Goal: Transaction & Acquisition: Book appointment/travel/reservation

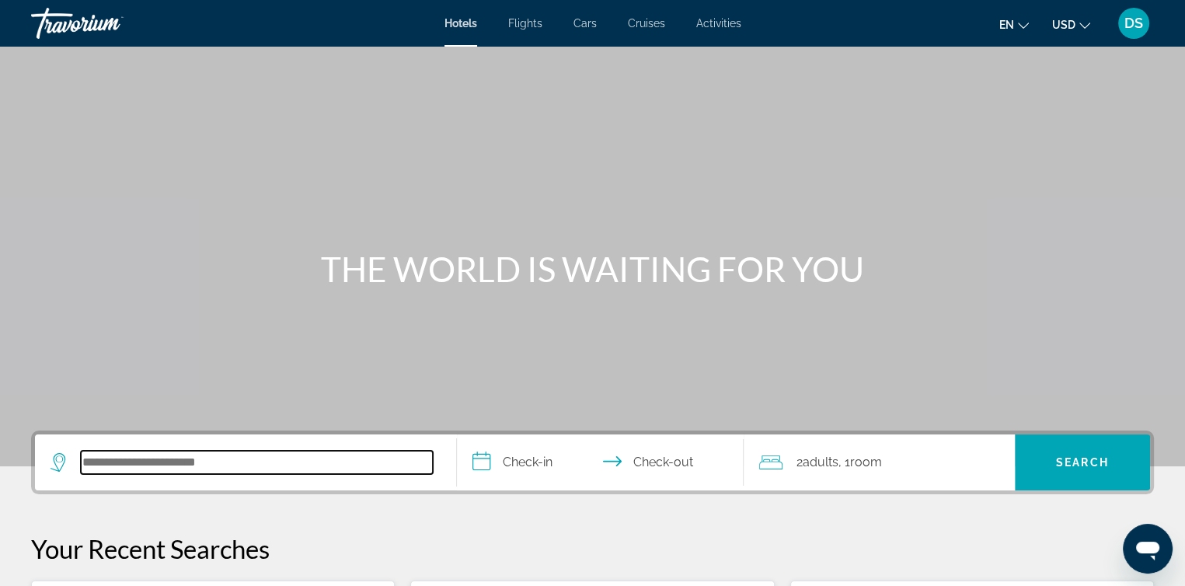
click at [127, 455] on input "Search hotel destination" at bounding box center [257, 461] width 352 height 23
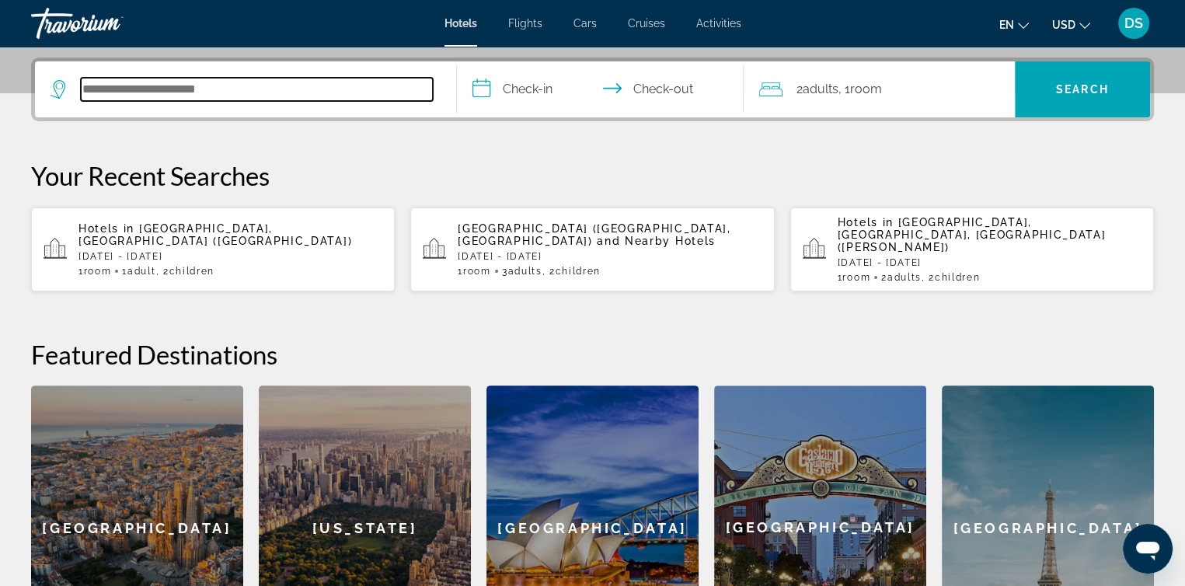
scroll to position [379, 0]
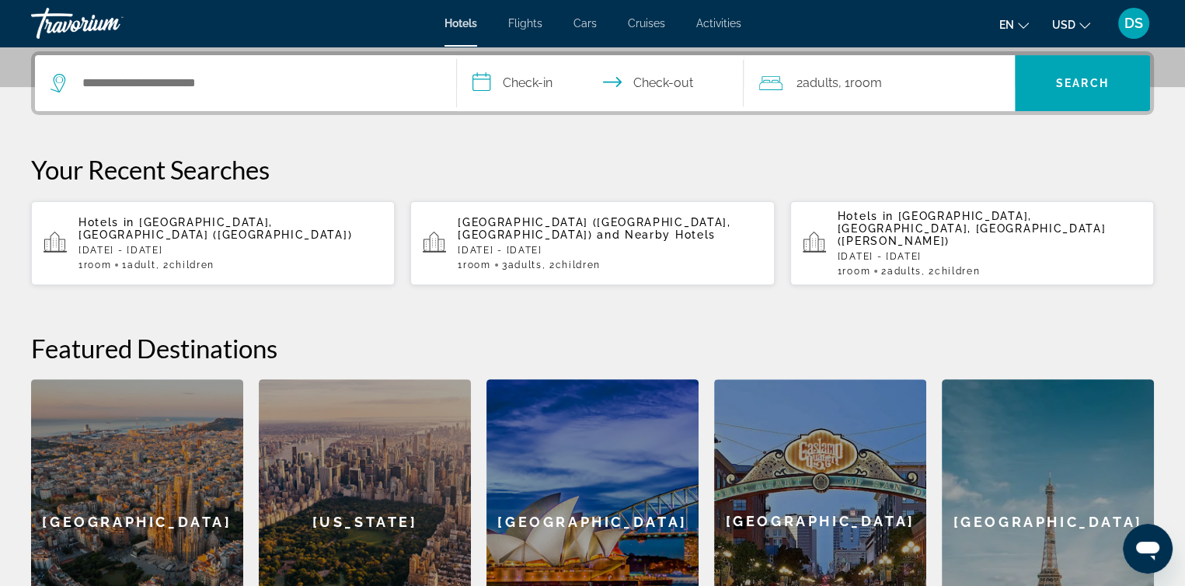
click at [217, 221] on span "[GEOGRAPHIC_DATA], [GEOGRAPHIC_DATA] ([GEOGRAPHIC_DATA])" at bounding box center [214, 228] width 273 height 25
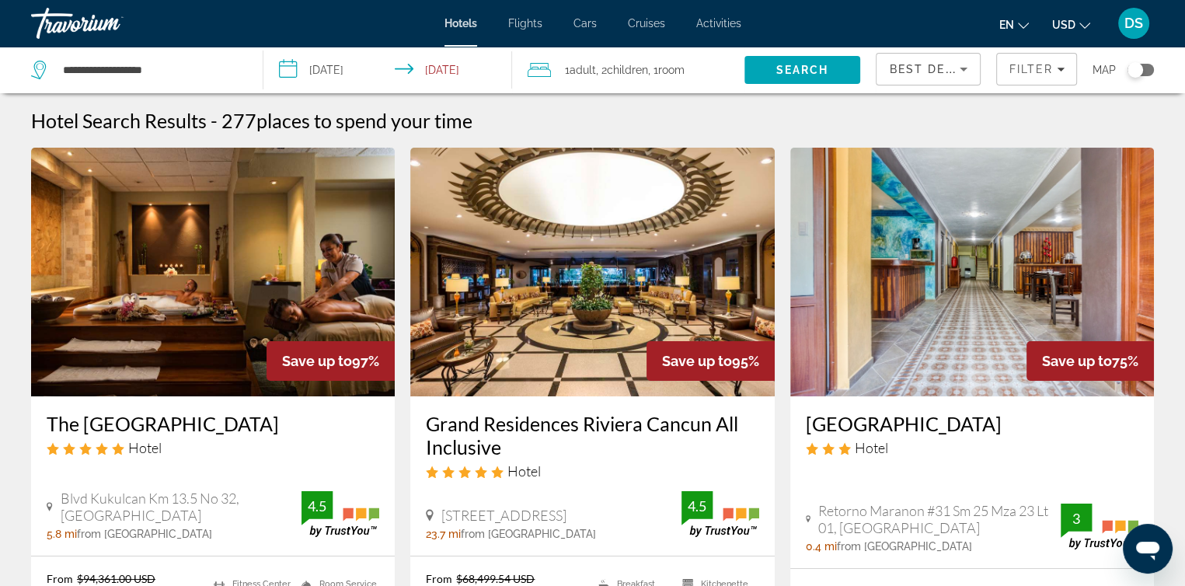
click at [370, 68] on input "**********" at bounding box center [390, 72] width 254 height 51
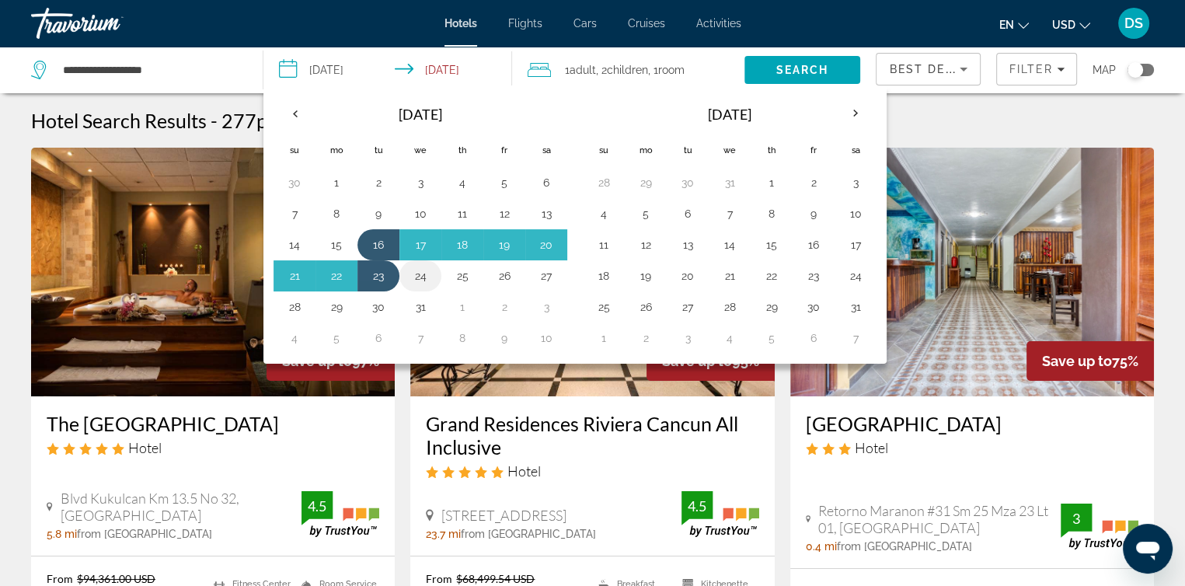
click at [419, 273] on button "24" at bounding box center [420, 276] width 25 height 22
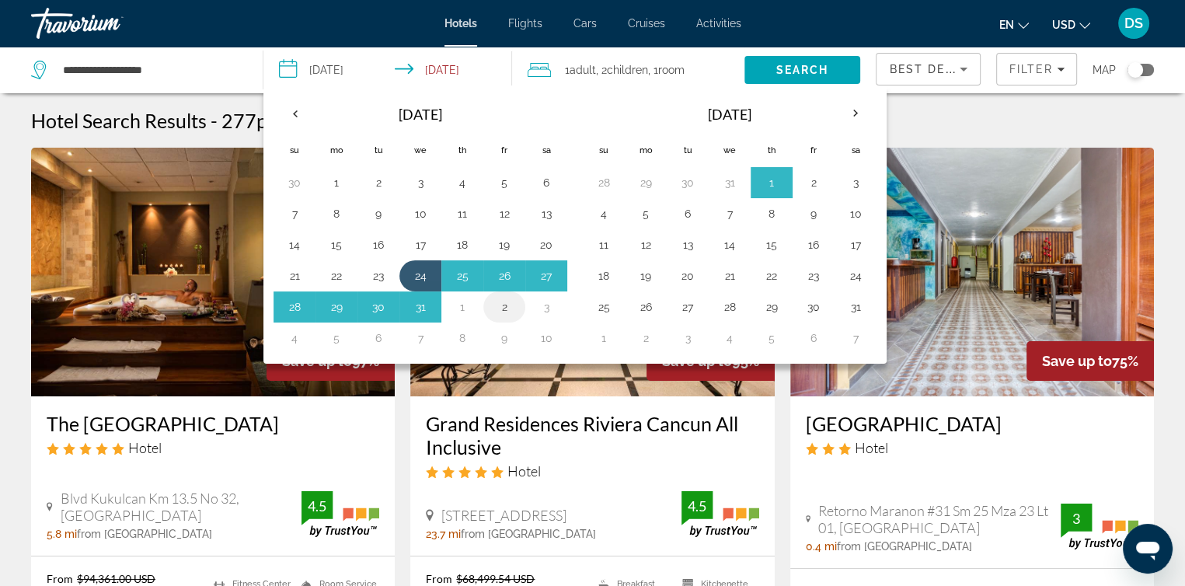
click at [503, 305] on button "2" at bounding box center [504, 307] width 25 height 22
type input "**********"
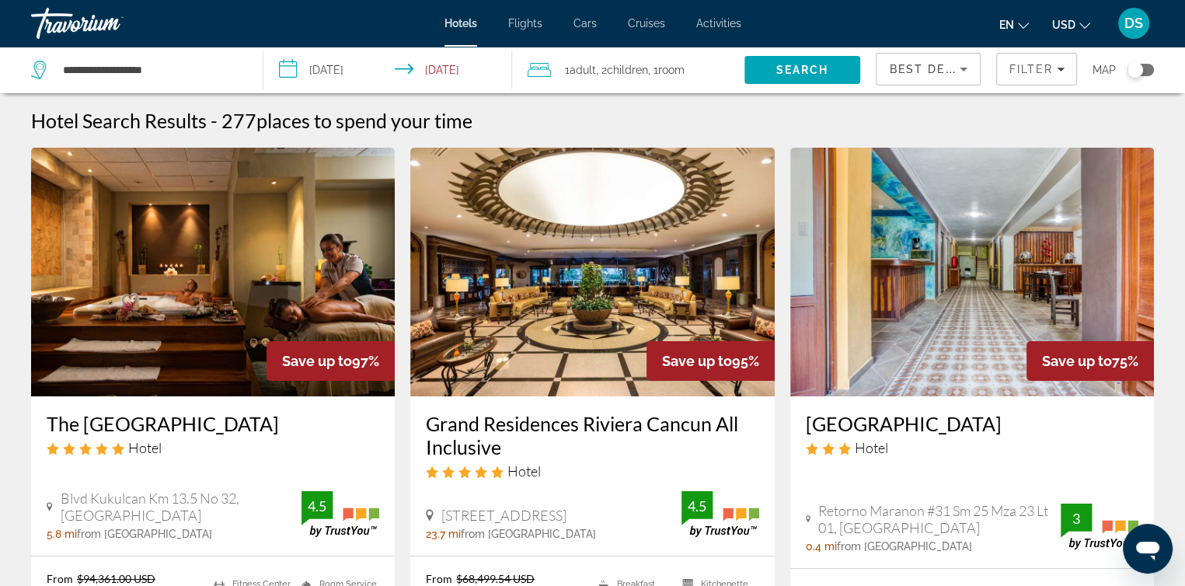
click at [643, 68] on span "Children" at bounding box center [627, 70] width 41 height 12
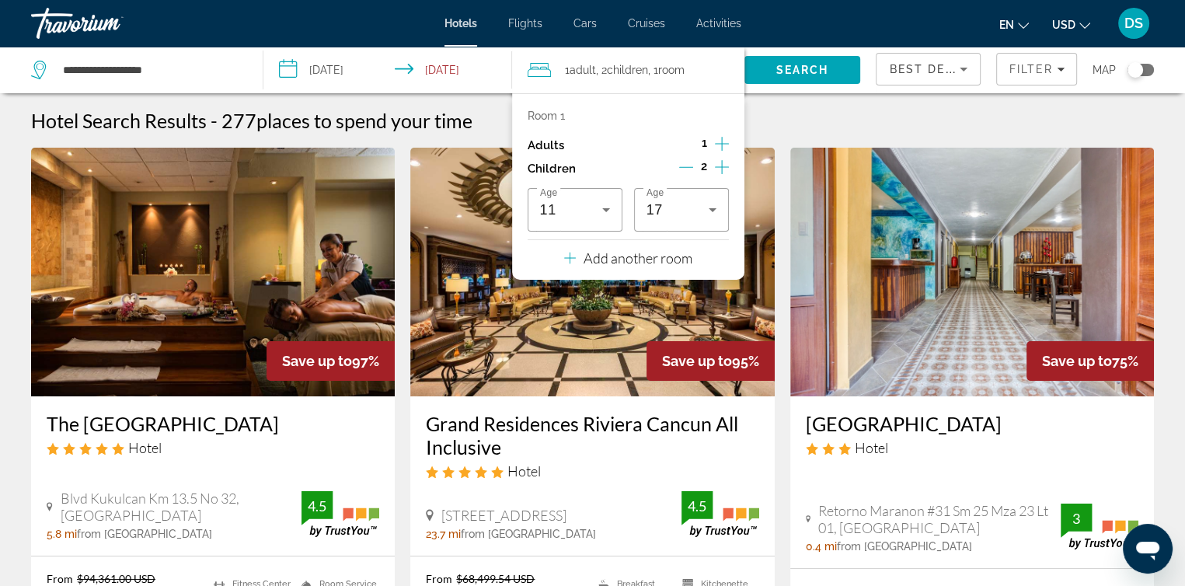
click at [718, 147] on icon "Increment adults" at bounding box center [722, 143] width 14 height 19
click at [711, 209] on icon "Travelers: 2 adults, 2 children" at bounding box center [712, 210] width 8 height 4
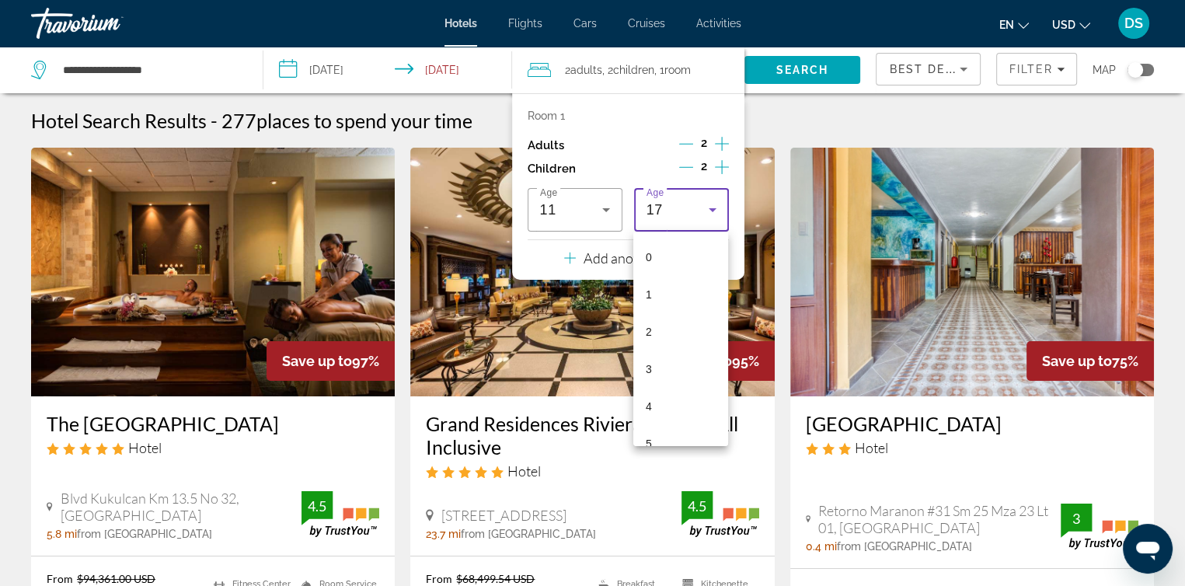
scroll to position [463, 0]
click at [671, 244] on mat-option "12" at bounding box center [680, 241] width 95 height 37
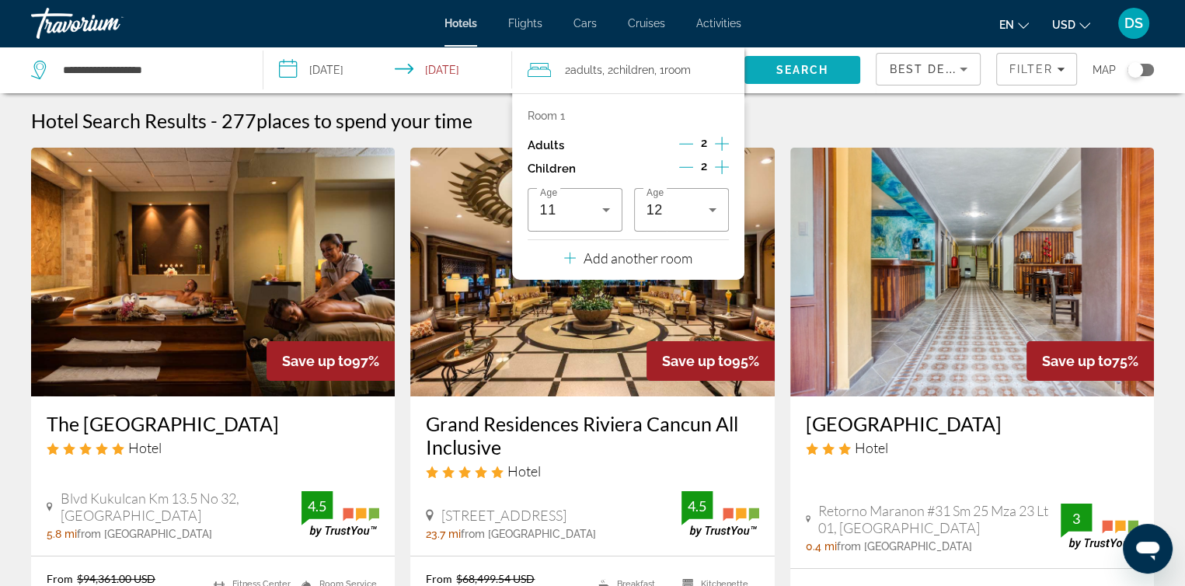
click at [796, 67] on span "Search" at bounding box center [802, 70] width 53 height 12
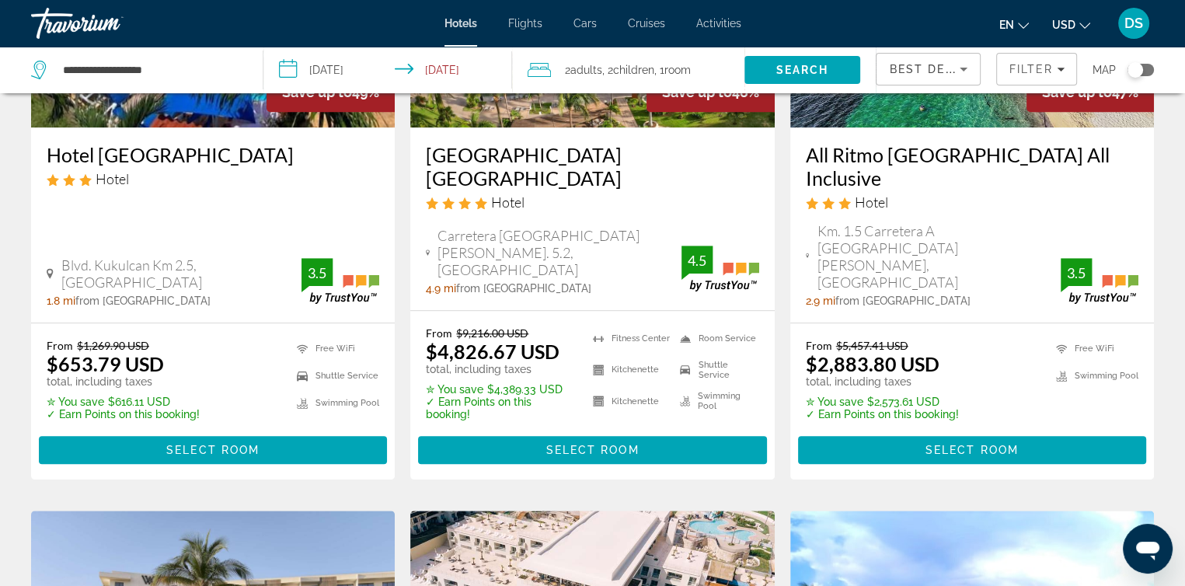
scroll to position [1553, 0]
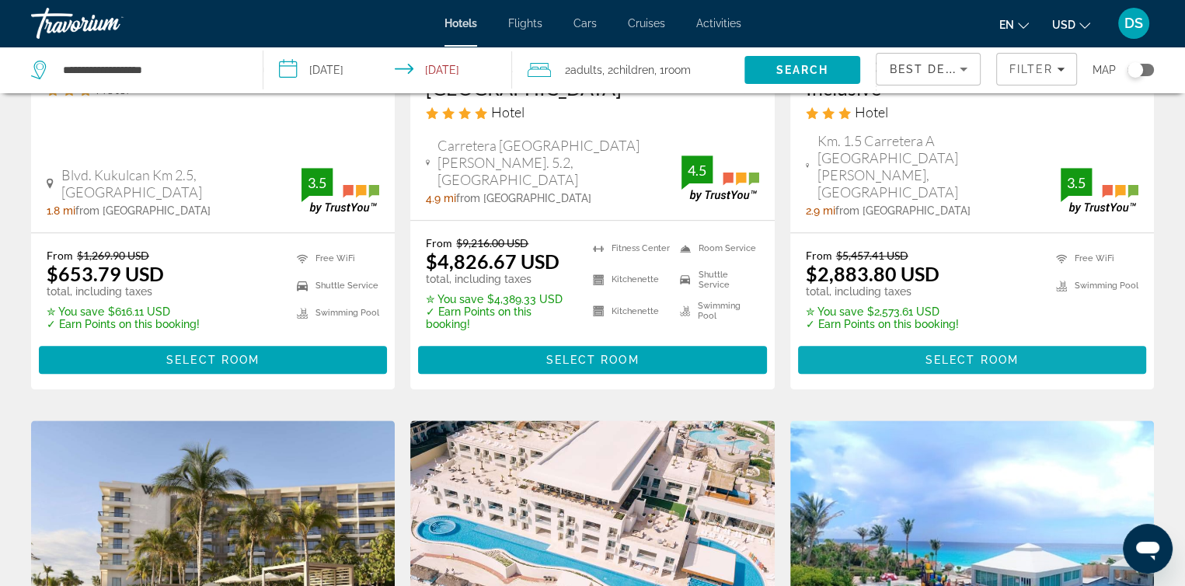
click at [1005, 353] on span "Select Room" at bounding box center [971, 359] width 93 height 12
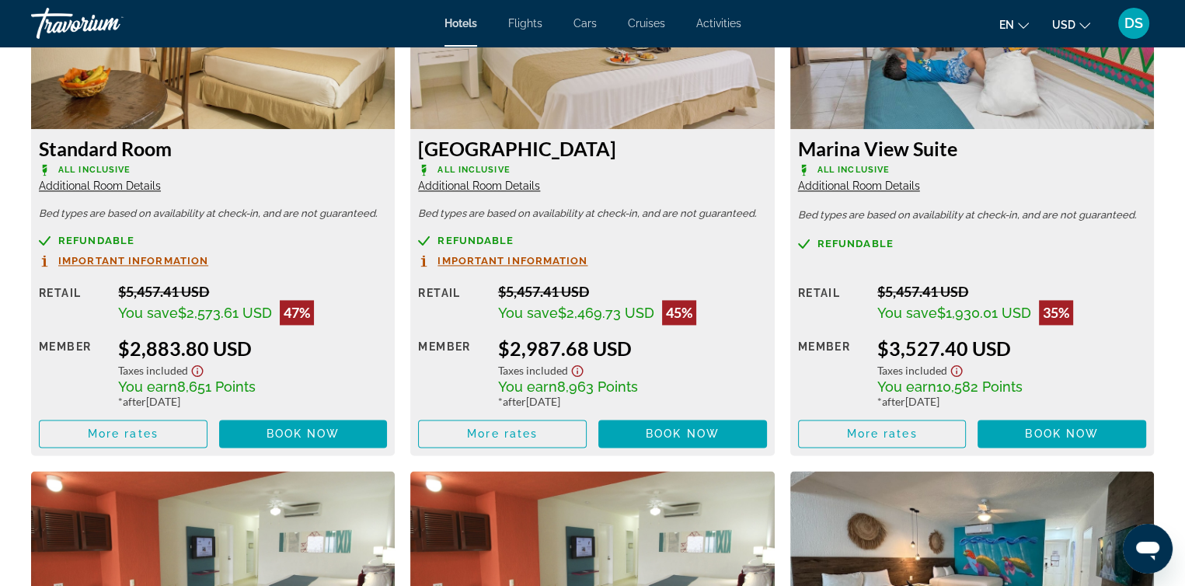
scroll to position [2252, 0]
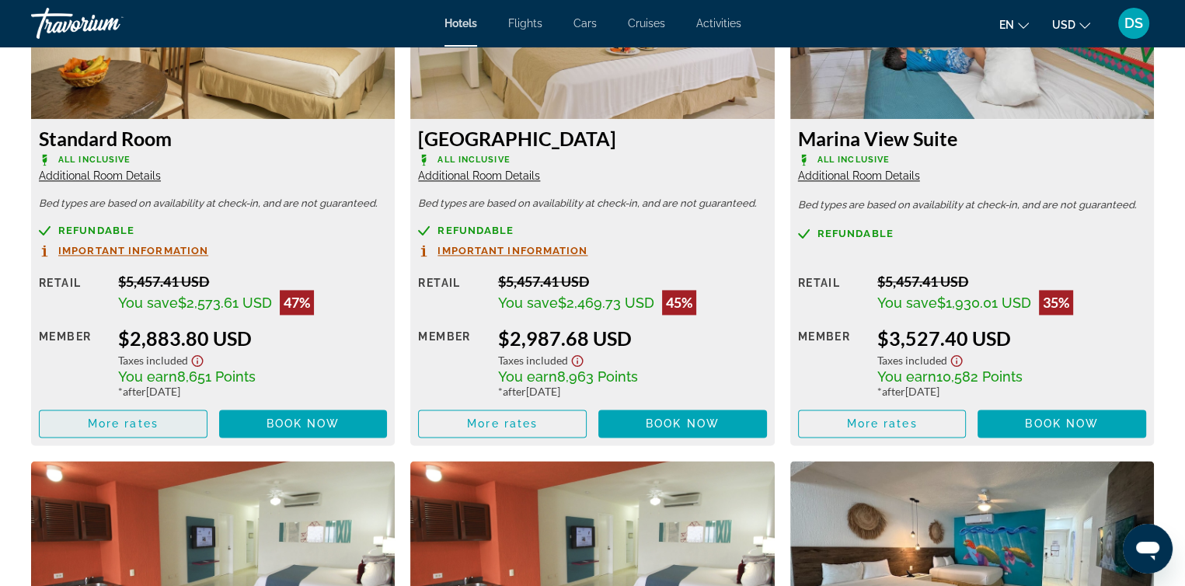
click at [150, 417] on span "More rates" at bounding box center [123, 423] width 71 height 12
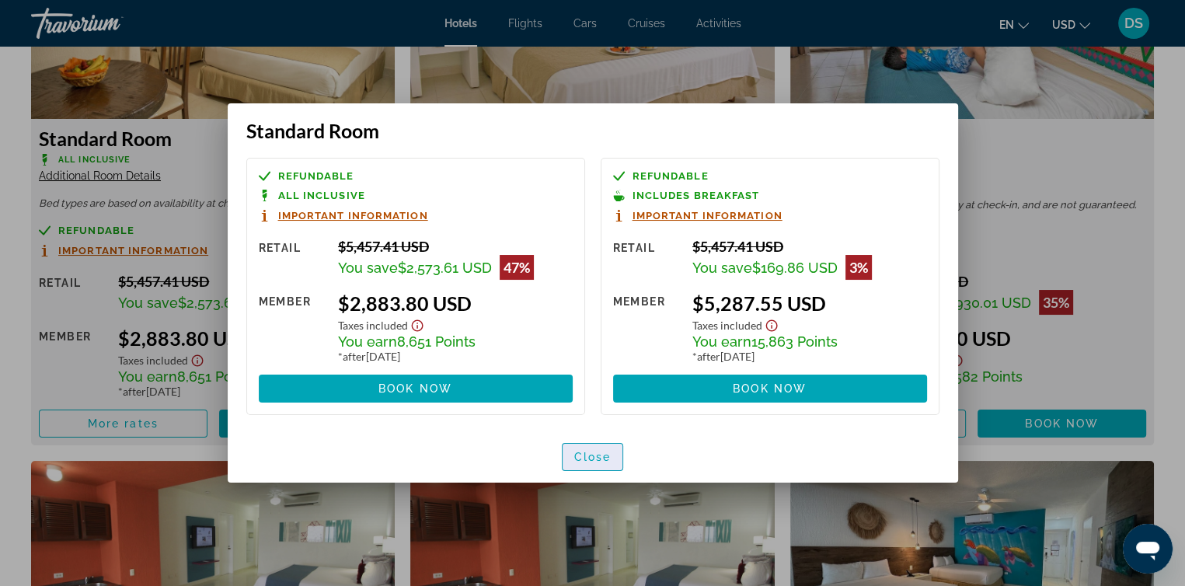
click at [602, 459] on span "Close" at bounding box center [592, 456] width 37 height 12
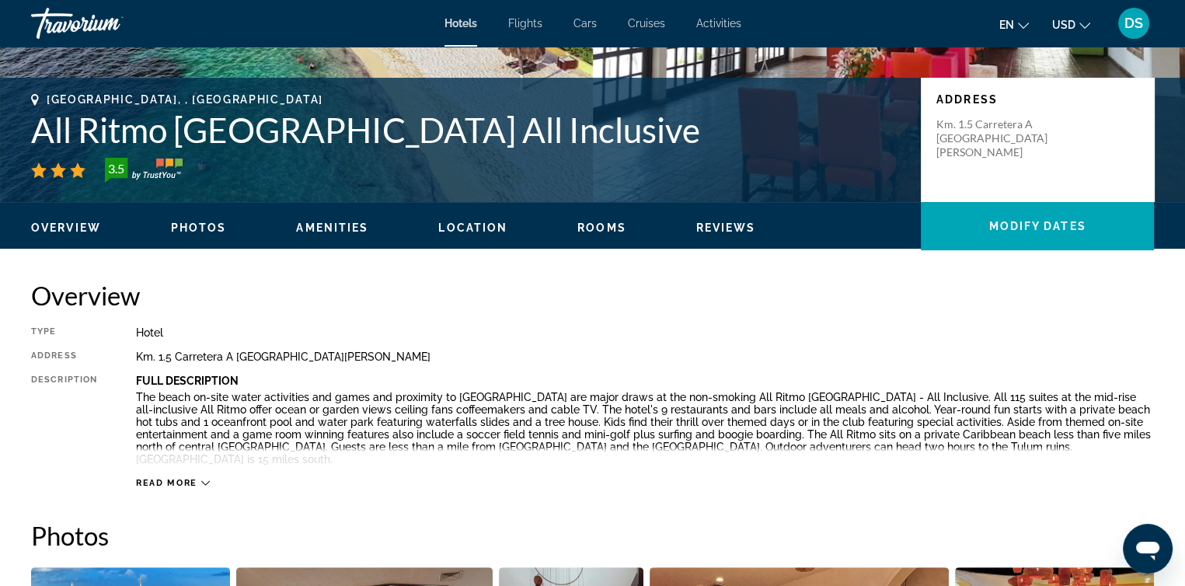
scroll to position [78, 0]
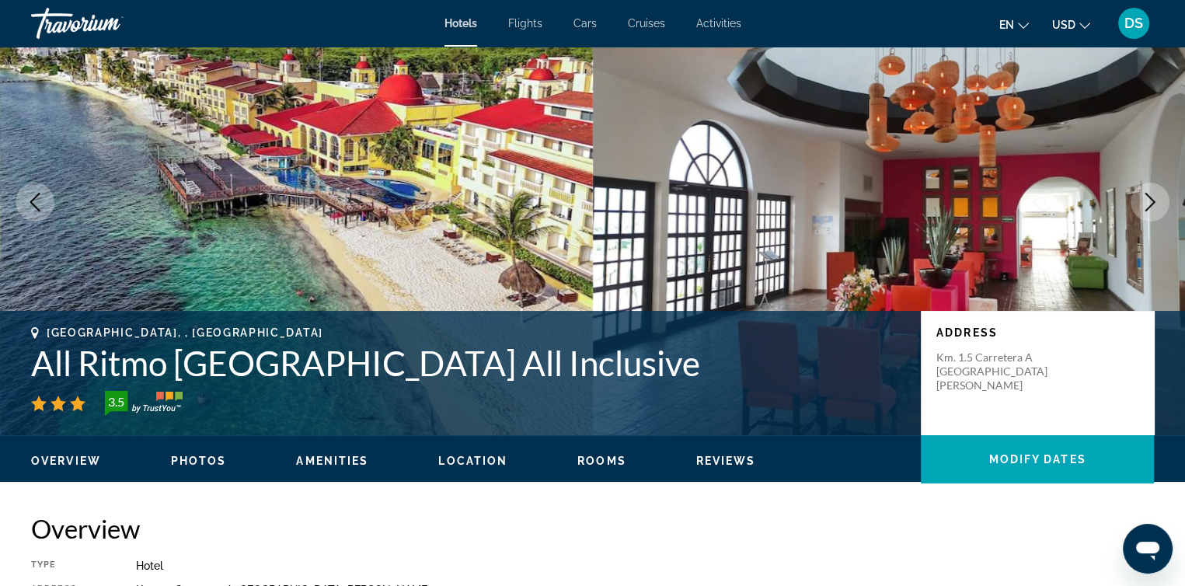
drag, startPoint x: 28, startPoint y: 366, endPoint x: 810, endPoint y: 374, distance: 782.2
click at [810, 374] on div "[GEOGRAPHIC_DATA], , [GEOGRAPHIC_DATA] All Ritmo [GEOGRAPHIC_DATA] All Inclusiv…" at bounding box center [592, 372] width 1185 height 93
copy h1 "All Ritmo [GEOGRAPHIC_DATA] All Inclusive"
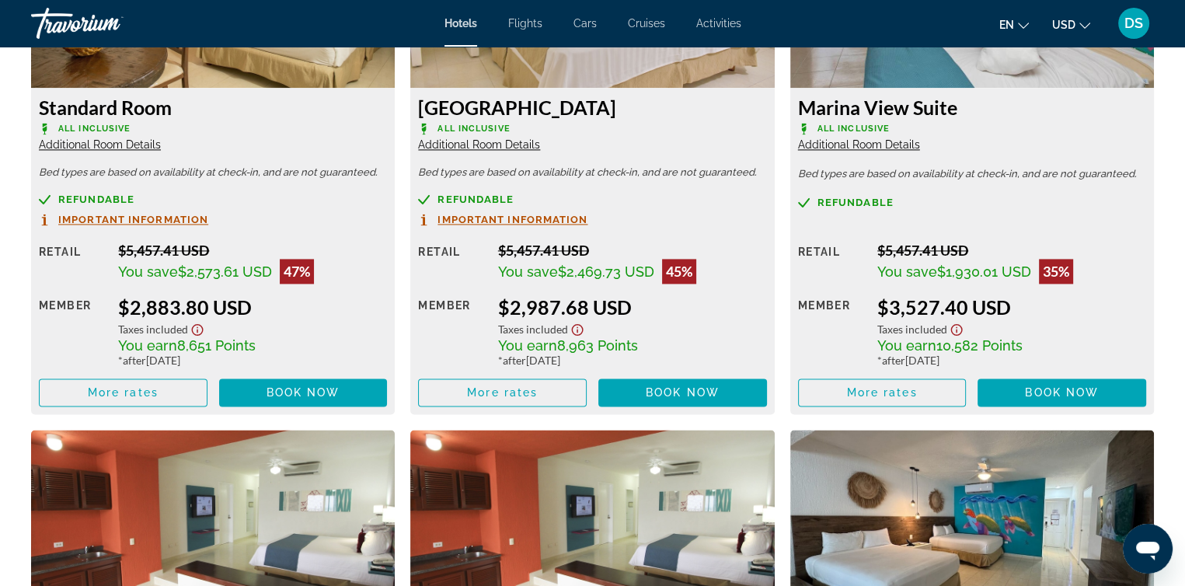
scroll to position [2252, 0]
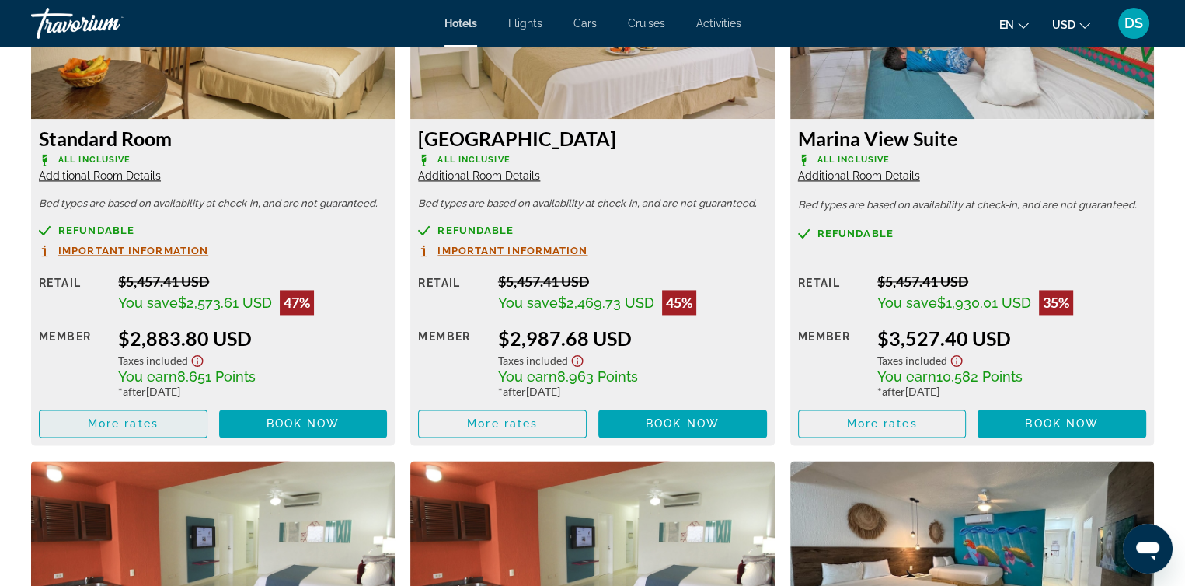
click at [149, 417] on span "More rates" at bounding box center [123, 423] width 71 height 12
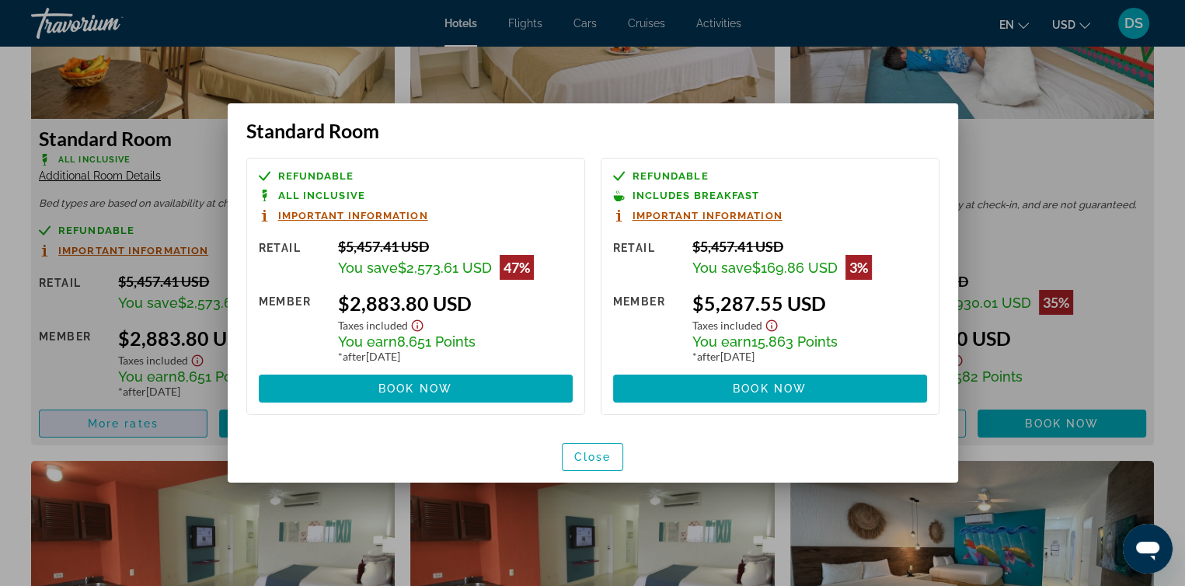
scroll to position [0, 0]
click at [607, 455] on span "Close" at bounding box center [592, 456] width 37 height 12
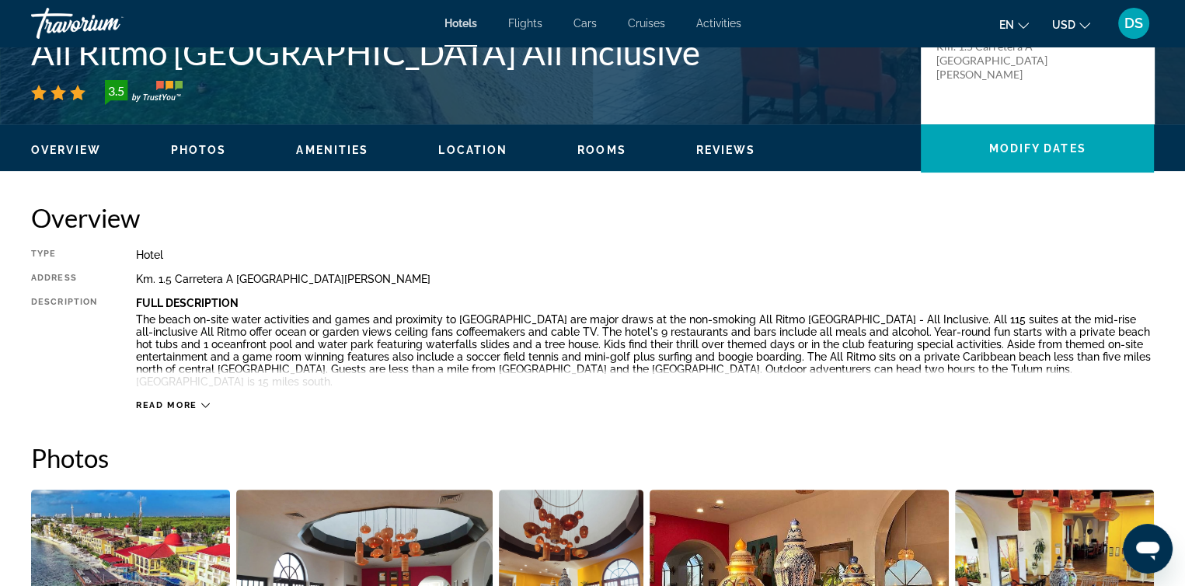
scroll to position [78, 0]
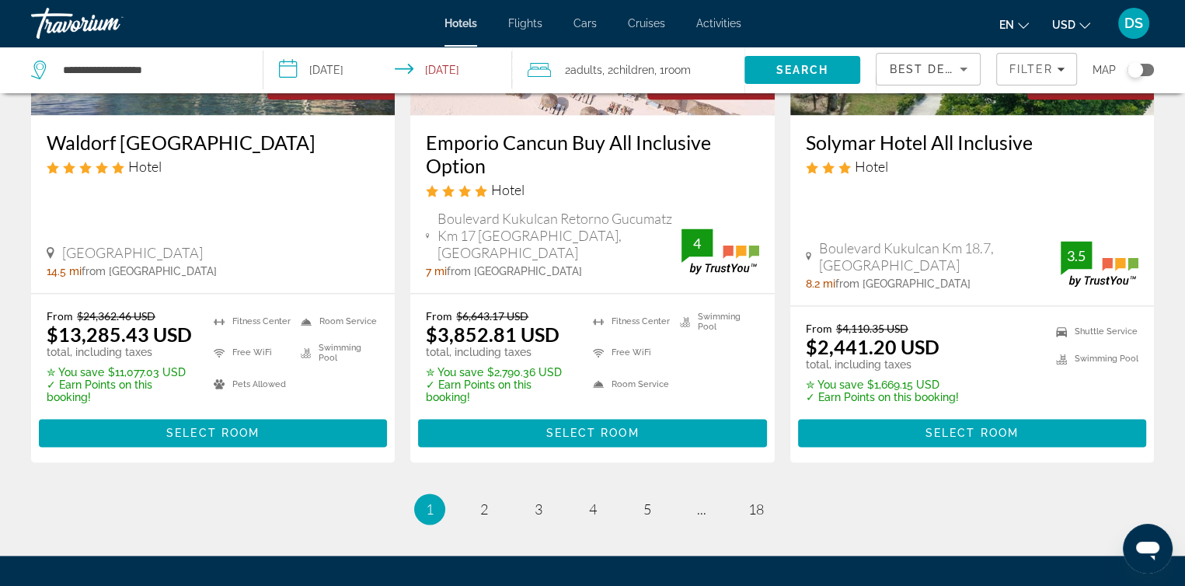
scroll to position [2203, 0]
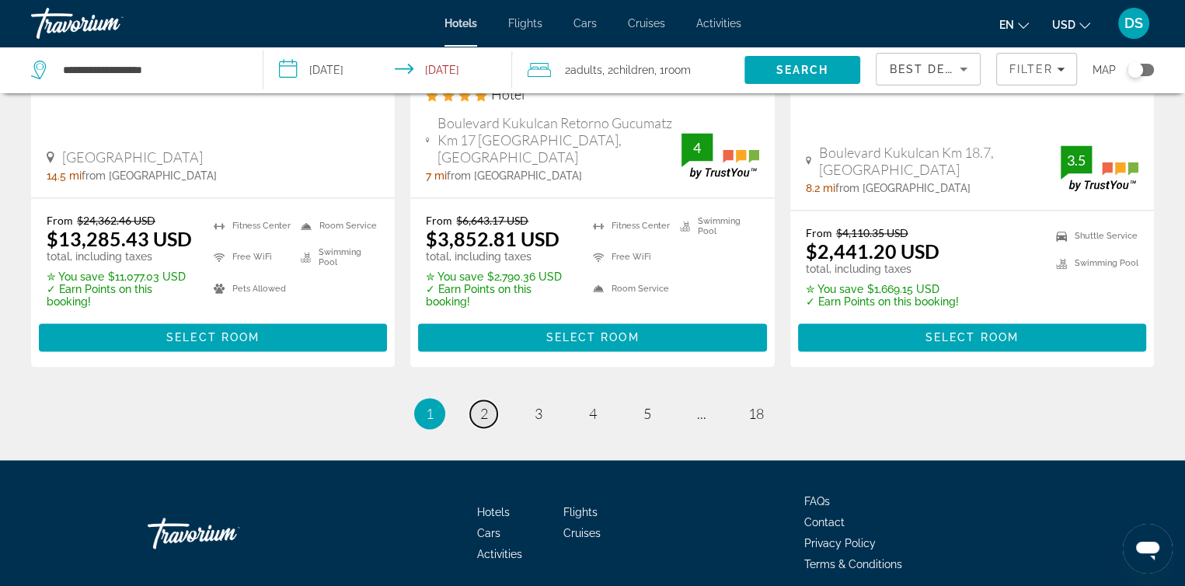
click at [480, 405] on span "2" at bounding box center [484, 413] width 8 height 17
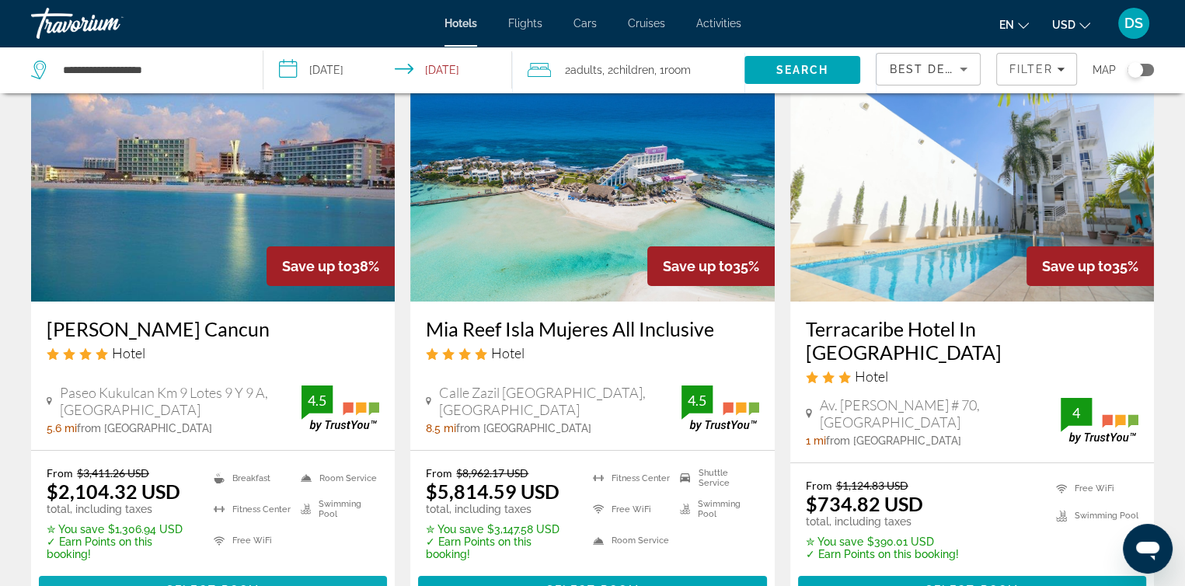
scroll to position [311, 0]
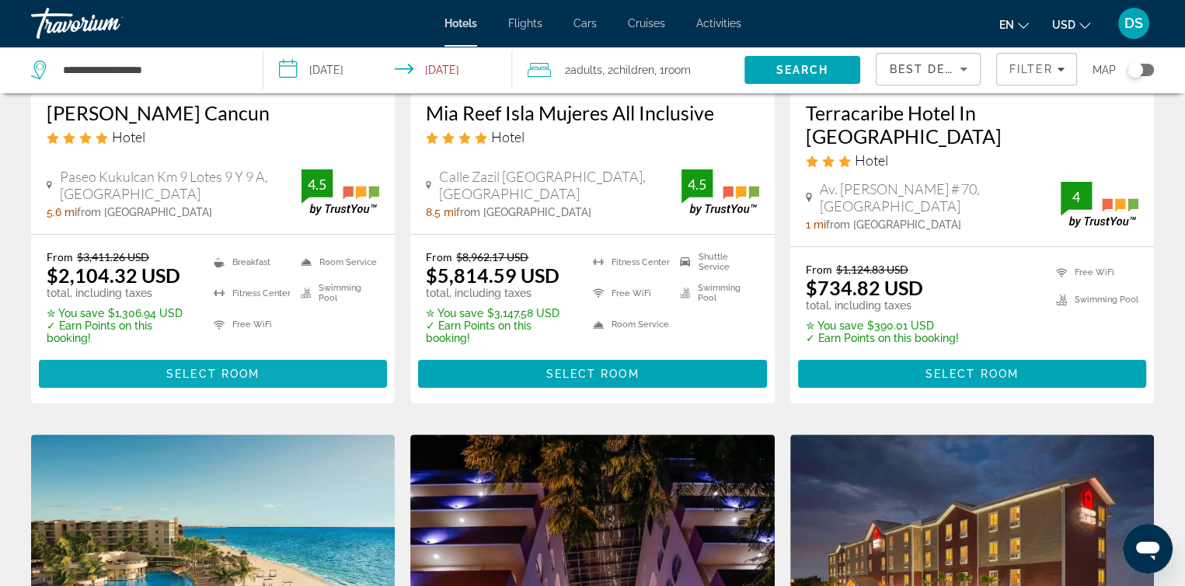
click at [237, 367] on span "Select Room" at bounding box center [212, 373] width 93 height 12
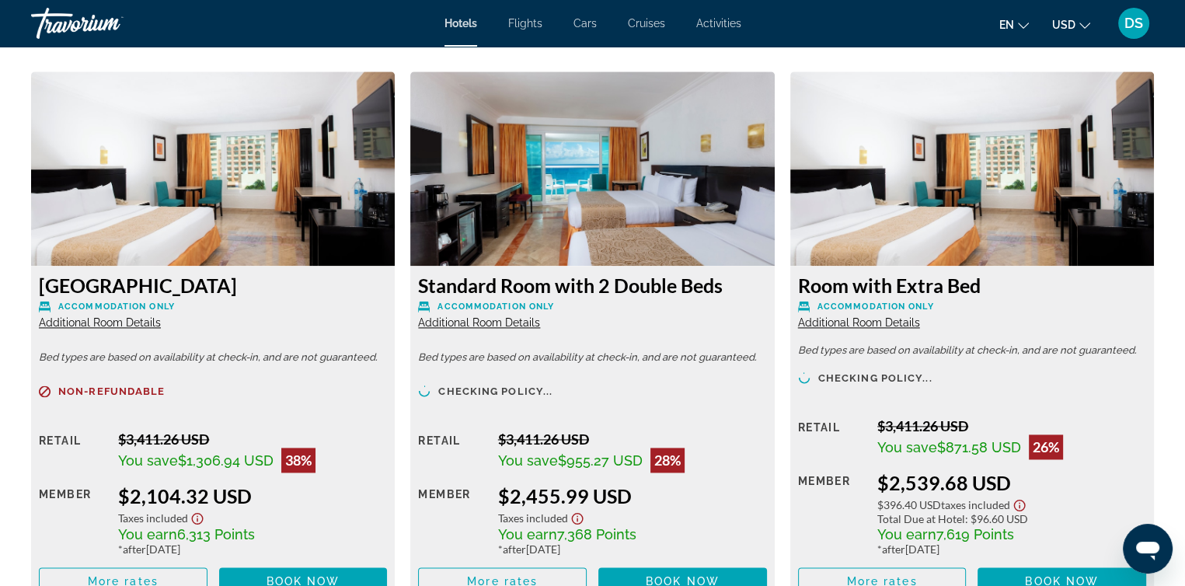
scroll to position [2252, 0]
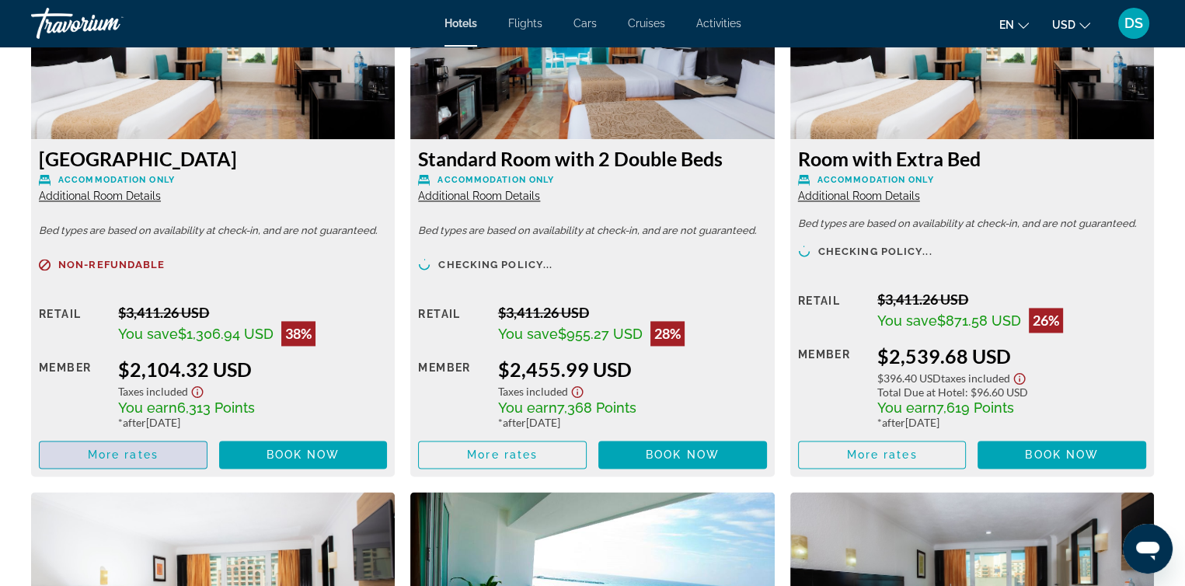
click at [123, 448] on span "More rates" at bounding box center [123, 454] width 71 height 12
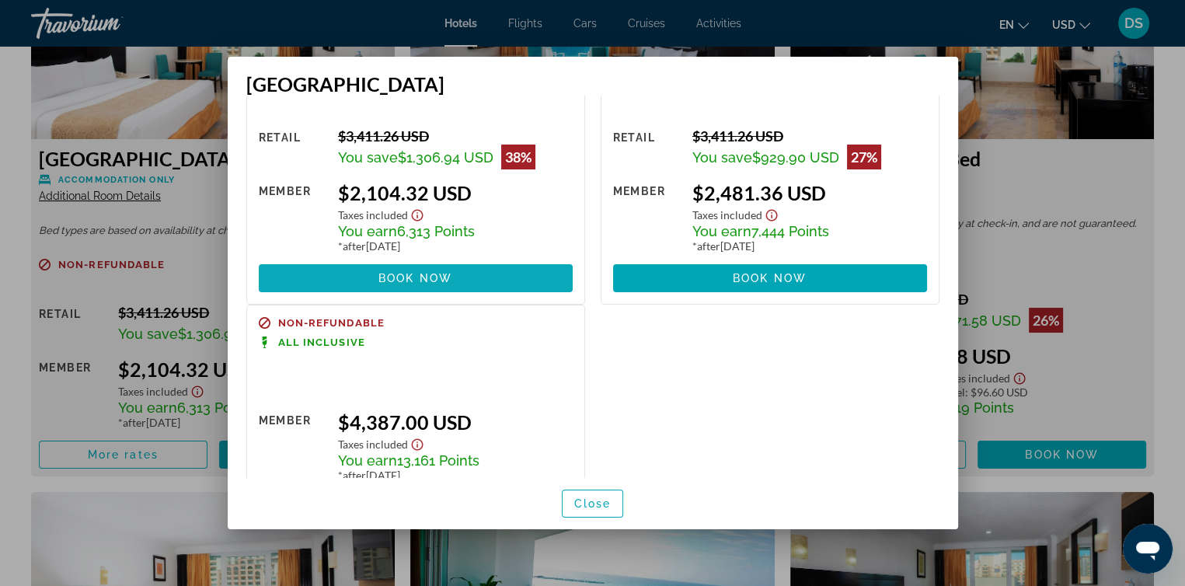
scroll to position [149, 0]
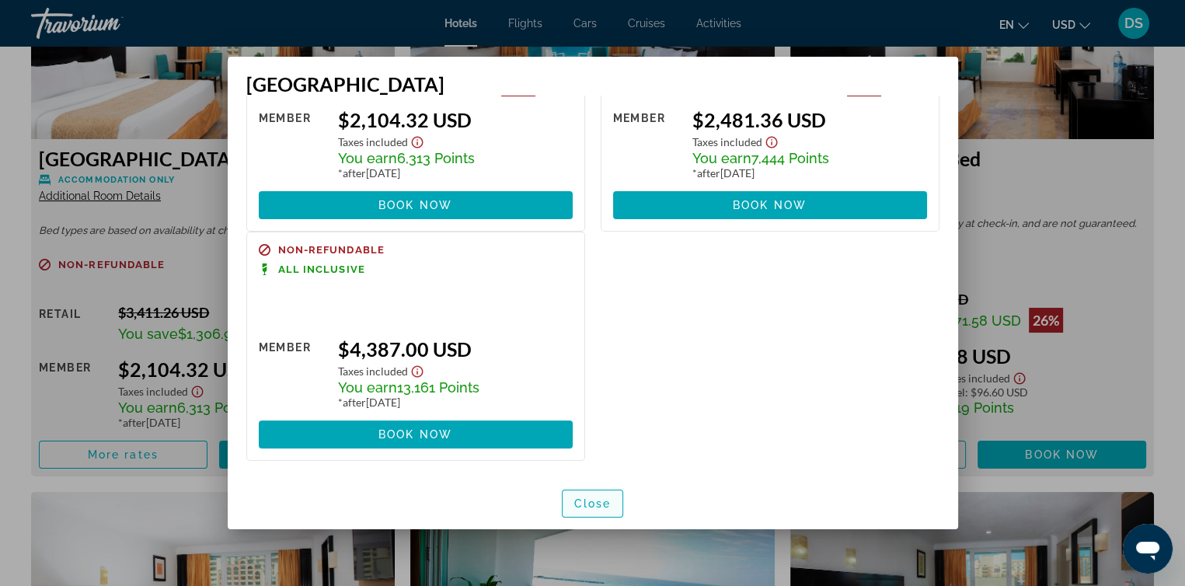
click at [581, 503] on span "Close" at bounding box center [592, 503] width 37 height 12
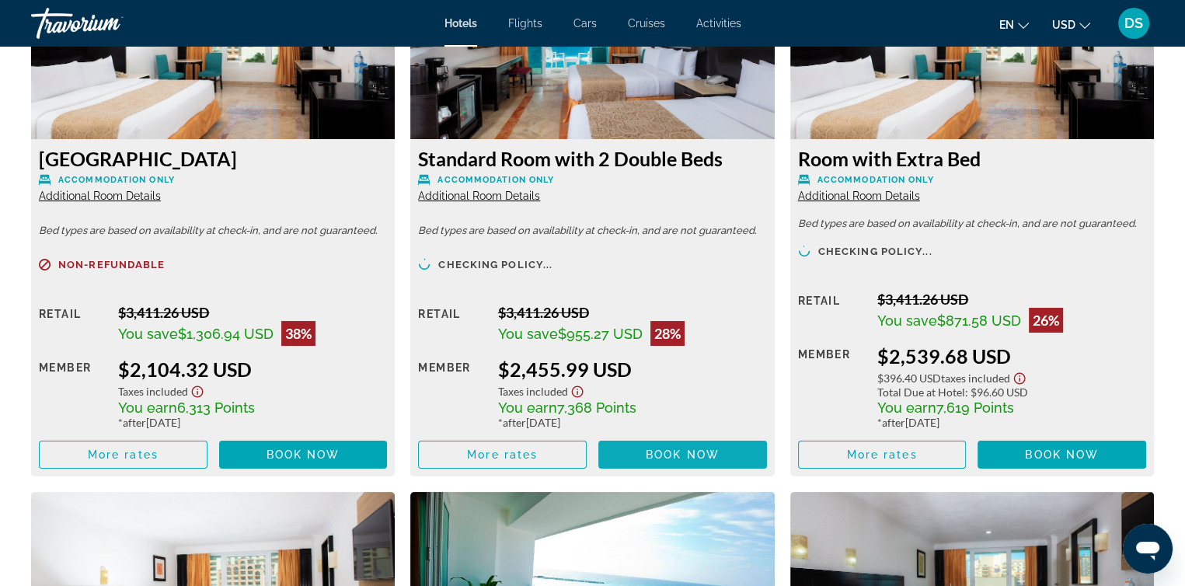
scroll to position [2252, 0]
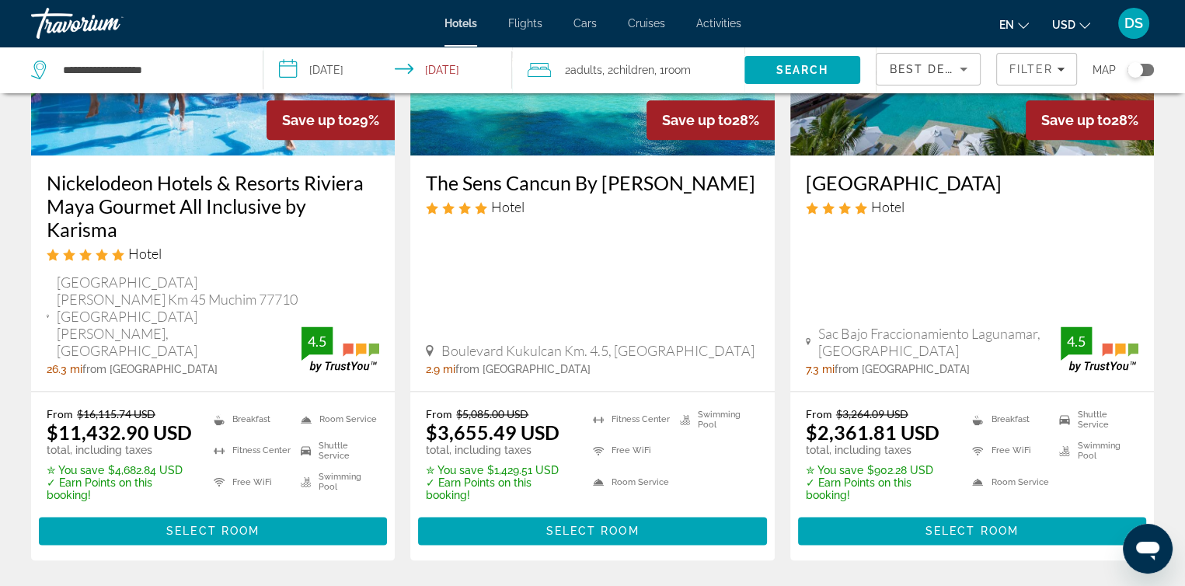
scroll to position [2097, 0]
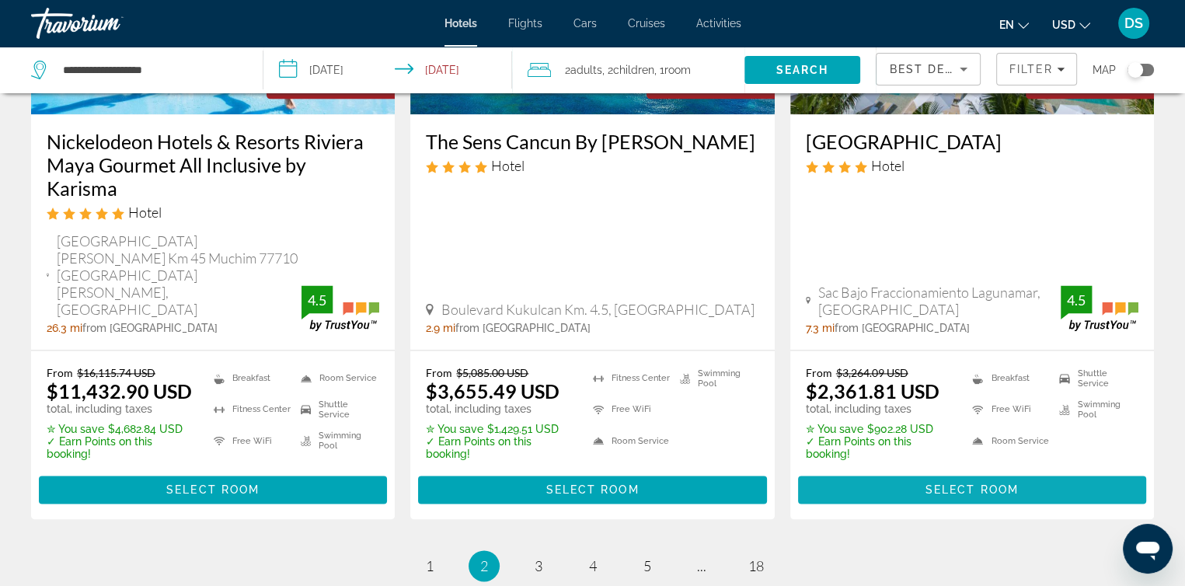
click at [941, 483] on span "Select Room" at bounding box center [971, 489] width 93 height 12
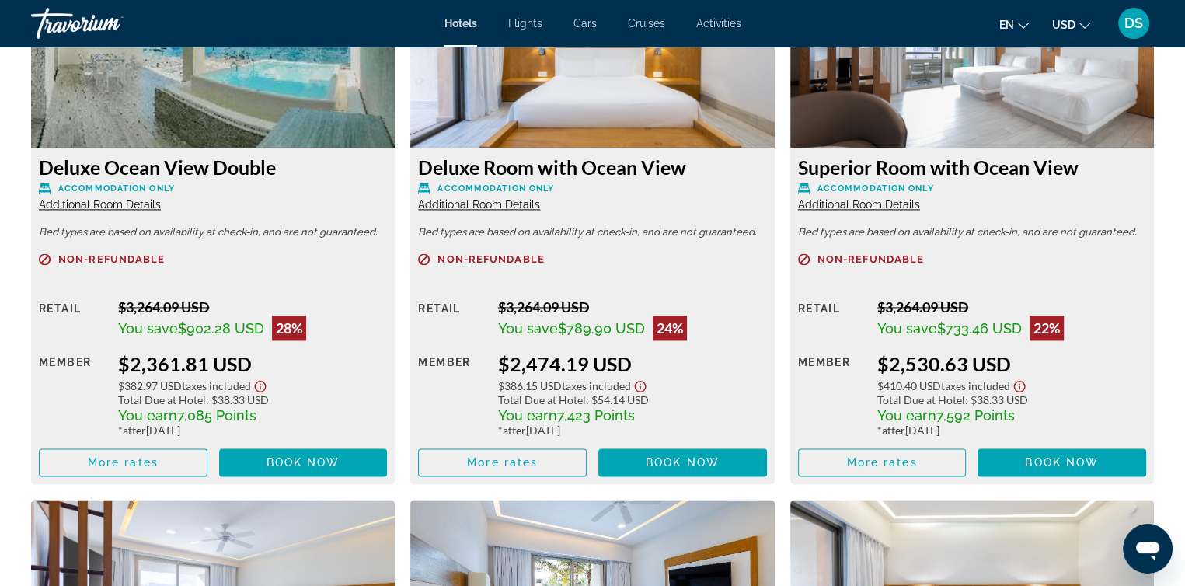
scroll to position [2408, 0]
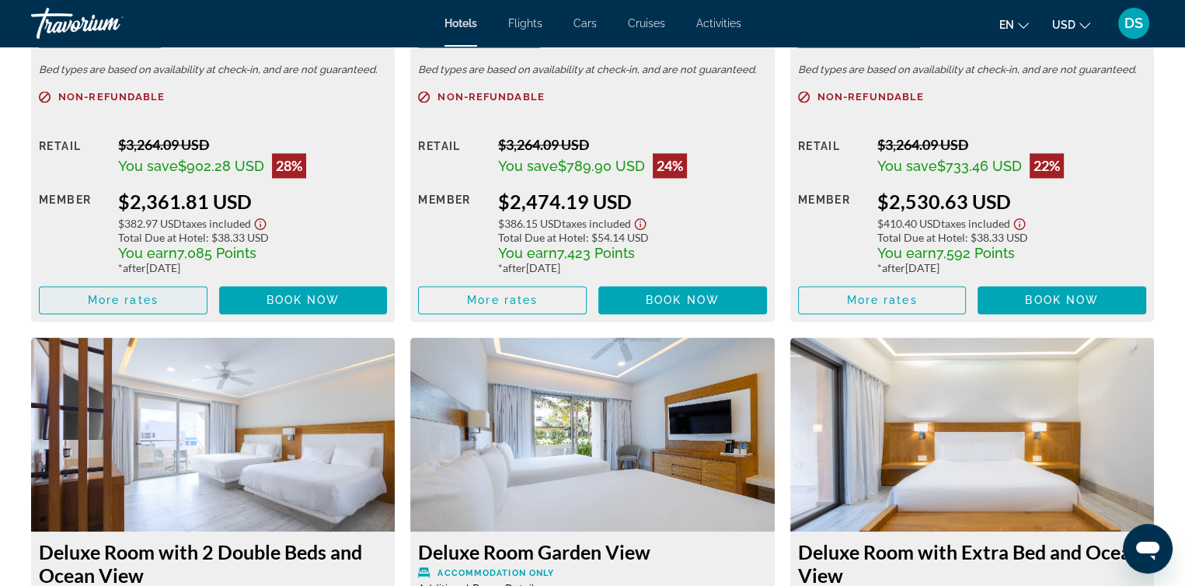
click at [148, 306] on span "More rates" at bounding box center [123, 300] width 71 height 12
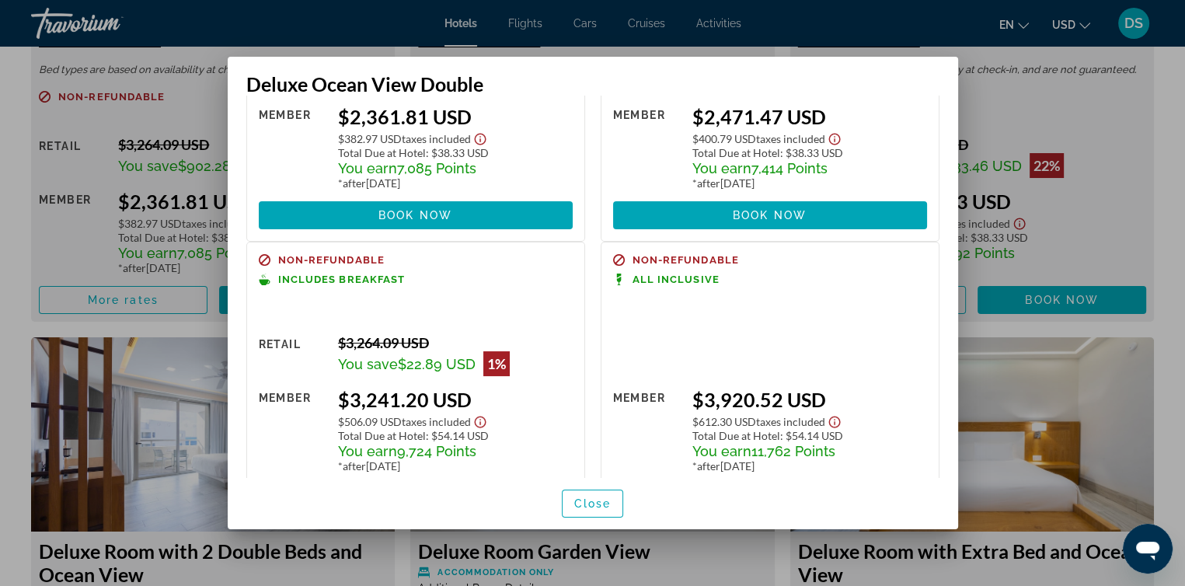
scroll to position [233, 0]
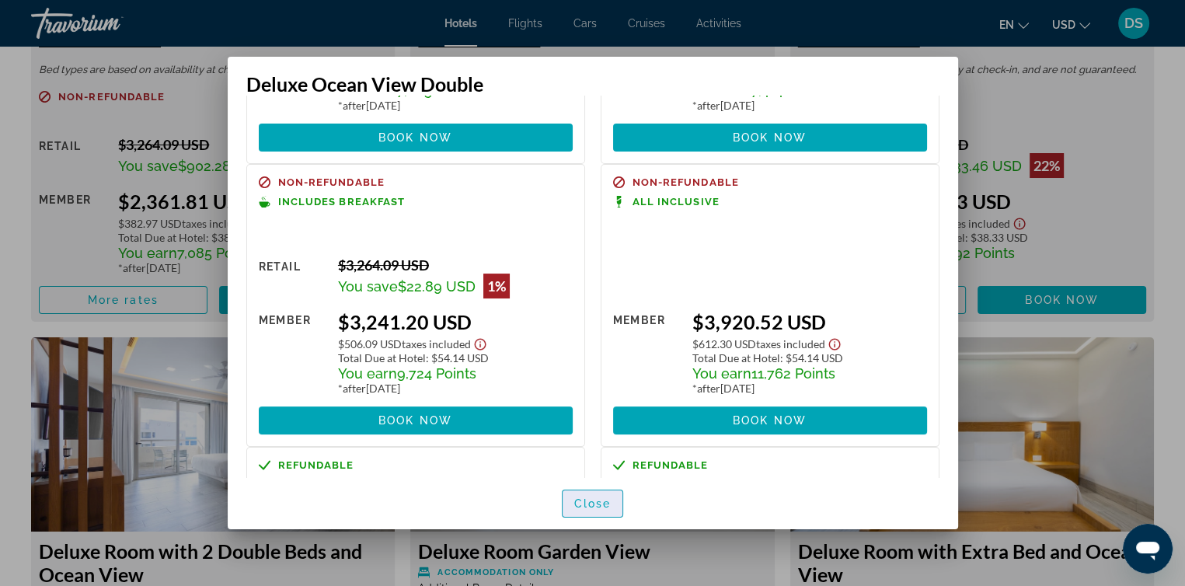
click at [603, 497] on span "Close" at bounding box center [592, 503] width 37 height 12
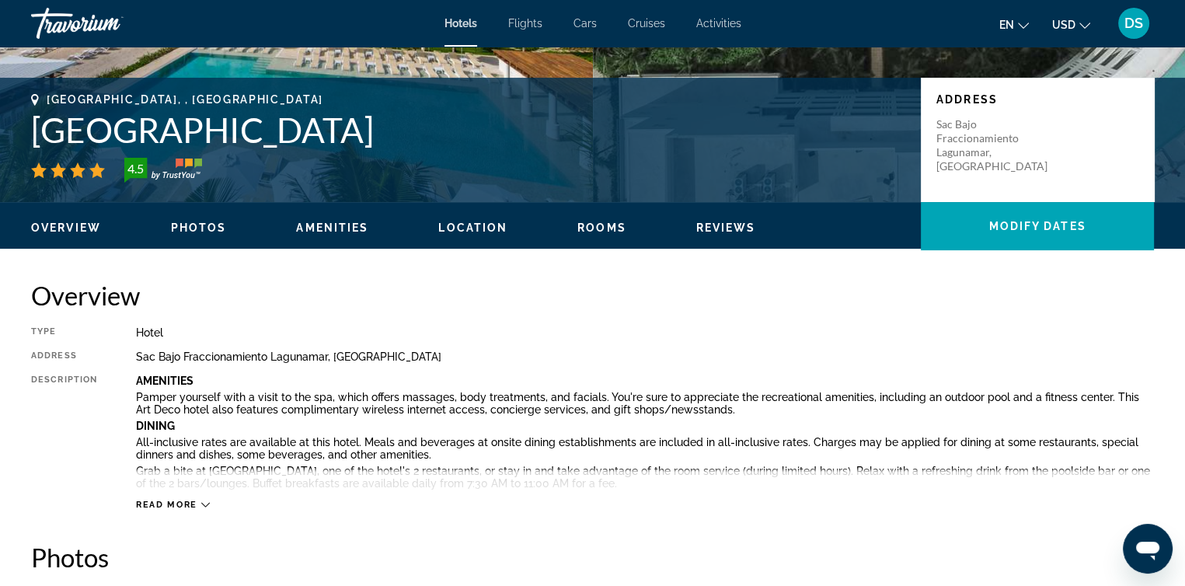
scroll to position [78, 0]
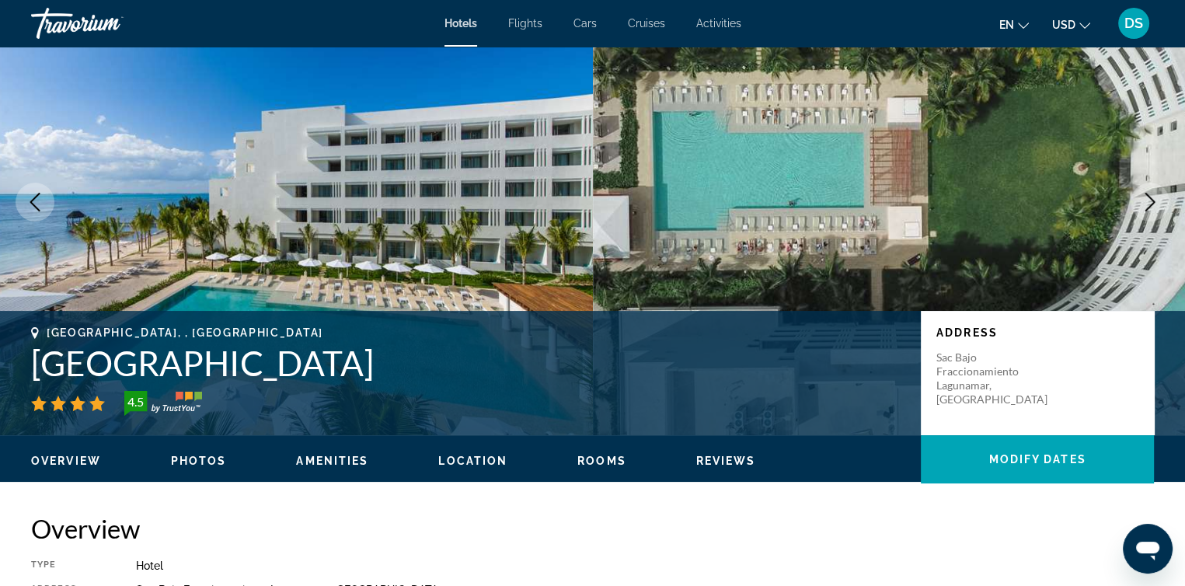
drag, startPoint x: 380, startPoint y: 369, endPoint x: 25, endPoint y: 367, distance: 355.0
click at [25, 367] on div "[GEOGRAPHIC_DATA], , [GEOGRAPHIC_DATA] [GEOGRAPHIC_DATA] 4.5 Address [GEOGRAPHI…" at bounding box center [592, 372] width 1185 height 93
copy h1 "[GEOGRAPHIC_DATA]"
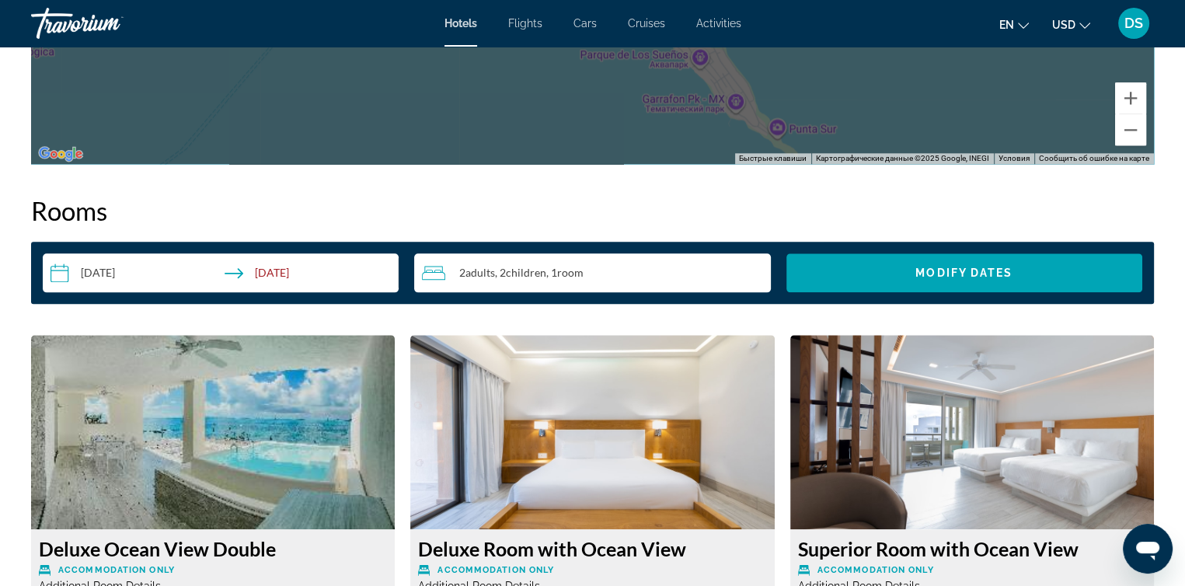
scroll to position [2252, 0]
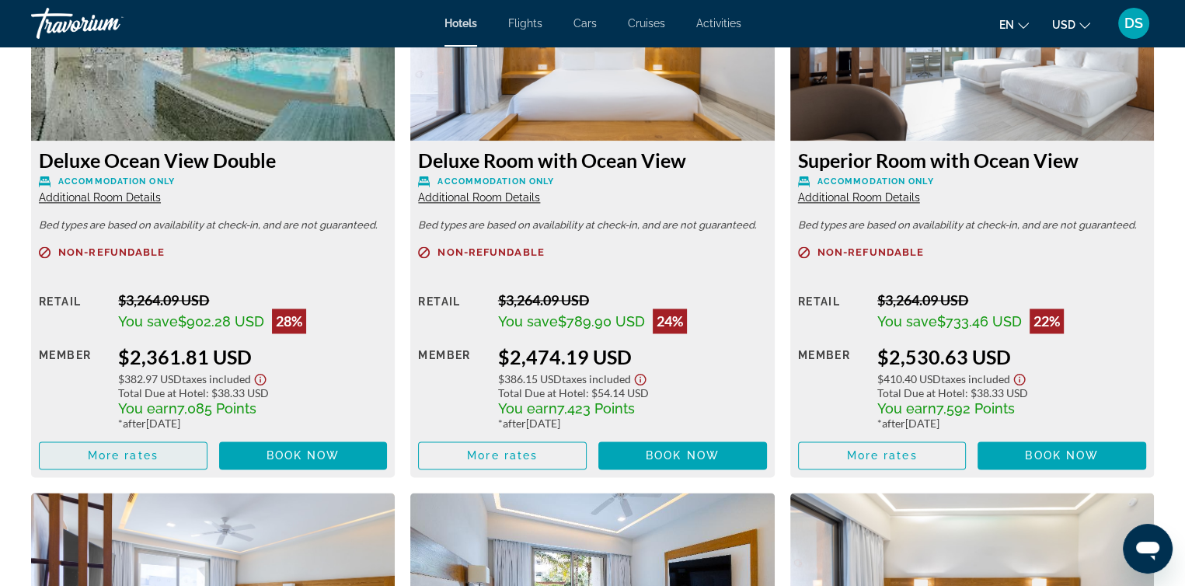
click at [171, 454] on span "Main content" at bounding box center [123, 455] width 167 height 37
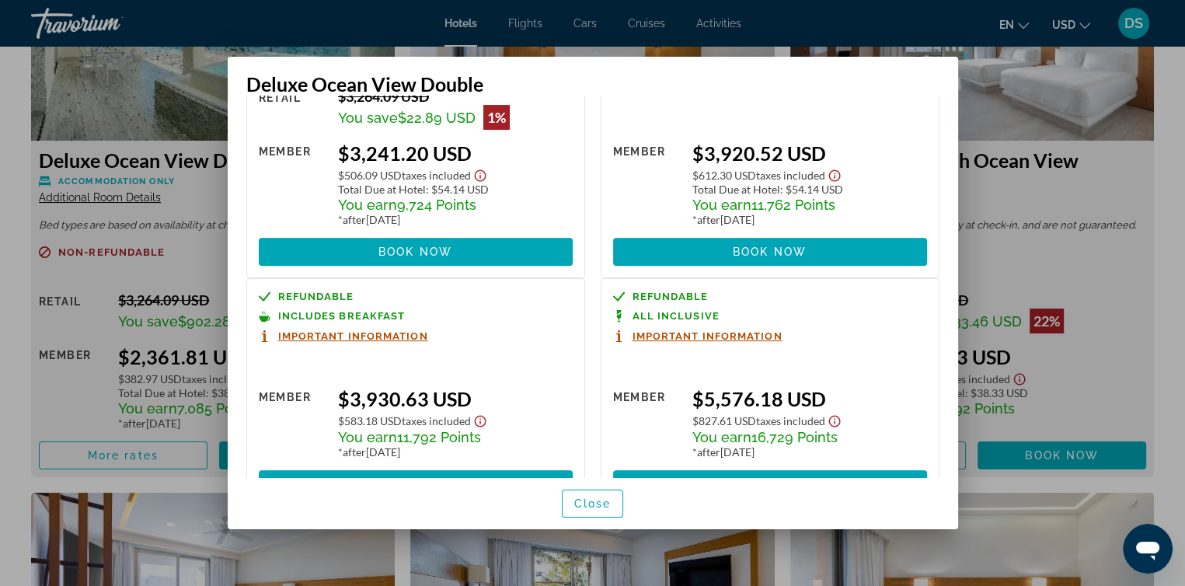
scroll to position [373, 0]
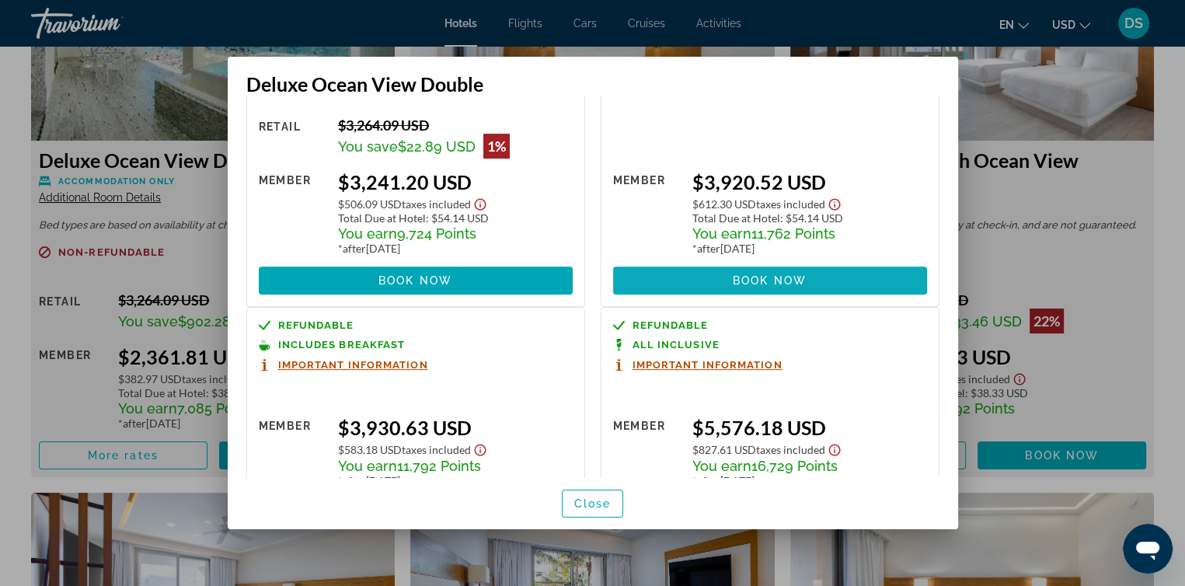
click at [764, 282] on span "Book now" at bounding box center [769, 280] width 74 height 12
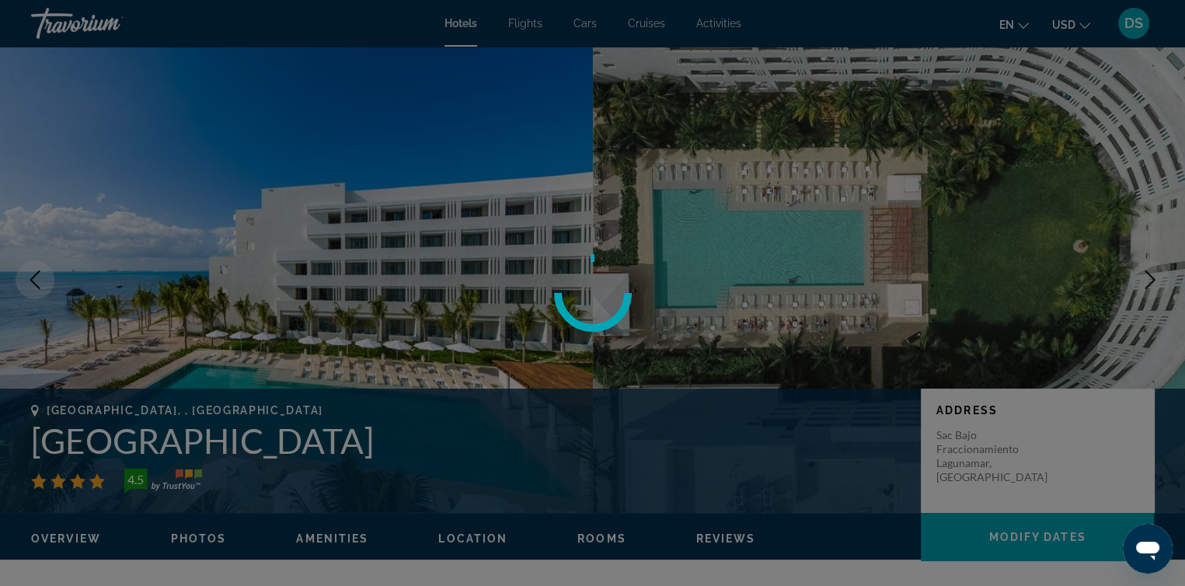
scroll to position [2252, 0]
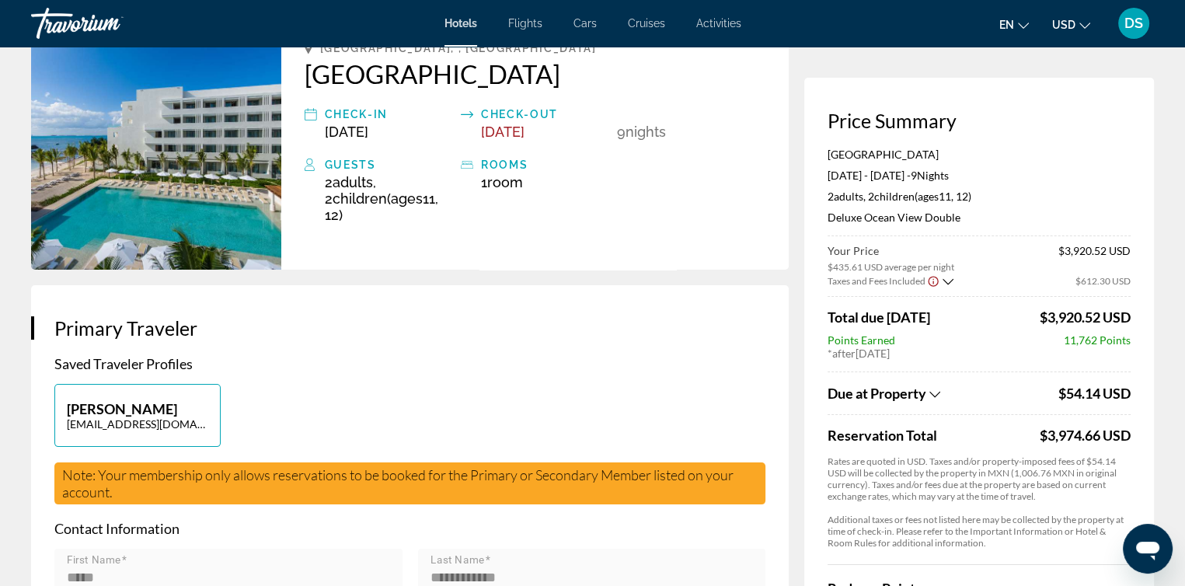
scroll to position [233, 0]
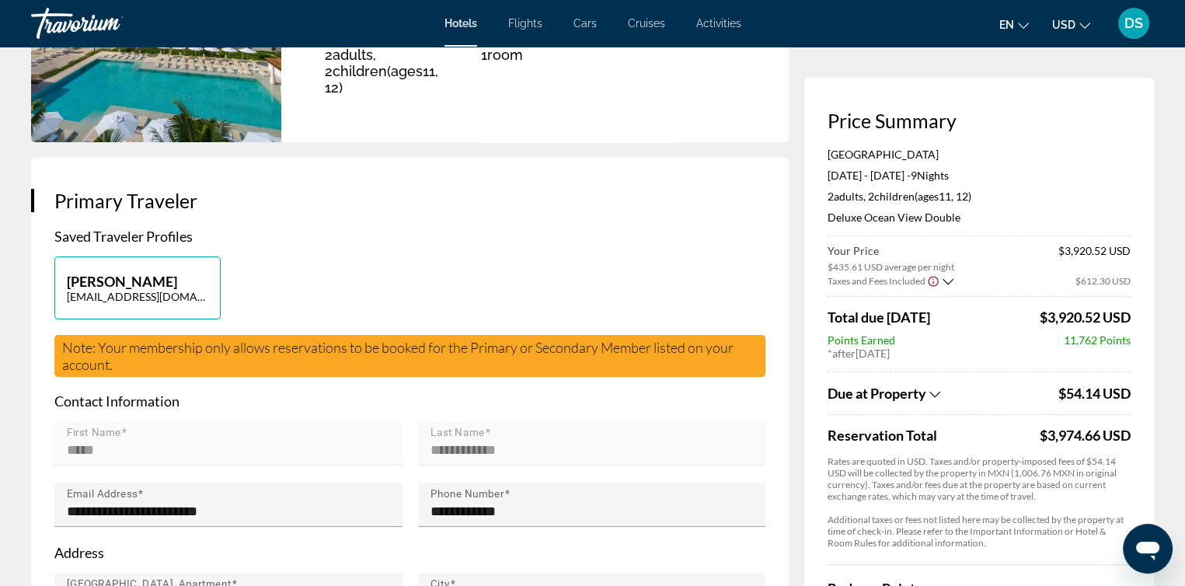
click at [937, 394] on icon "Show Taxes and Fees breakdown" at bounding box center [934, 394] width 11 height 6
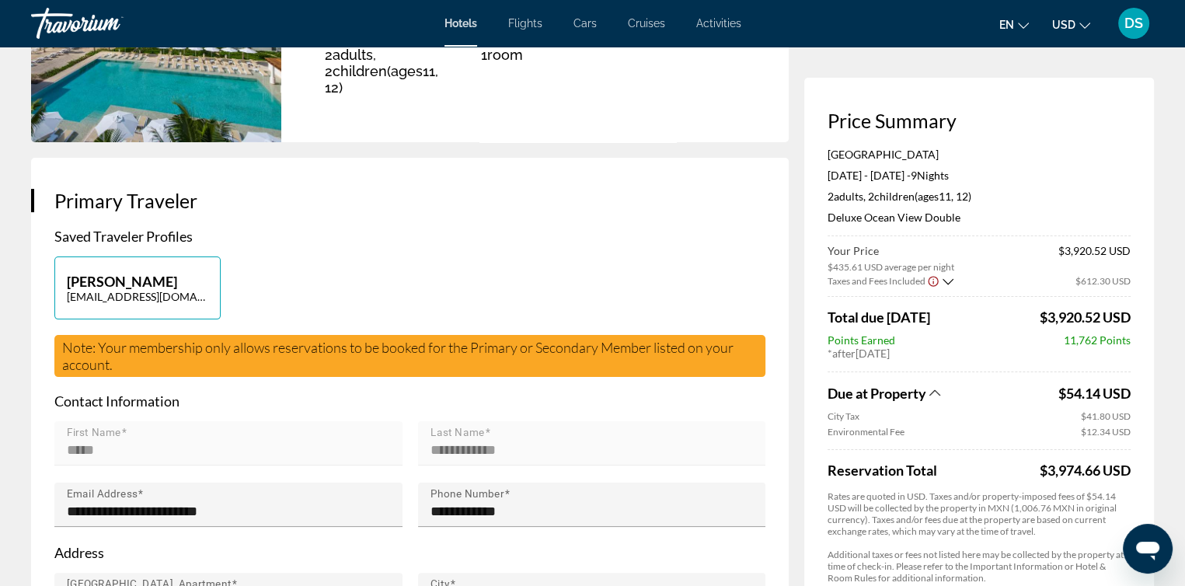
drag, startPoint x: 1081, startPoint y: 203, endPoint x: 1092, endPoint y: 189, distance: 17.7
click at [1092, 189] on div "[GEOGRAPHIC_DATA] [DATE] - [DATE] - 9 Night Nights 2 Adult Adults , 2 Child Chi…" at bounding box center [978, 192] width 303 height 89
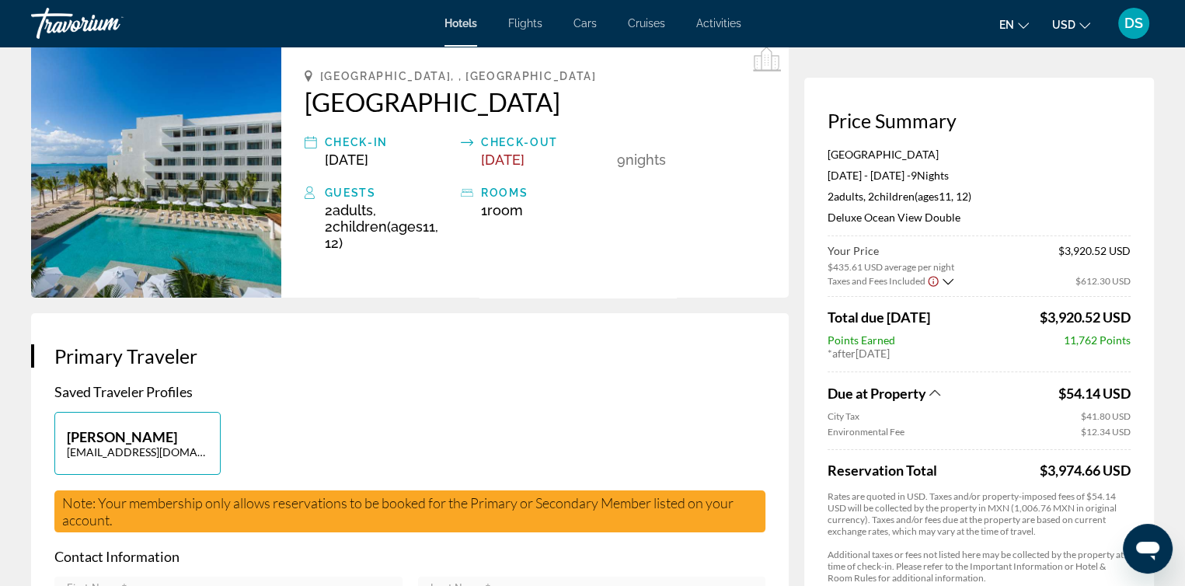
scroll to position [0, 0]
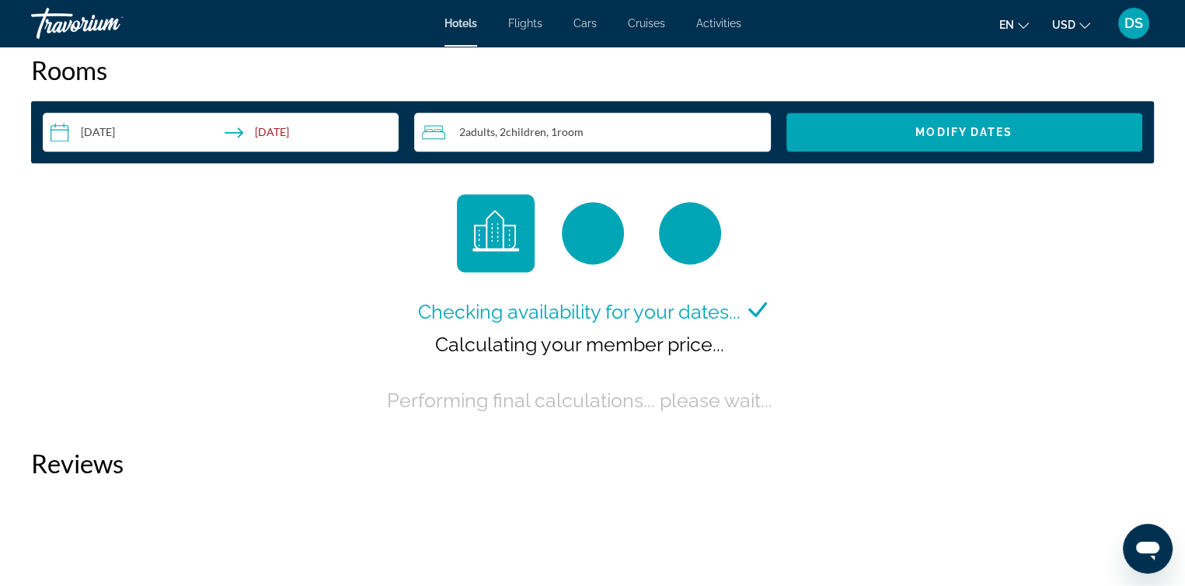
scroll to position [2175, 0]
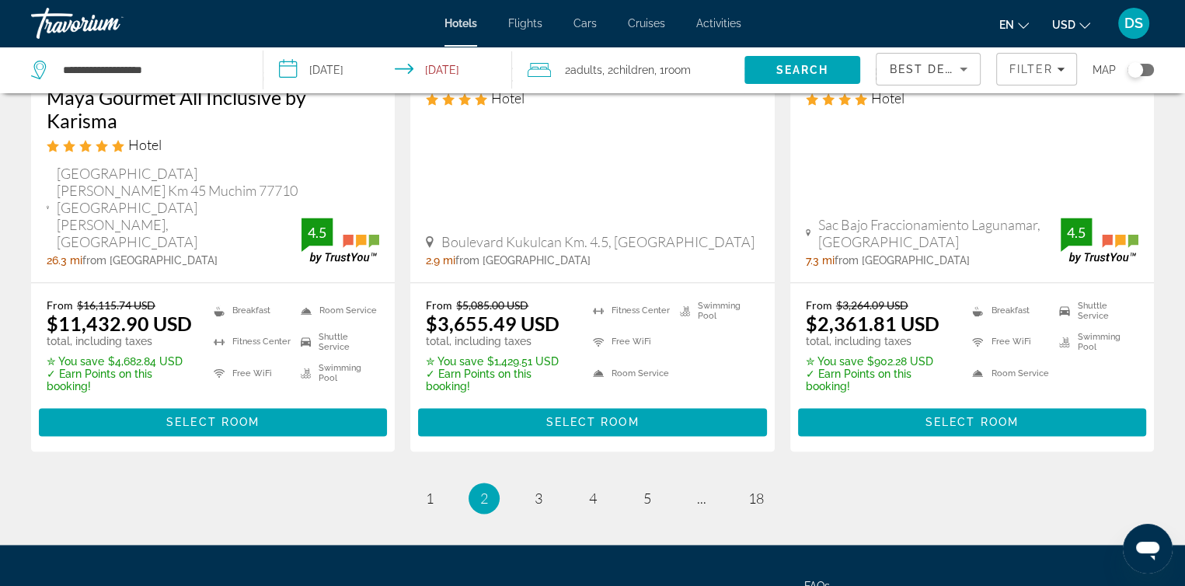
scroll to position [2246, 0]
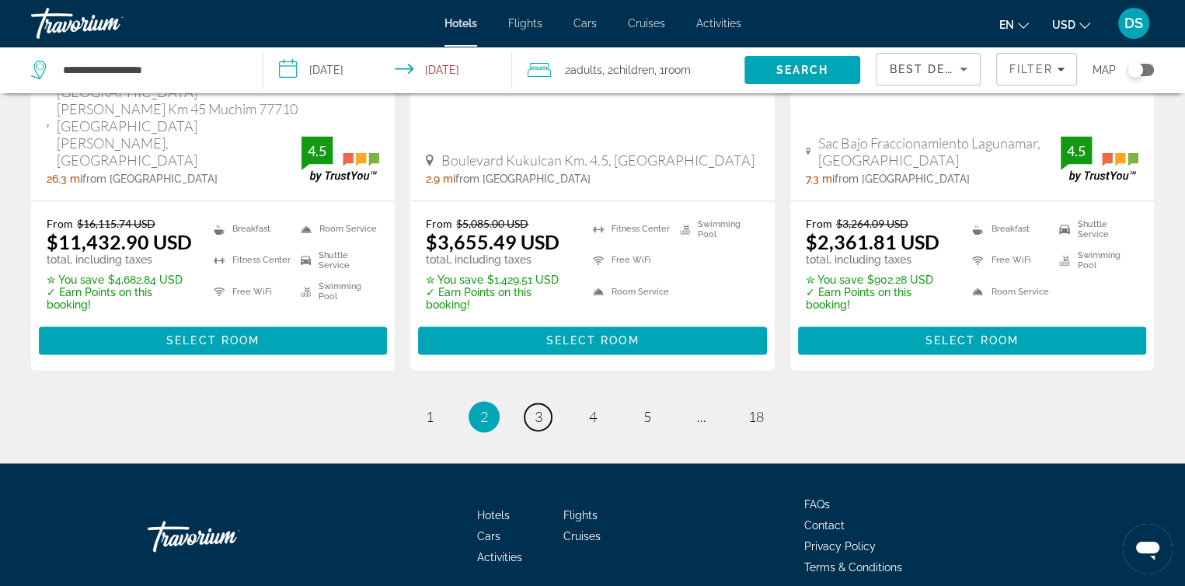
click at [542, 403] on link "page 3" at bounding box center [537, 416] width 27 height 27
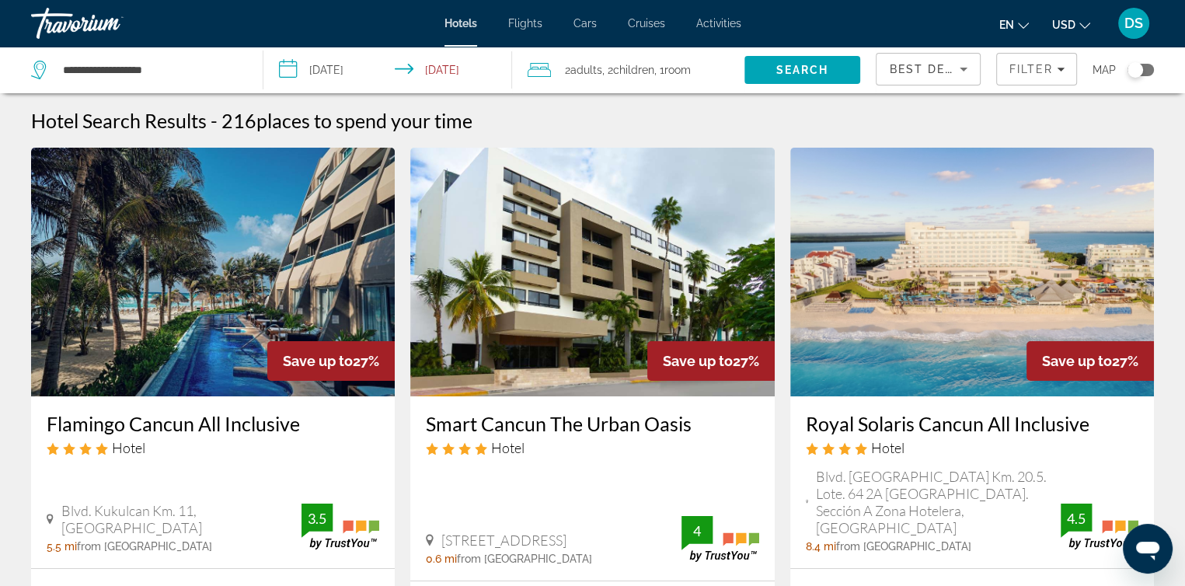
scroll to position [155, 0]
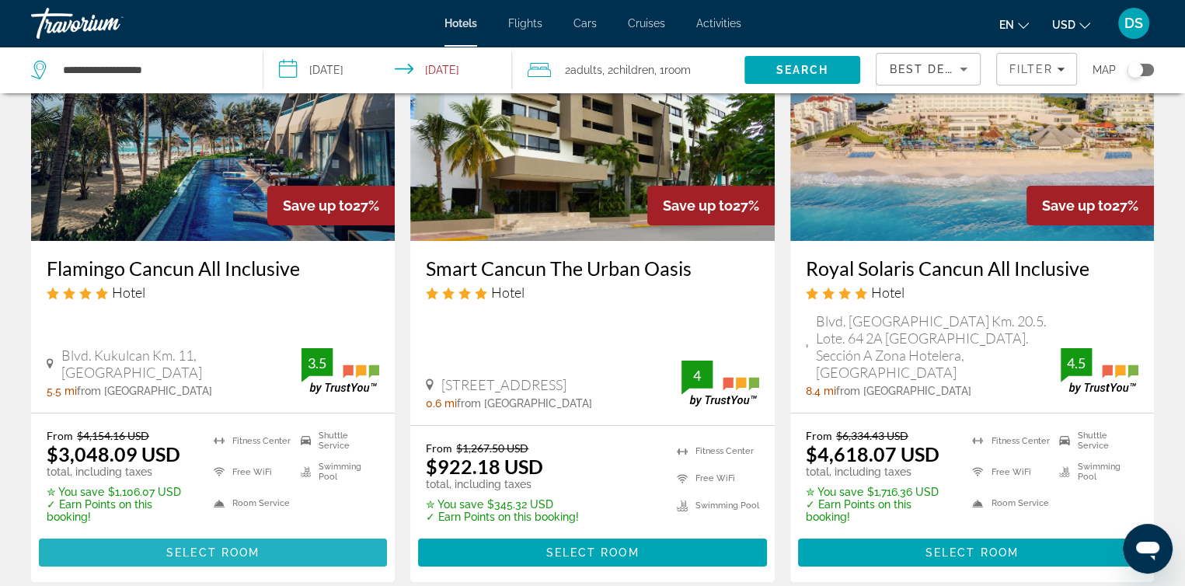
click at [252, 546] on span "Select Room" at bounding box center [212, 552] width 93 height 12
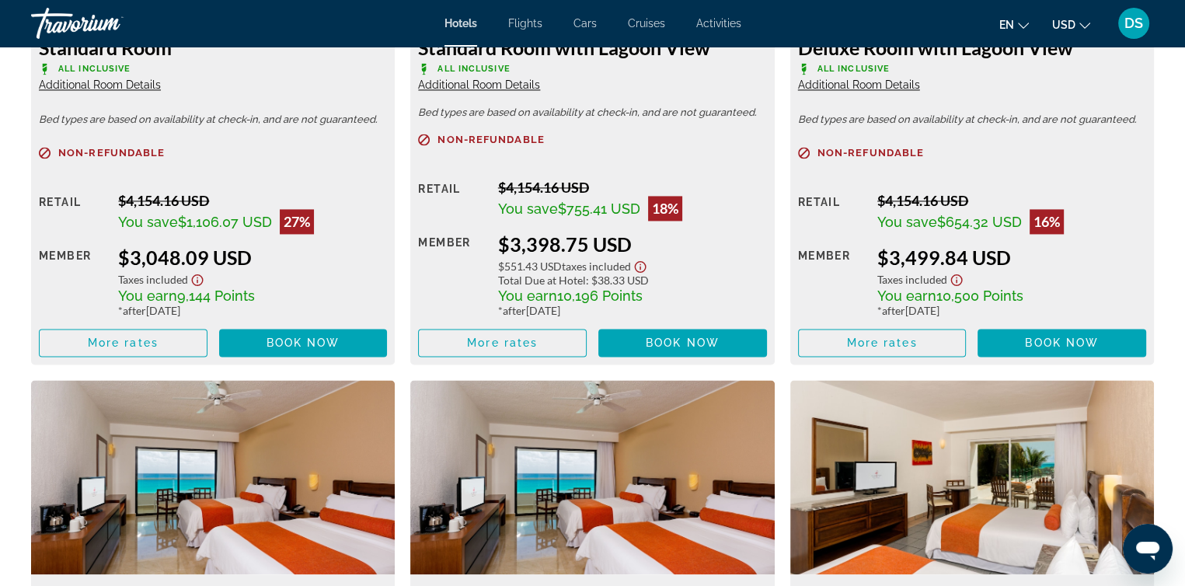
scroll to position [2366, 0]
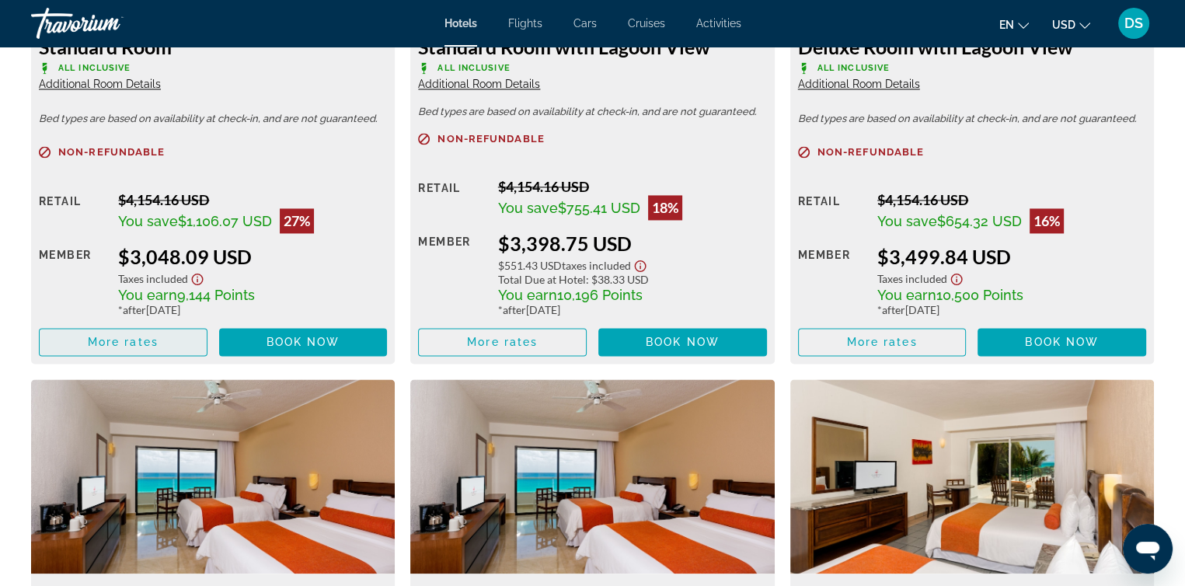
click at [95, 336] on span "More rates" at bounding box center [123, 342] width 71 height 12
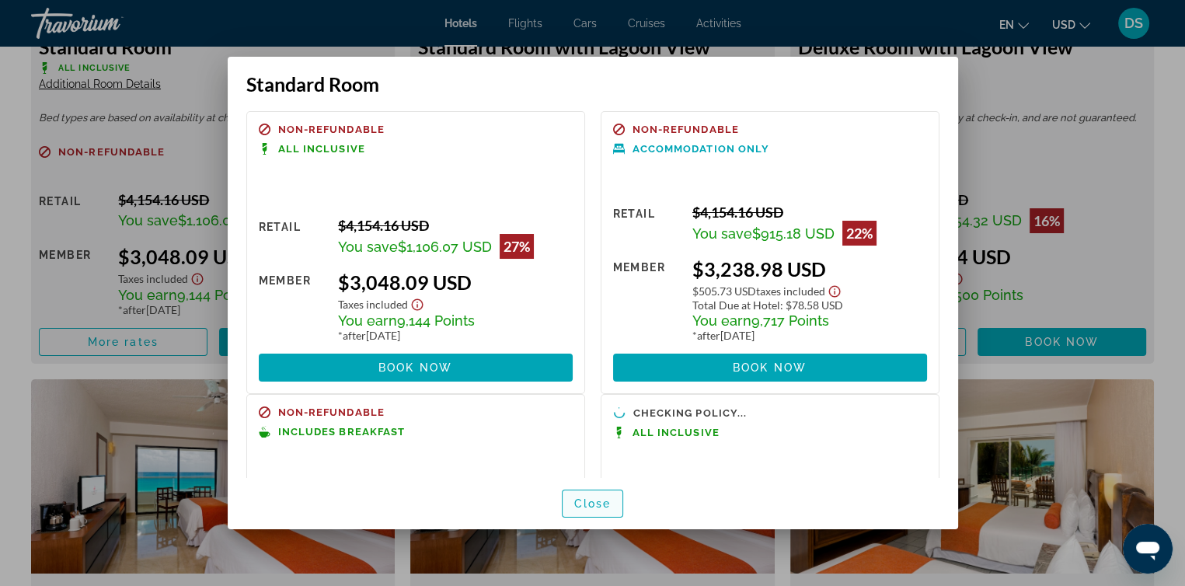
click at [587, 513] on span "button" at bounding box center [592, 503] width 61 height 37
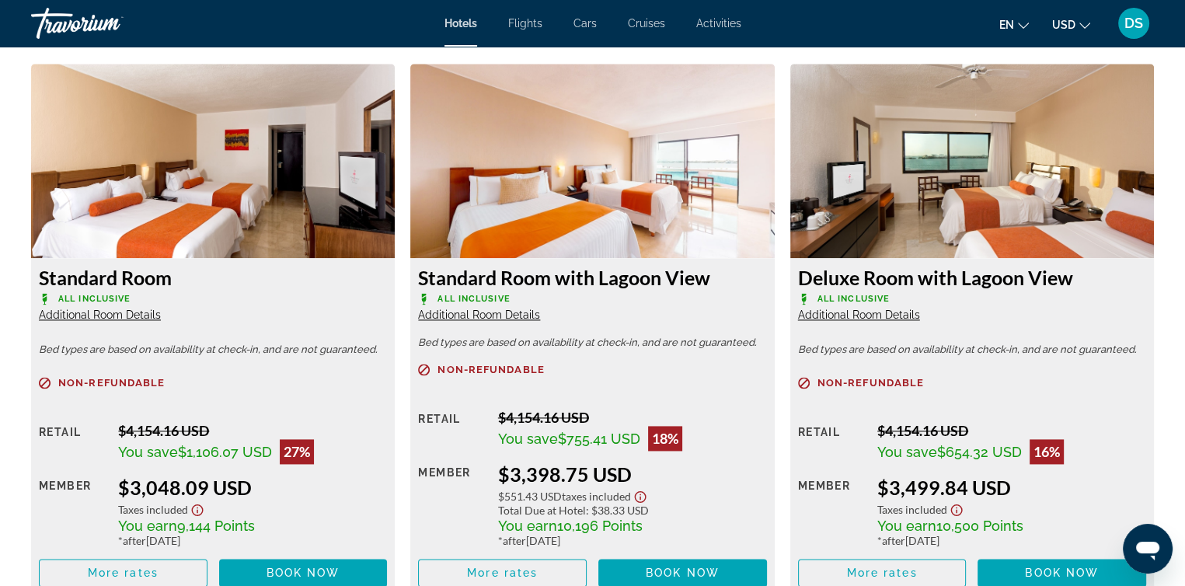
scroll to position [2288, 0]
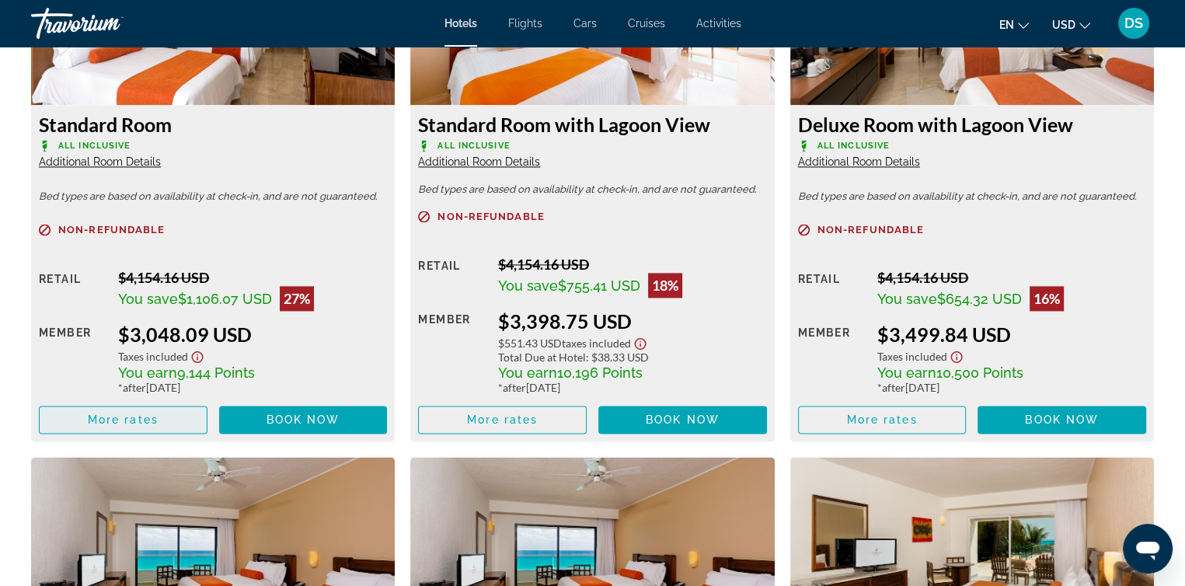
click at [161, 416] on span "Main content" at bounding box center [123, 419] width 167 height 37
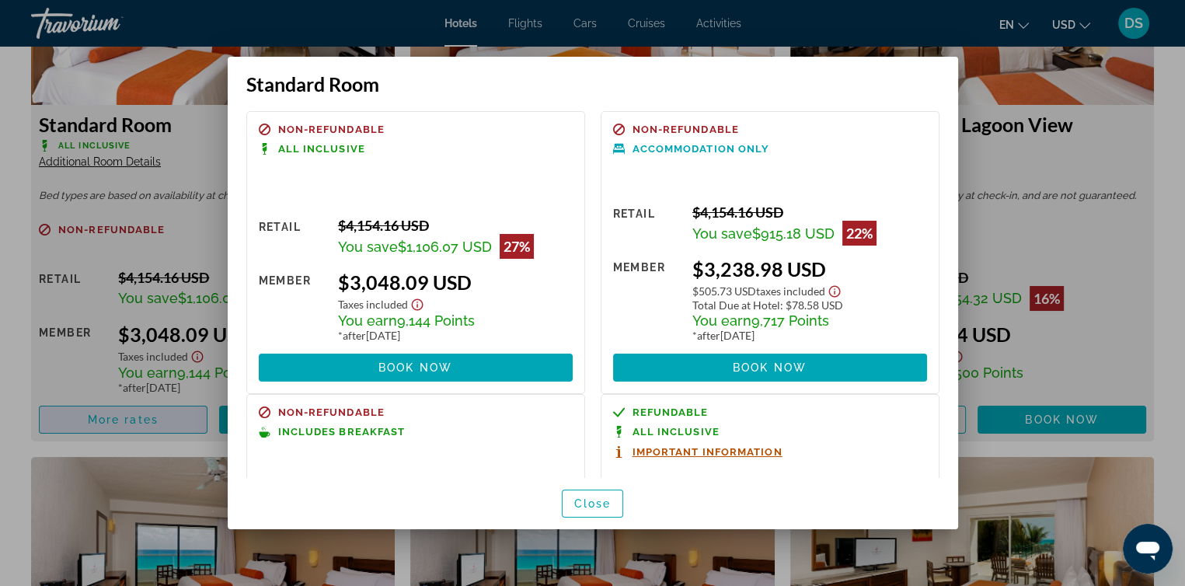
scroll to position [0, 0]
click at [448, 364] on span "Book now" at bounding box center [415, 367] width 74 height 12
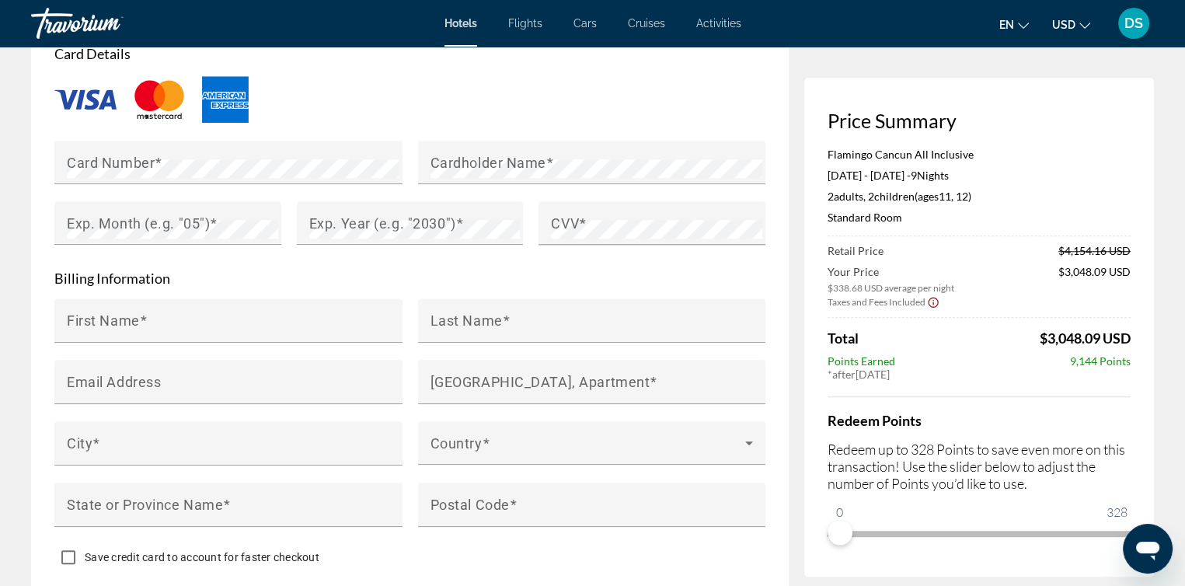
scroll to position [1553, 0]
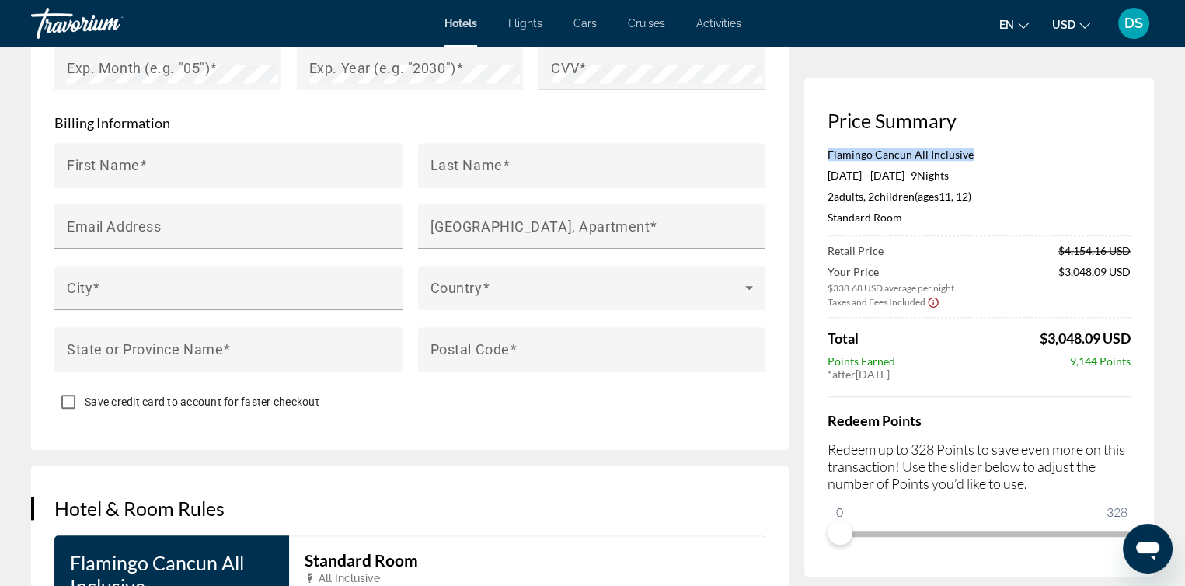
drag, startPoint x: 970, startPoint y: 155, endPoint x: 811, endPoint y: 155, distance: 159.2
click at [811, 155] on div "Price Summary Flamingo Cancun All Inclusive [DATE] - [DATE] - 9 Night Nights 2 …" at bounding box center [979, 327] width 350 height 499
copy p "Flamingo Cancun All Inclusive"
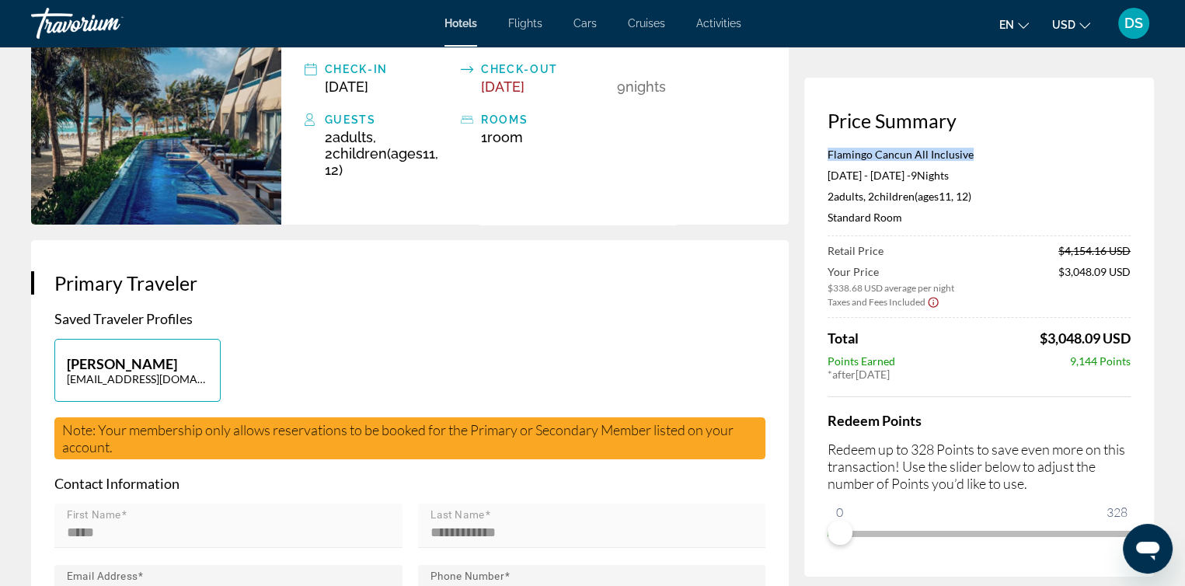
scroll to position [0, 0]
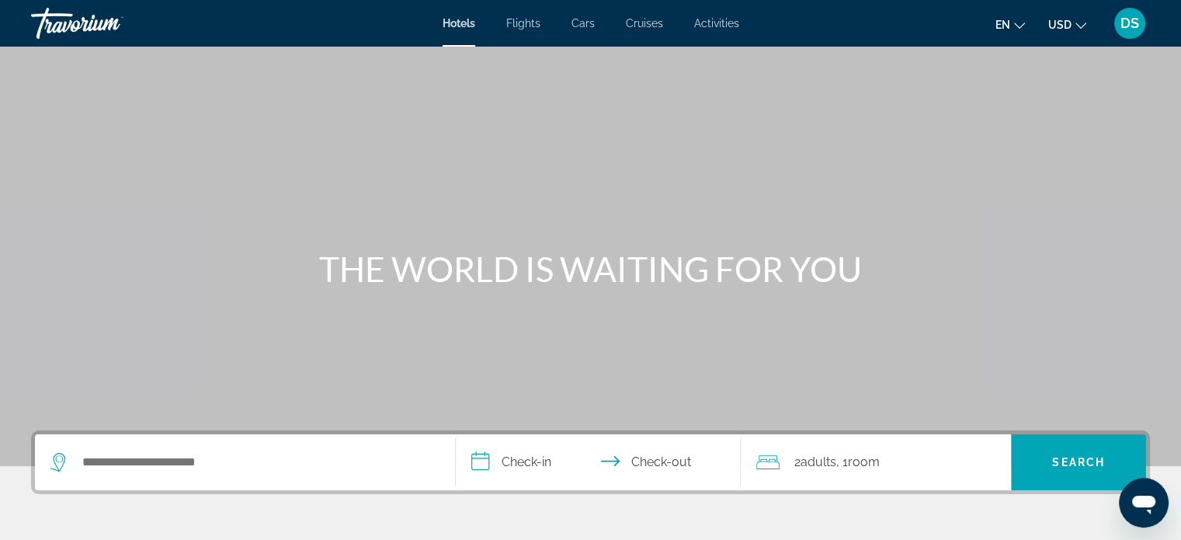
click at [923, 127] on div "Main content" at bounding box center [590, 233] width 1181 height 466
click at [1081, 26] on icon "Change currency" at bounding box center [1081, 25] width 11 height 11
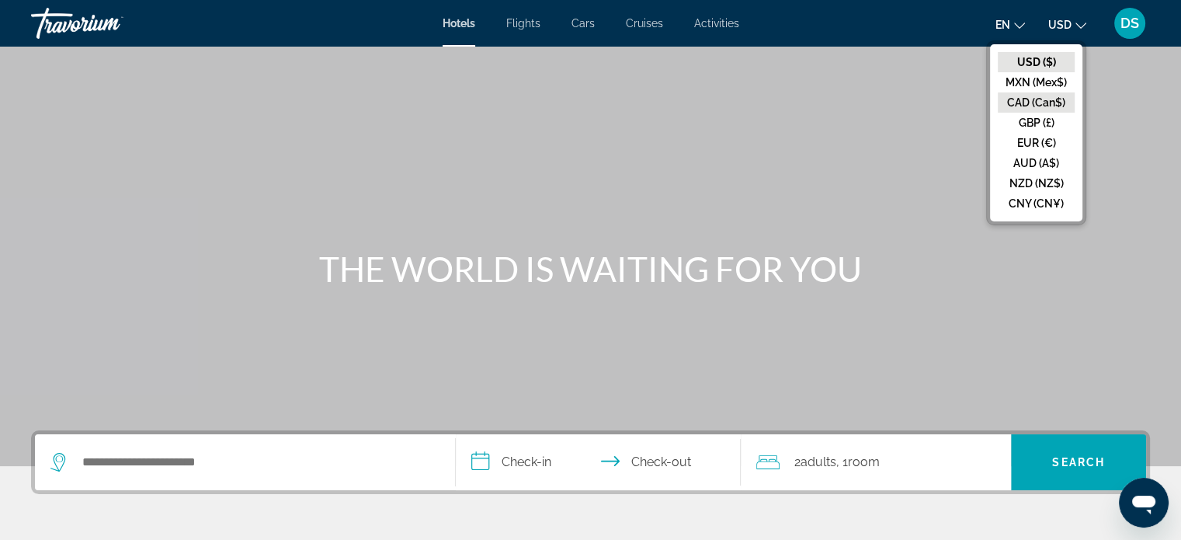
click at [1045, 99] on button "CAD (Can$)" at bounding box center [1036, 102] width 77 height 20
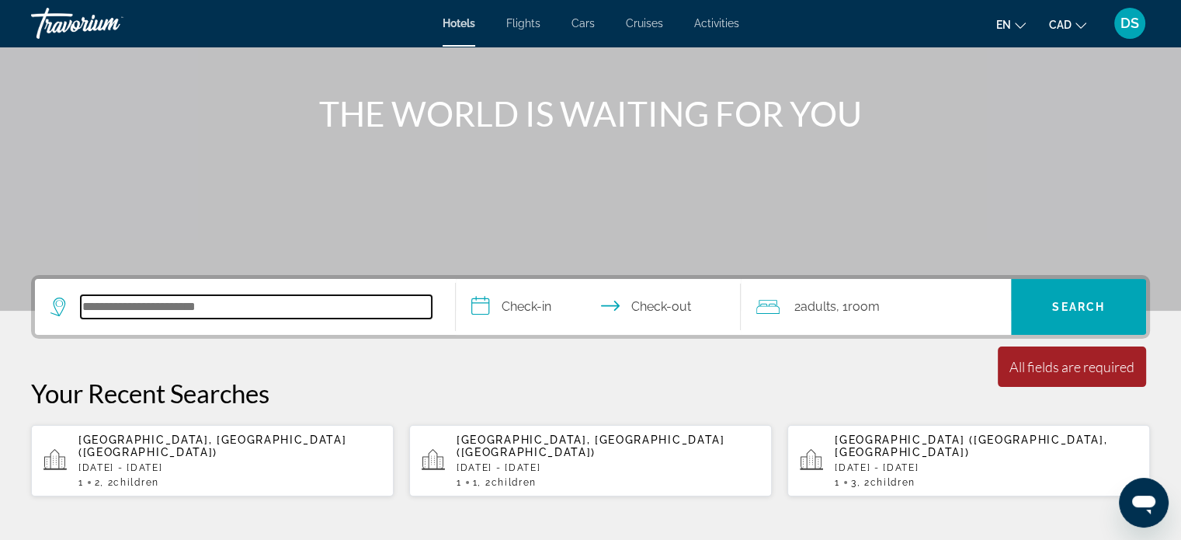
click at [171, 301] on input "Search hotel destination" at bounding box center [256, 306] width 351 height 23
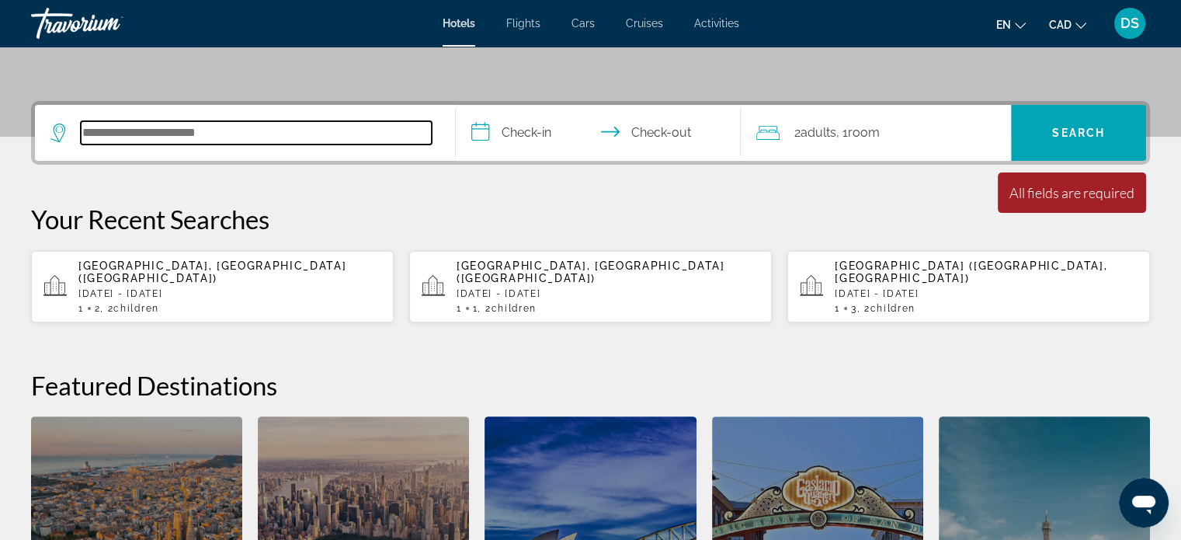
scroll to position [301, 0]
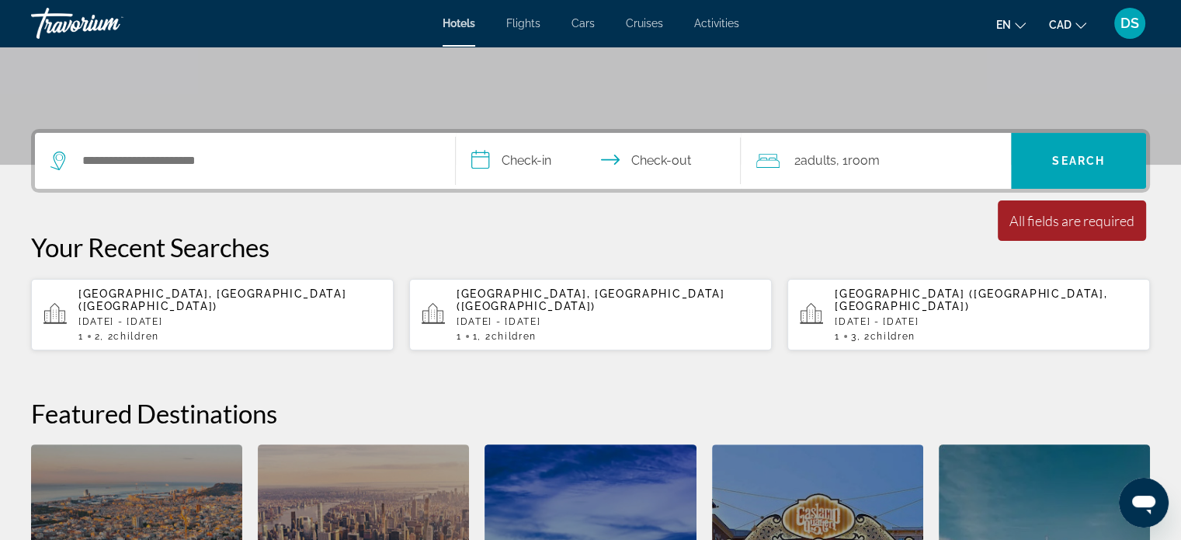
click at [171, 316] on p "[DATE] - [DATE]" at bounding box center [229, 321] width 303 height 11
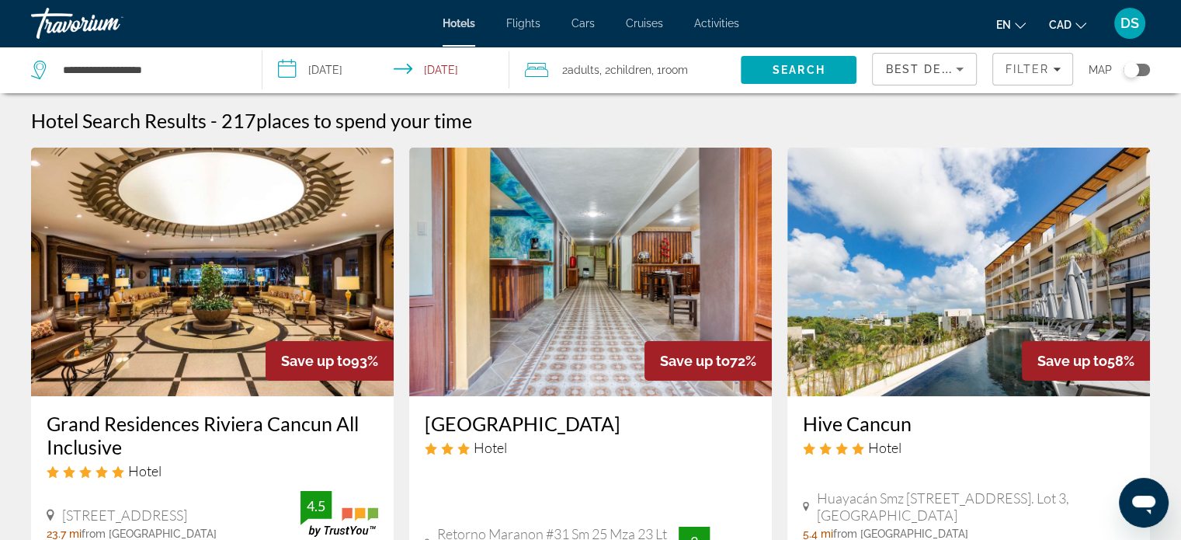
click at [631, 64] on span "Children" at bounding box center [631, 70] width 41 height 12
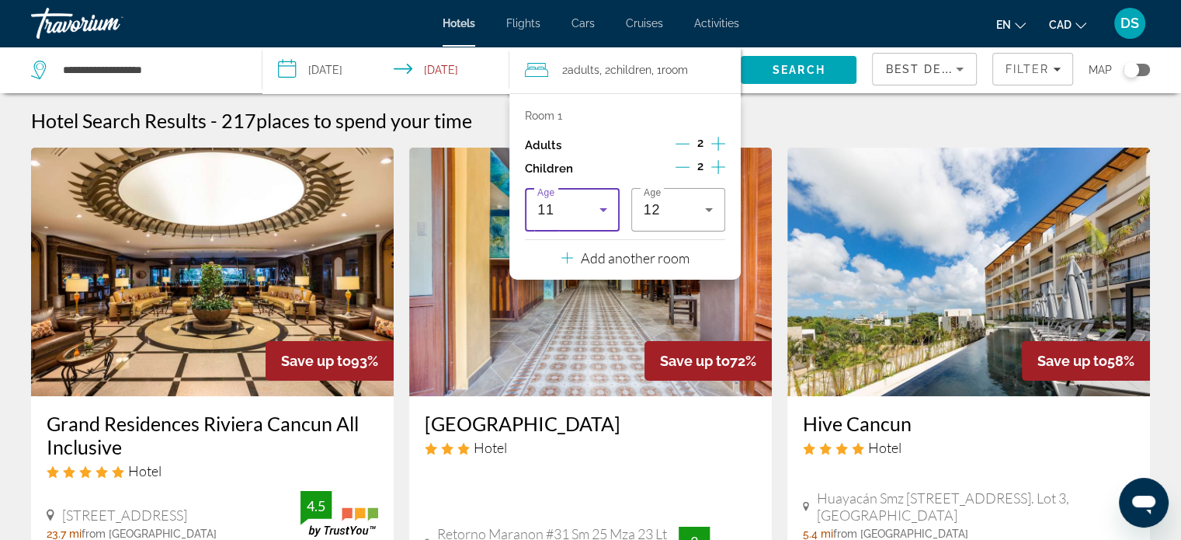
click at [603, 210] on icon "Travelers: 2 adults, 2 children" at bounding box center [604, 210] width 8 height 4
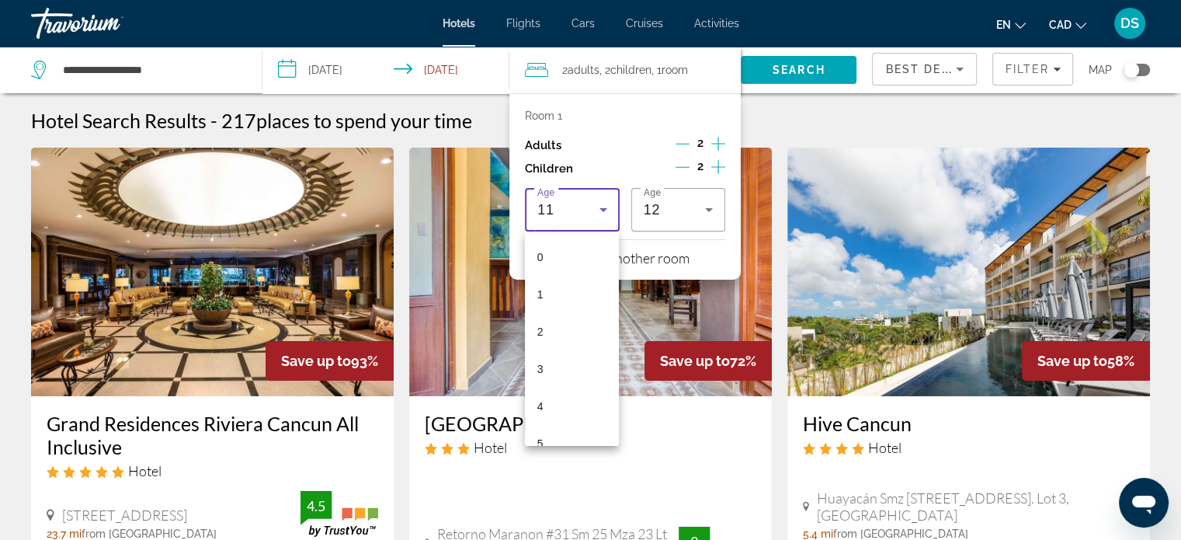
scroll to position [239, 0]
click at [560, 248] on mat-option "6" at bounding box center [572, 241] width 94 height 37
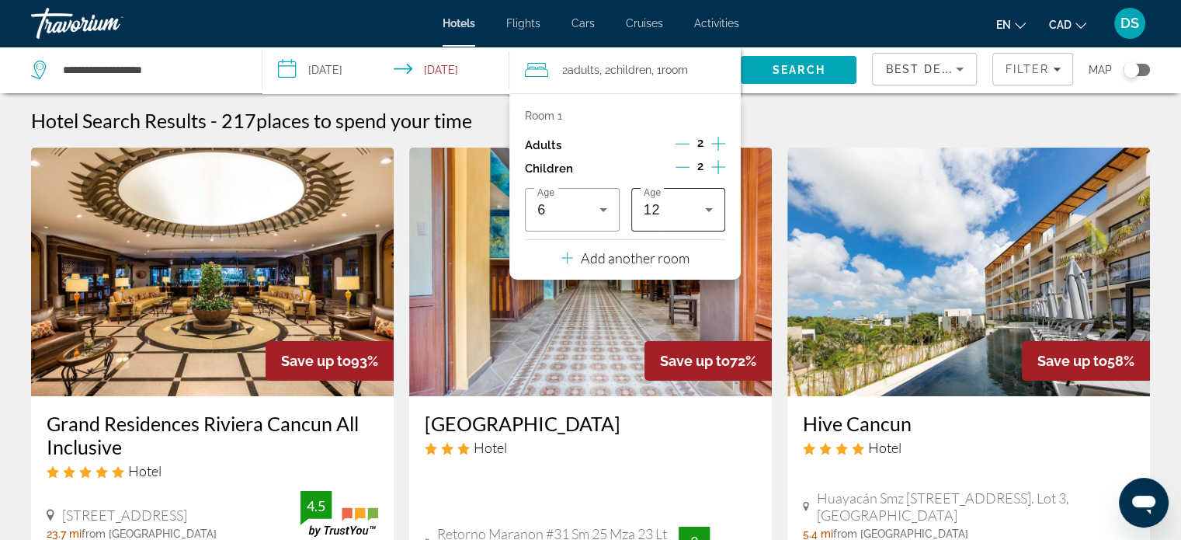
click at [710, 209] on icon "Travelers: 2 adults, 2 children" at bounding box center [709, 210] width 8 height 4
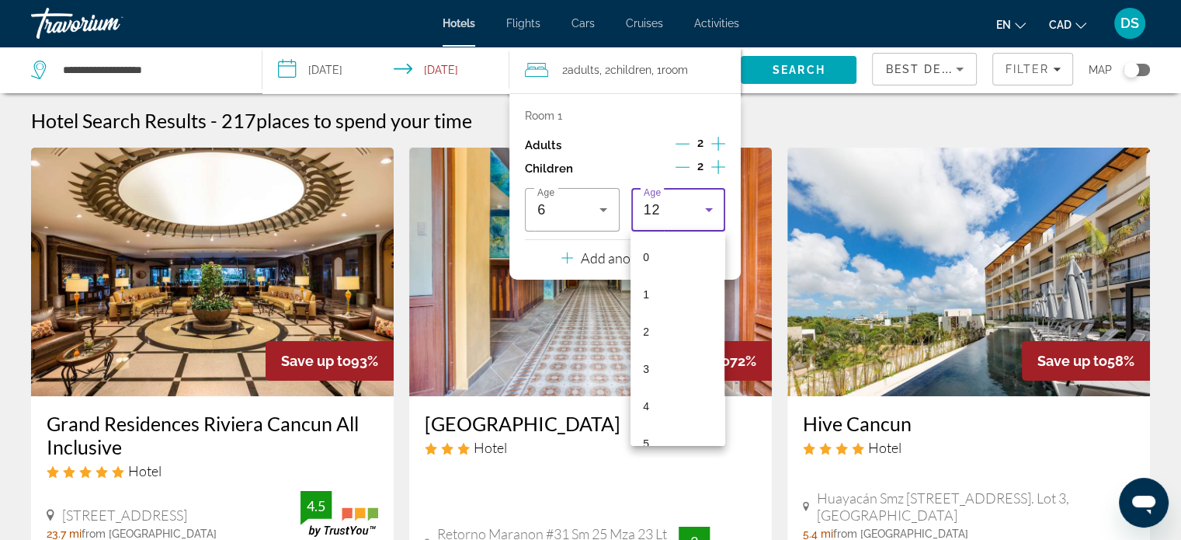
scroll to position [277, 0]
click at [666, 309] on mat-option "9" at bounding box center [678, 315] width 94 height 37
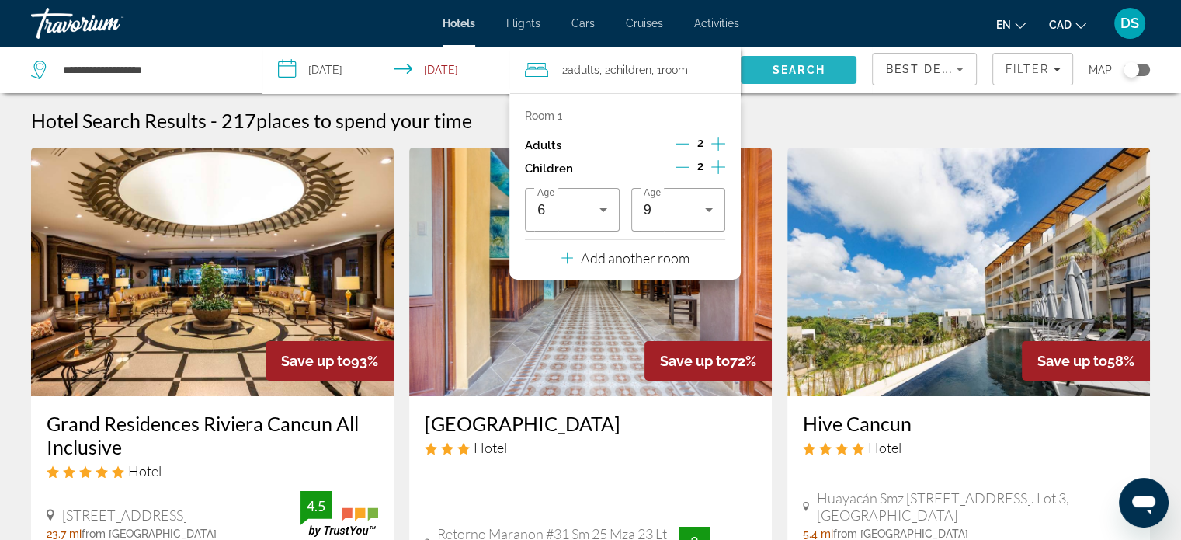
click at [816, 68] on span "Search" at bounding box center [799, 70] width 53 height 12
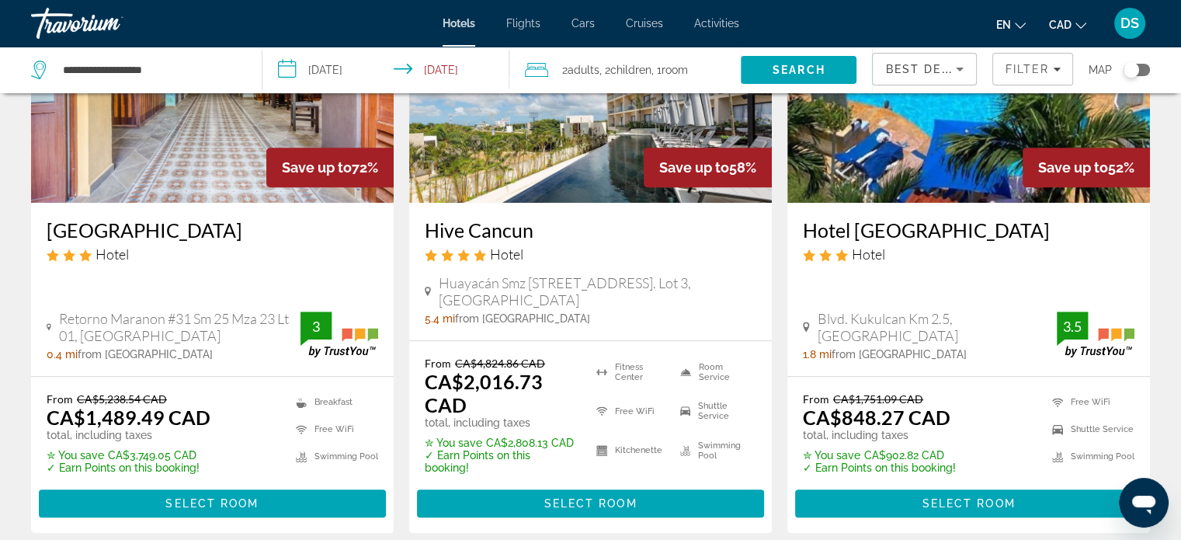
scroll to position [854, 0]
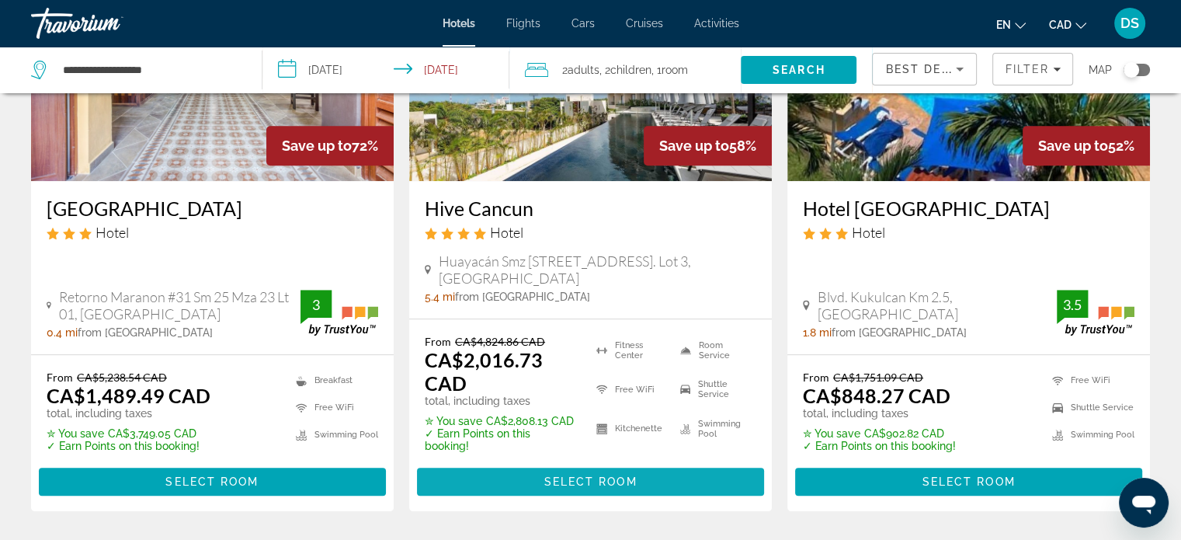
click at [596, 475] on span "Select Room" at bounding box center [590, 481] width 93 height 12
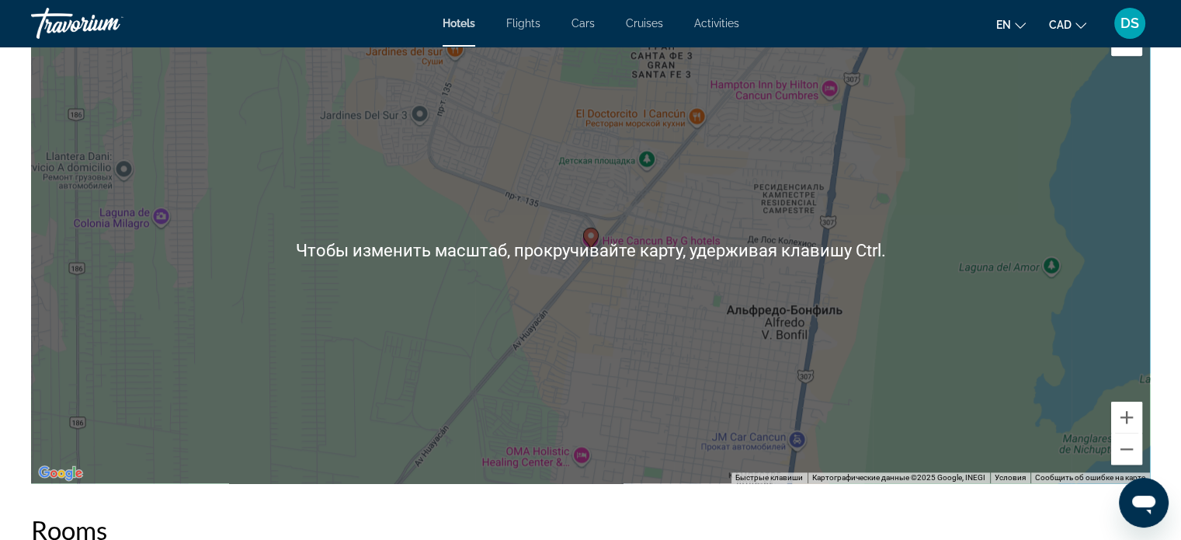
scroll to position [1553, 0]
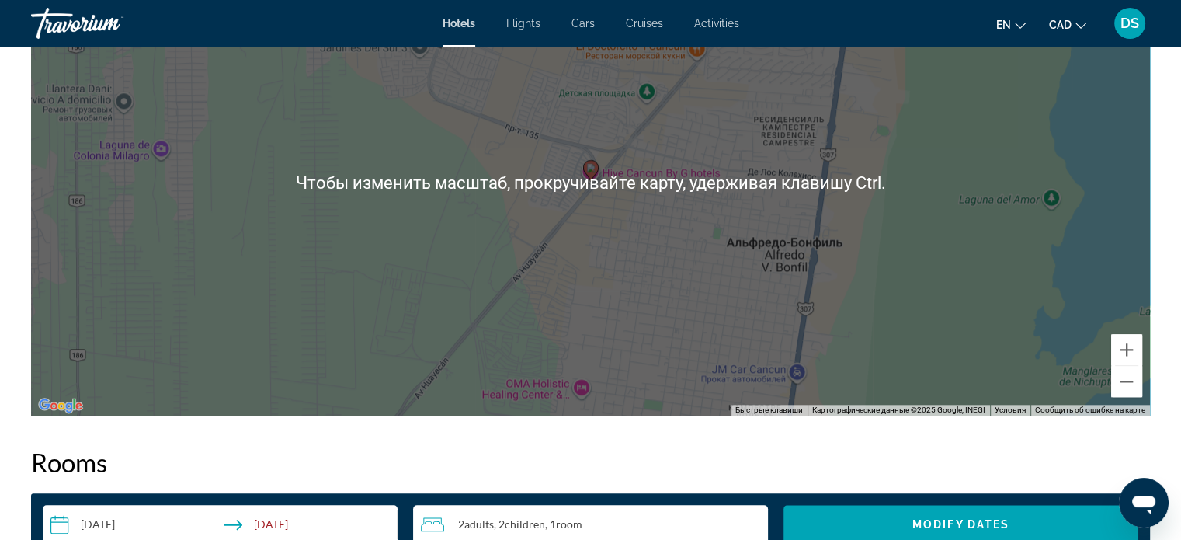
click at [992, 475] on h2 "Rooms" at bounding box center [590, 462] width 1119 height 31
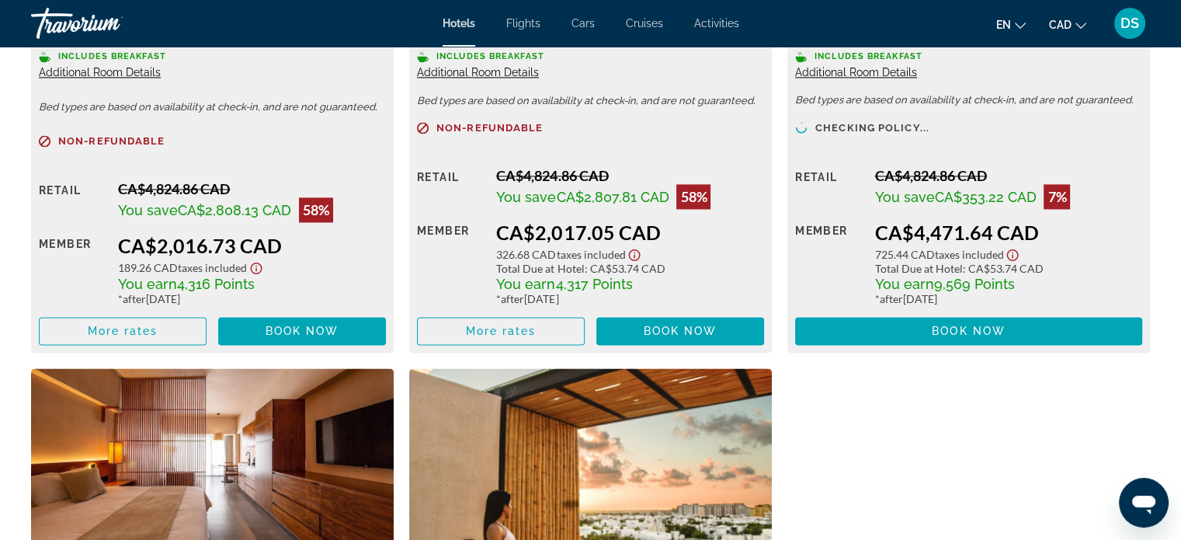
scroll to position [2330, 0]
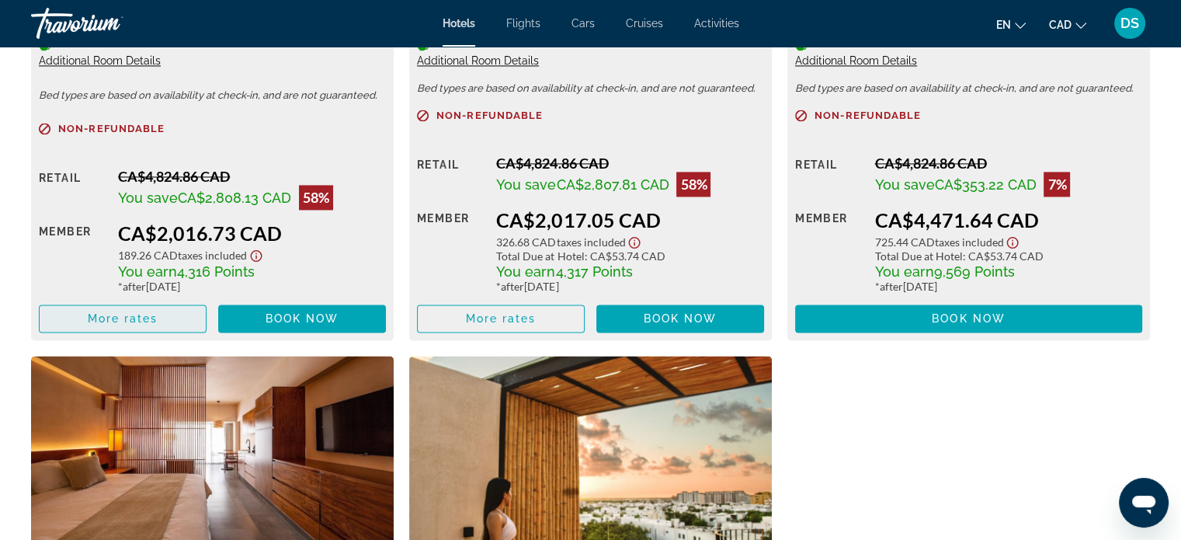
click at [129, 319] on span "More rates" at bounding box center [123, 318] width 71 height 12
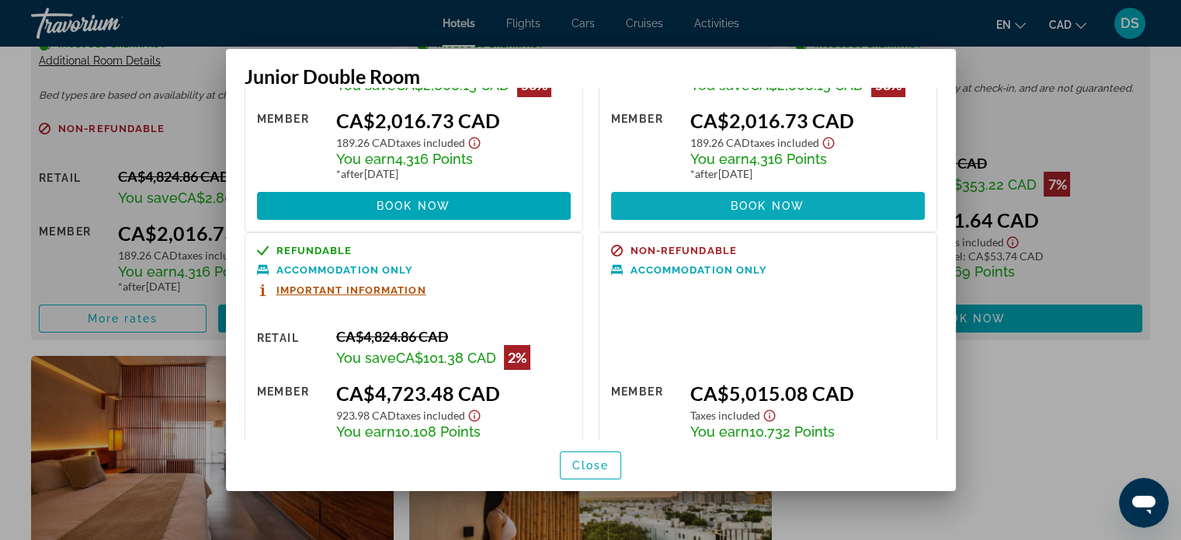
scroll to position [0, 0]
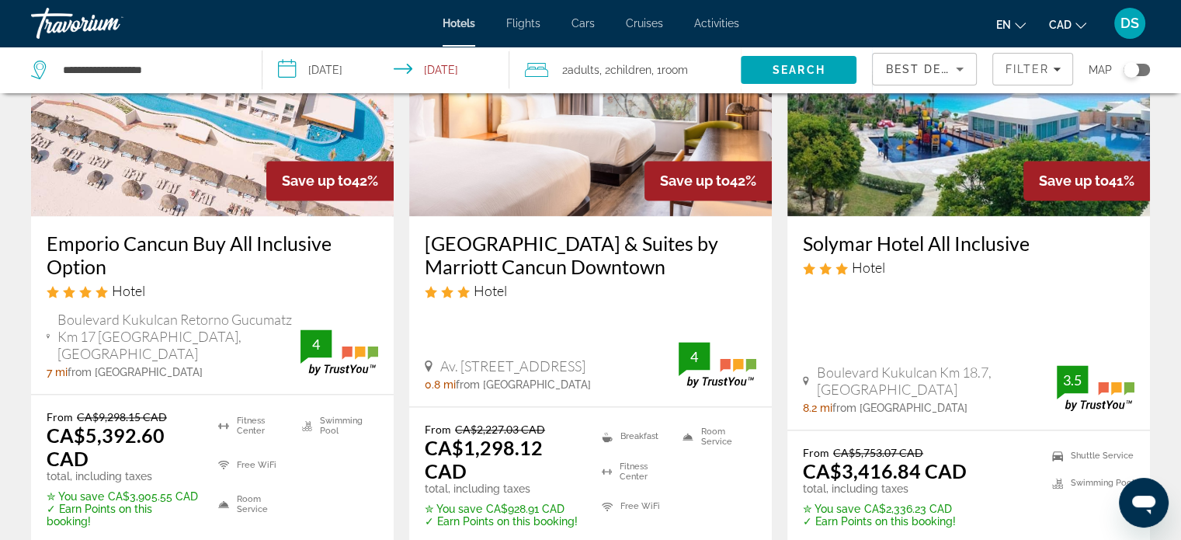
scroll to position [2252, 0]
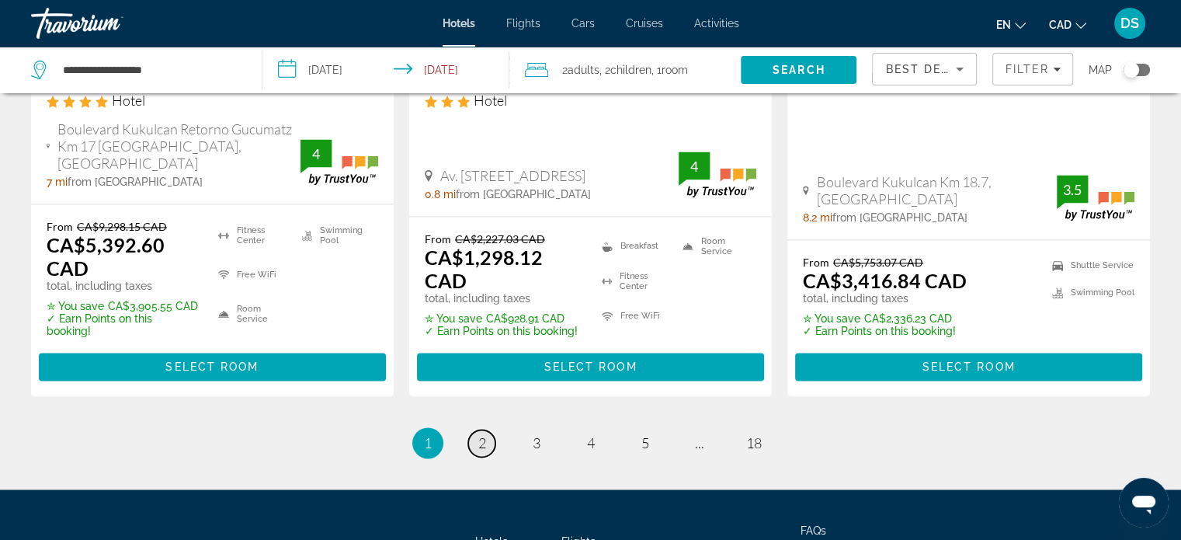
click at [478, 434] on span "2" at bounding box center [482, 442] width 8 height 17
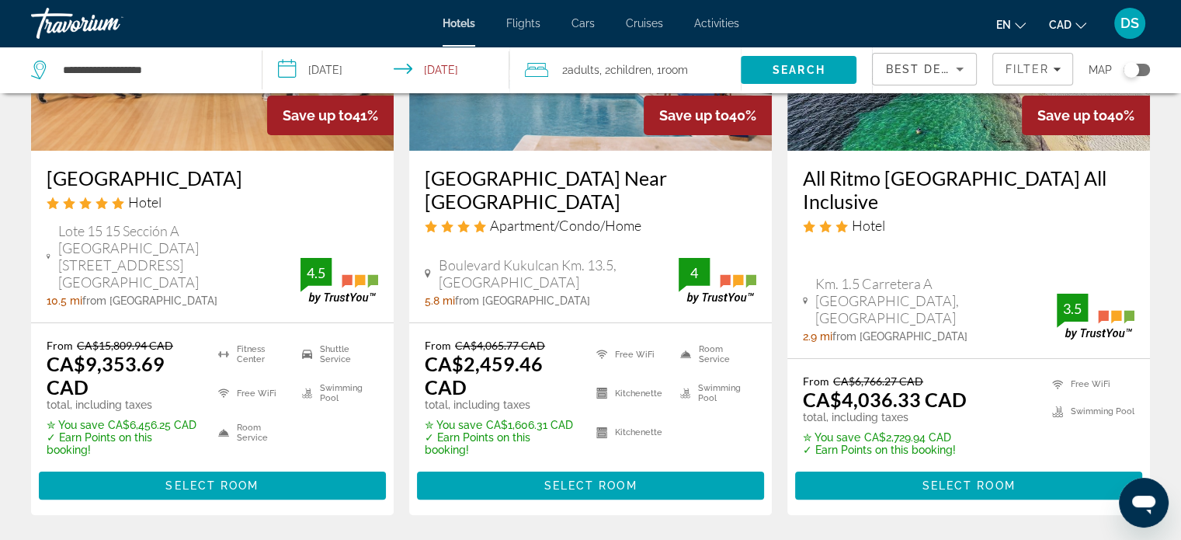
scroll to position [388, 0]
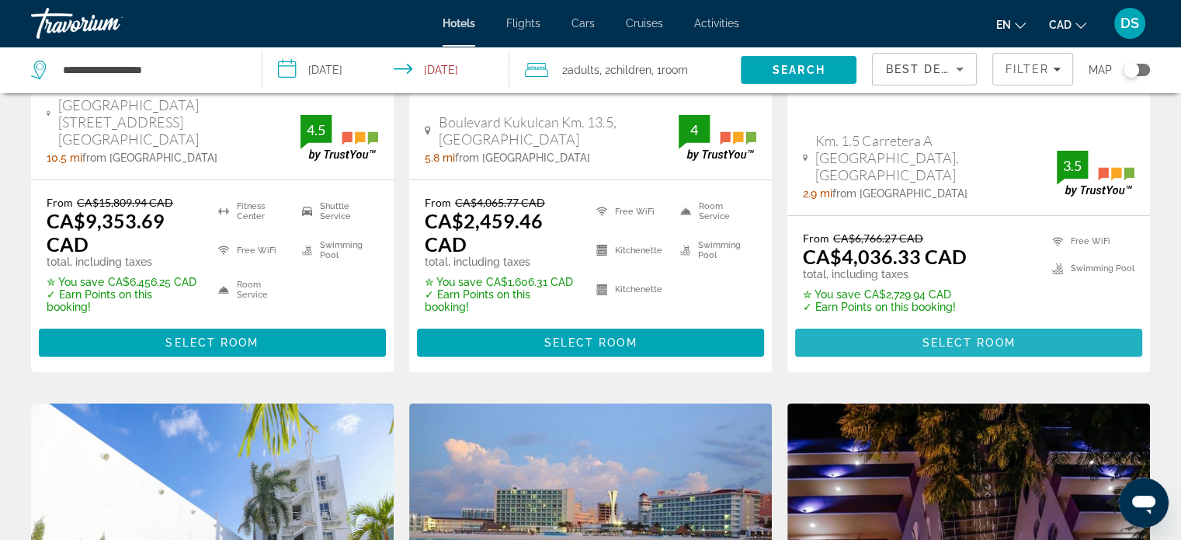
click at [1000, 336] on span "Select Room" at bounding box center [968, 342] width 93 height 12
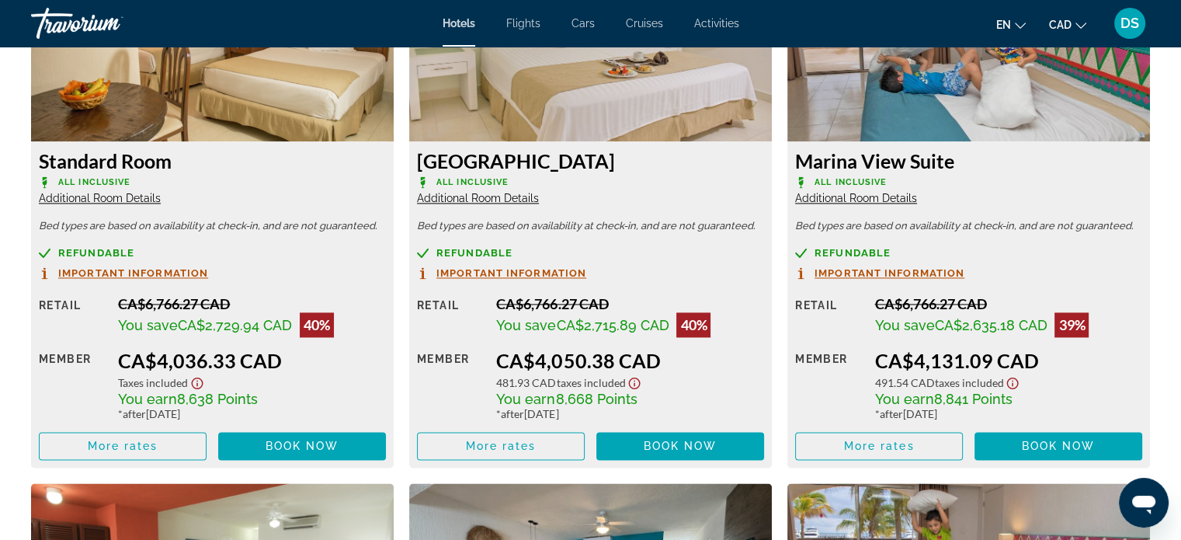
scroll to position [2391, 0]
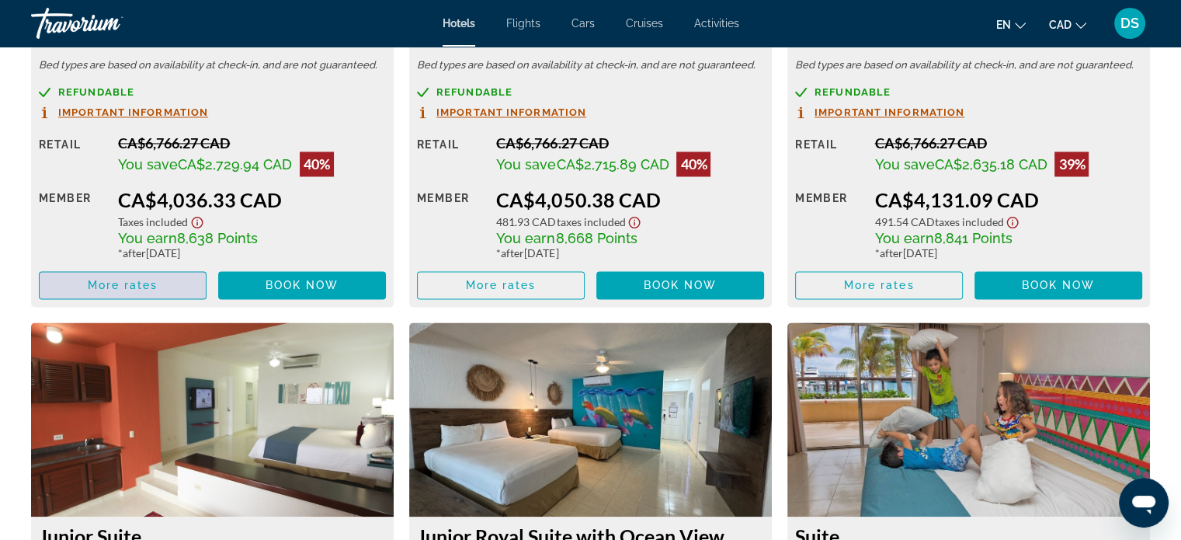
click at [152, 282] on span "More rates" at bounding box center [123, 285] width 71 height 12
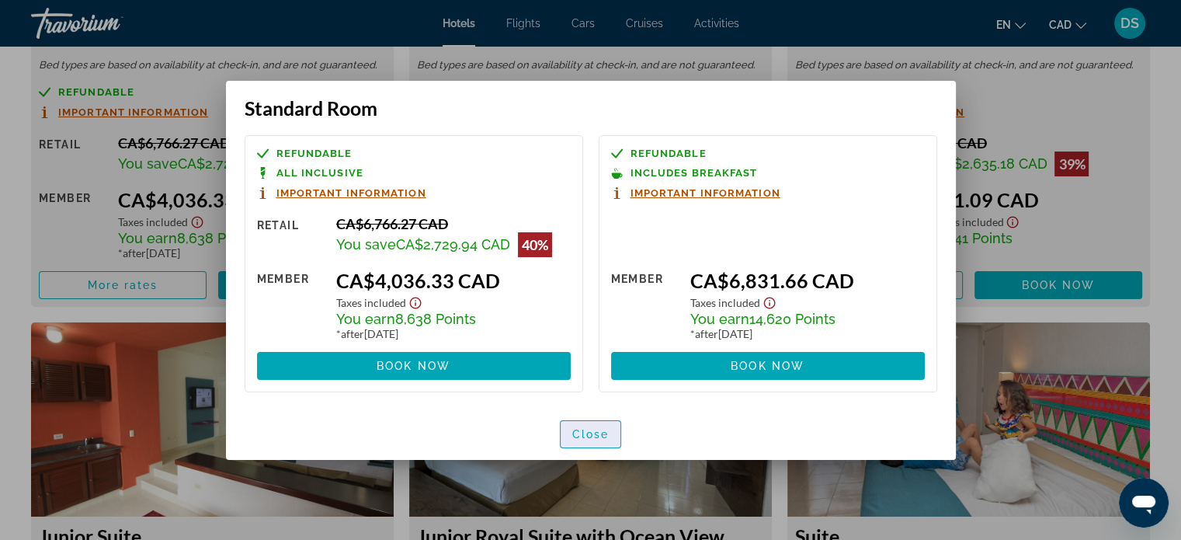
click at [596, 432] on span "Close" at bounding box center [590, 434] width 37 height 12
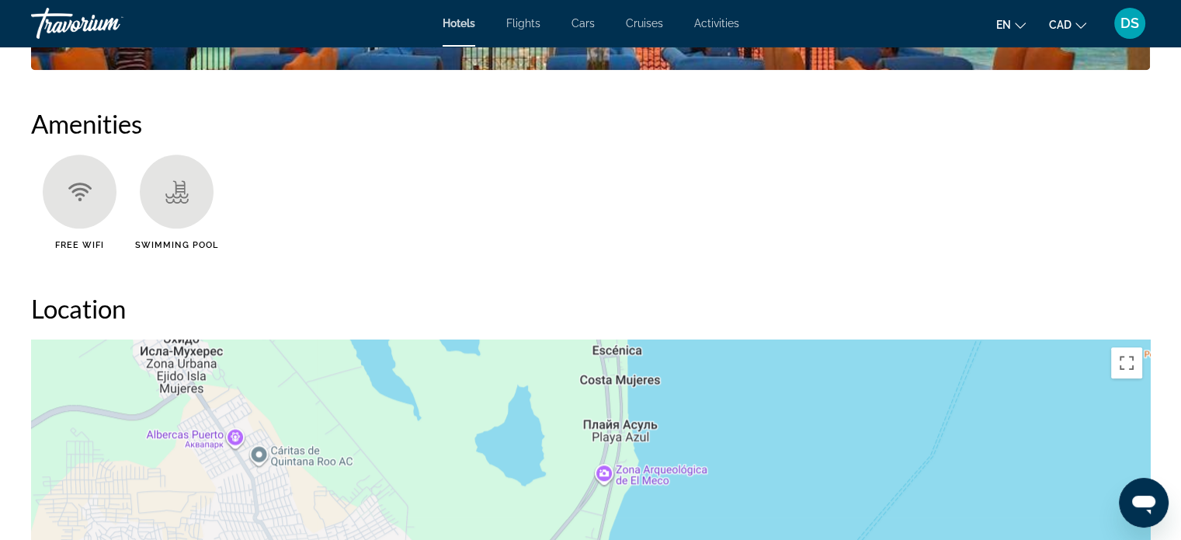
scroll to position [1226, 0]
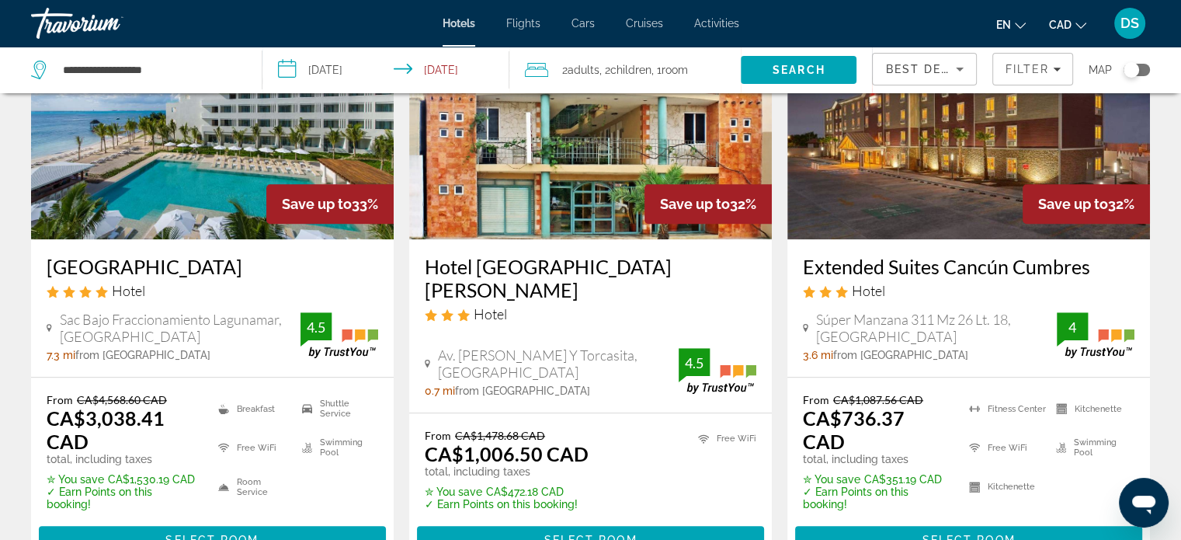
scroll to position [1476, 0]
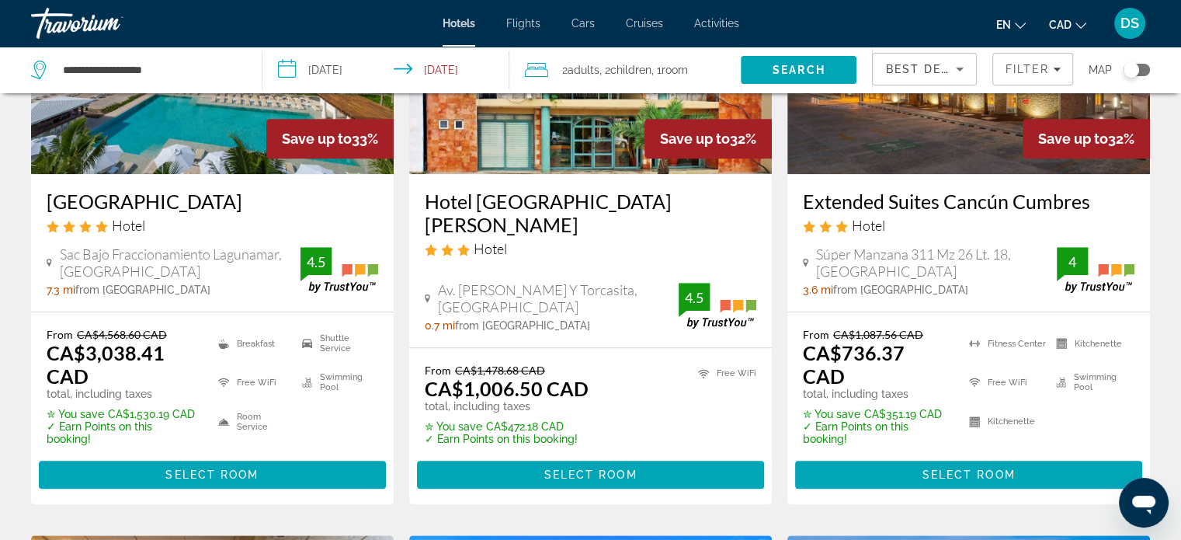
click at [201, 468] on span "Select Room" at bounding box center [211, 474] width 93 height 12
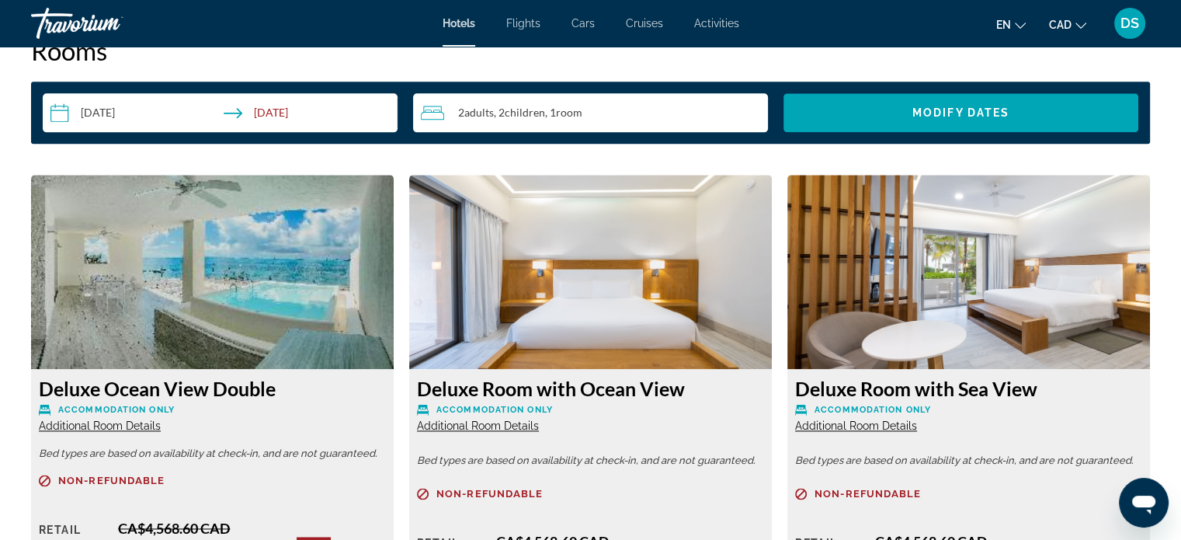
scroll to position [2257, 0]
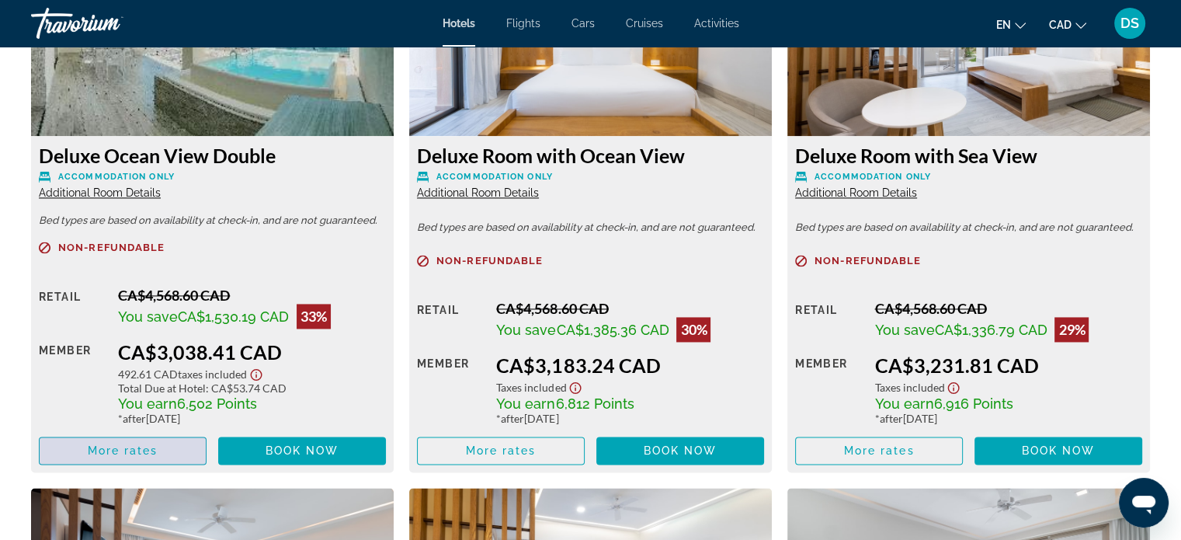
click at [134, 451] on span "More rates" at bounding box center [123, 450] width 71 height 12
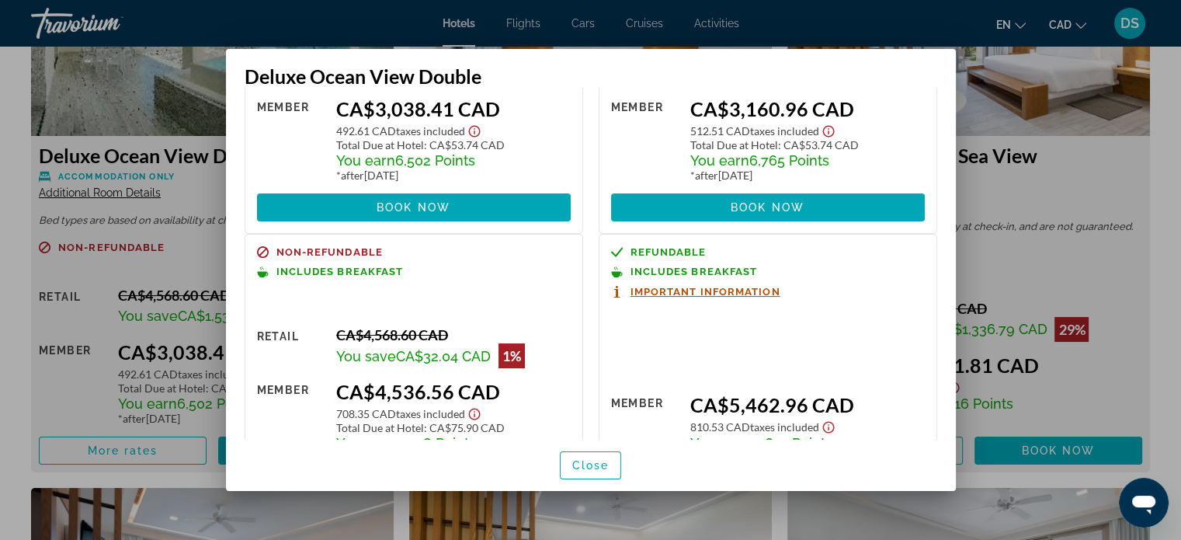
scroll to position [0, 0]
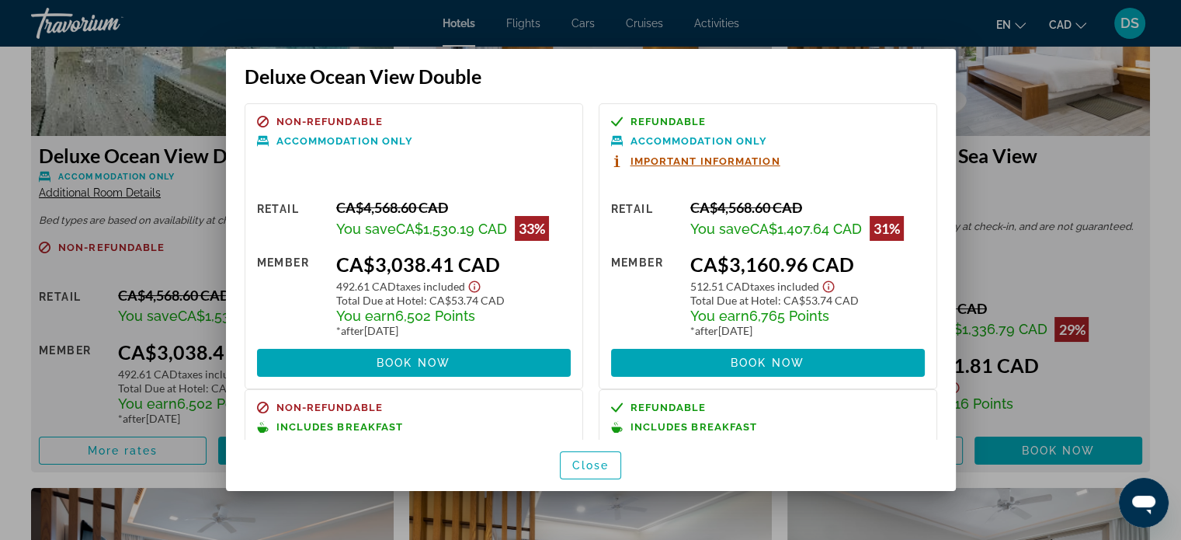
click at [1124, 202] on div at bounding box center [590, 270] width 1181 height 540
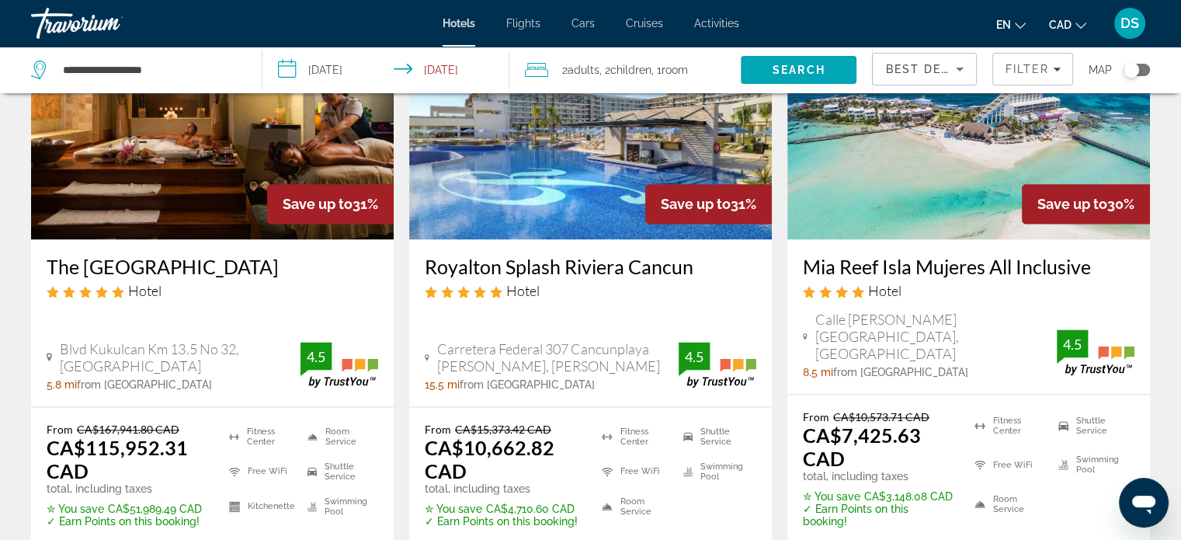
scroll to position [2175, 0]
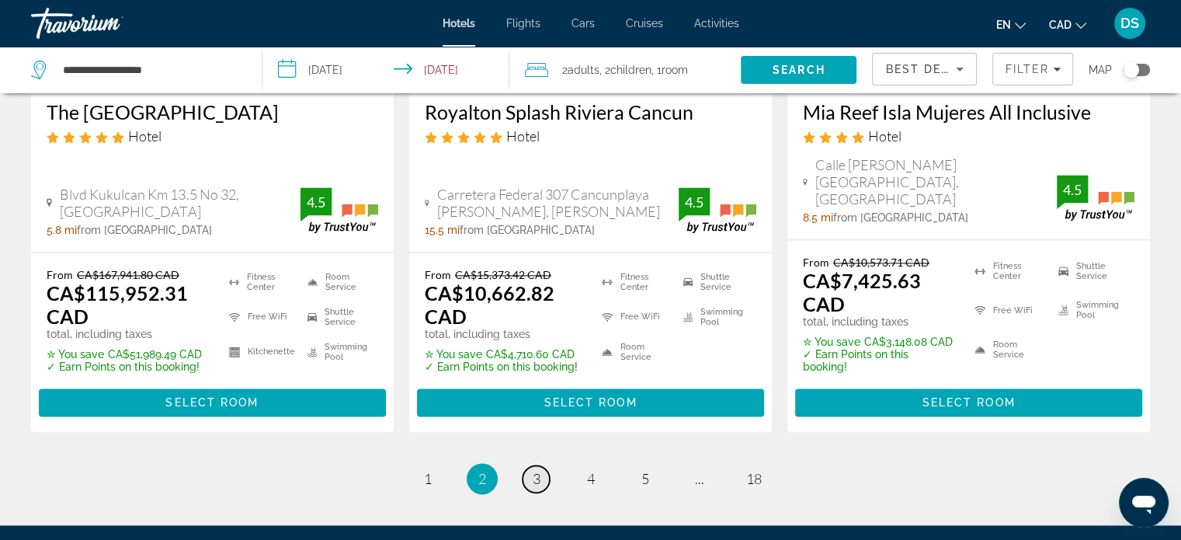
click at [537, 470] on span "3" at bounding box center [537, 478] width 8 height 17
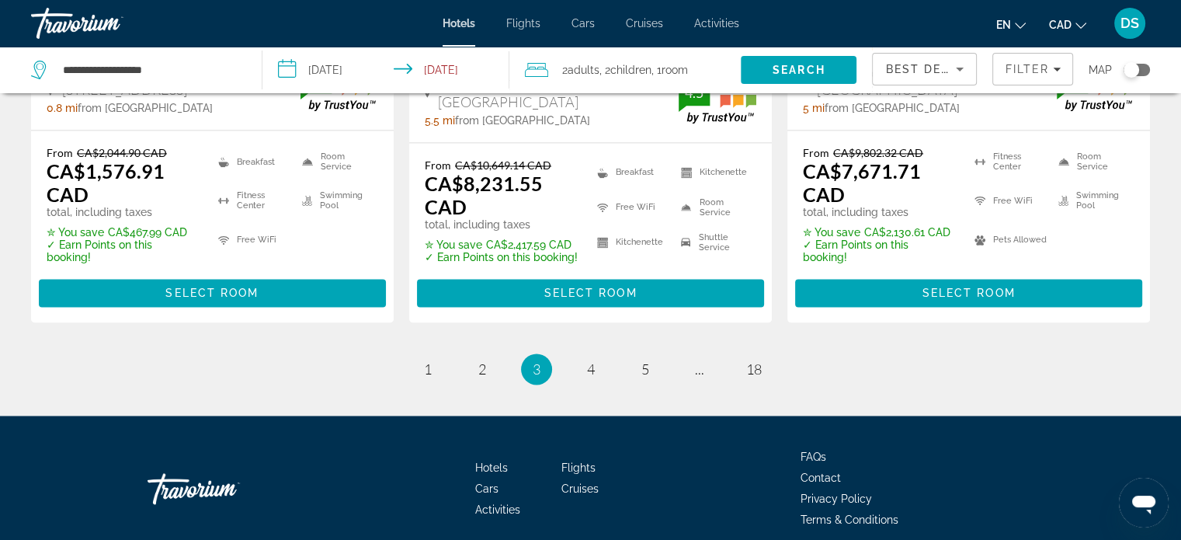
scroll to position [2330, 0]
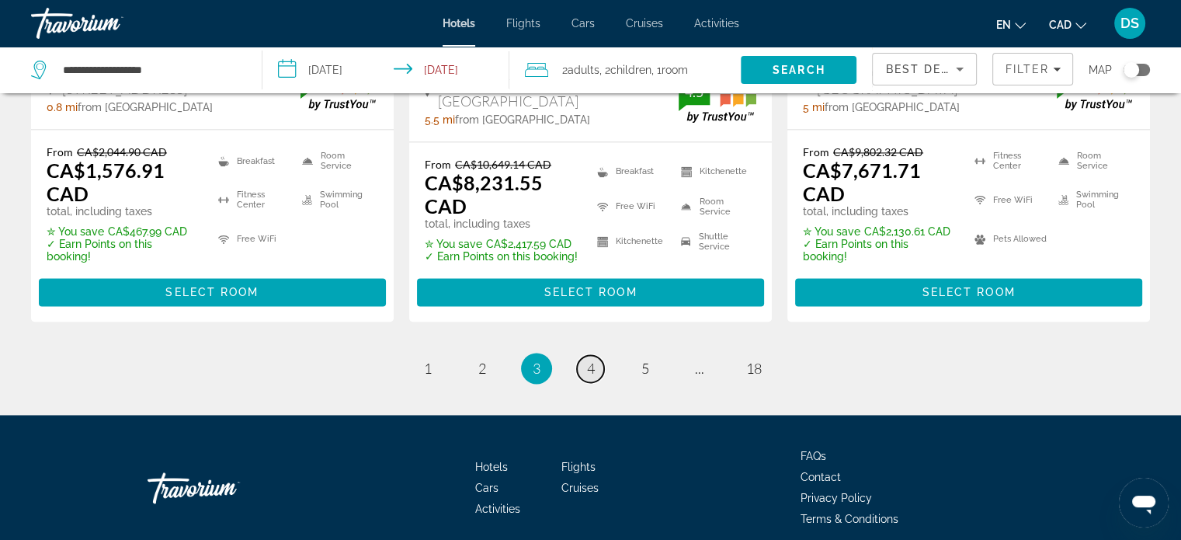
click at [589, 360] on span "4" at bounding box center [591, 368] width 8 height 17
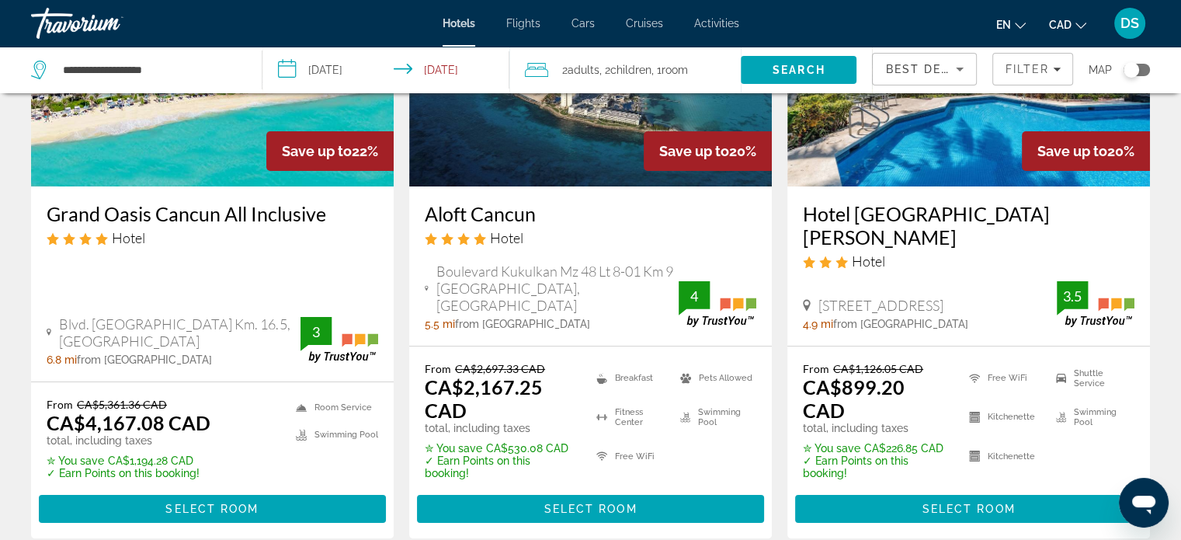
scroll to position [233, 0]
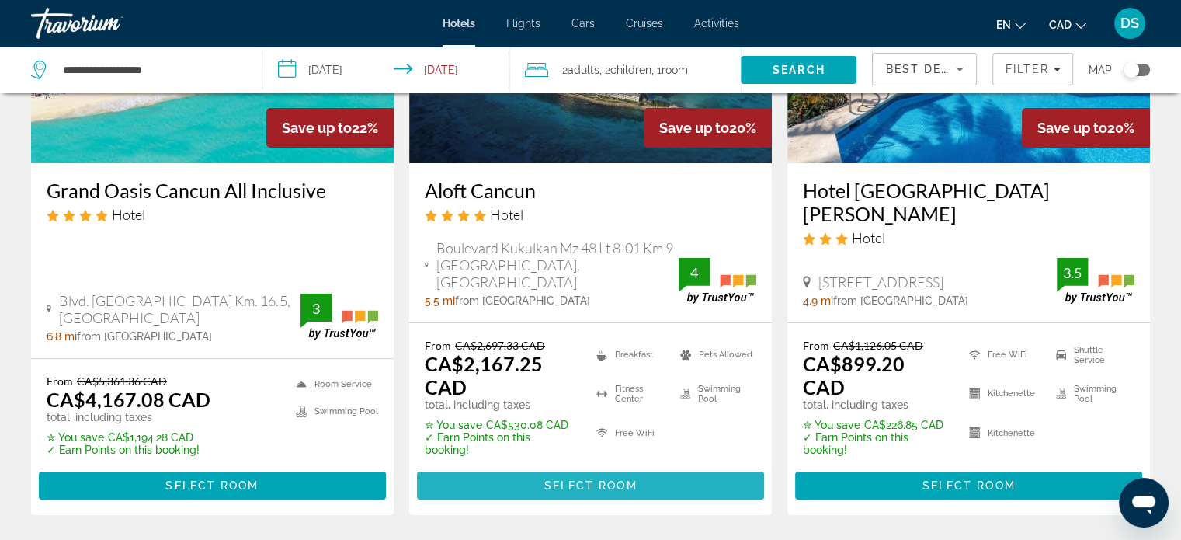
click at [628, 467] on span "Main content" at bounding box center [590, 485] width 347 height 37
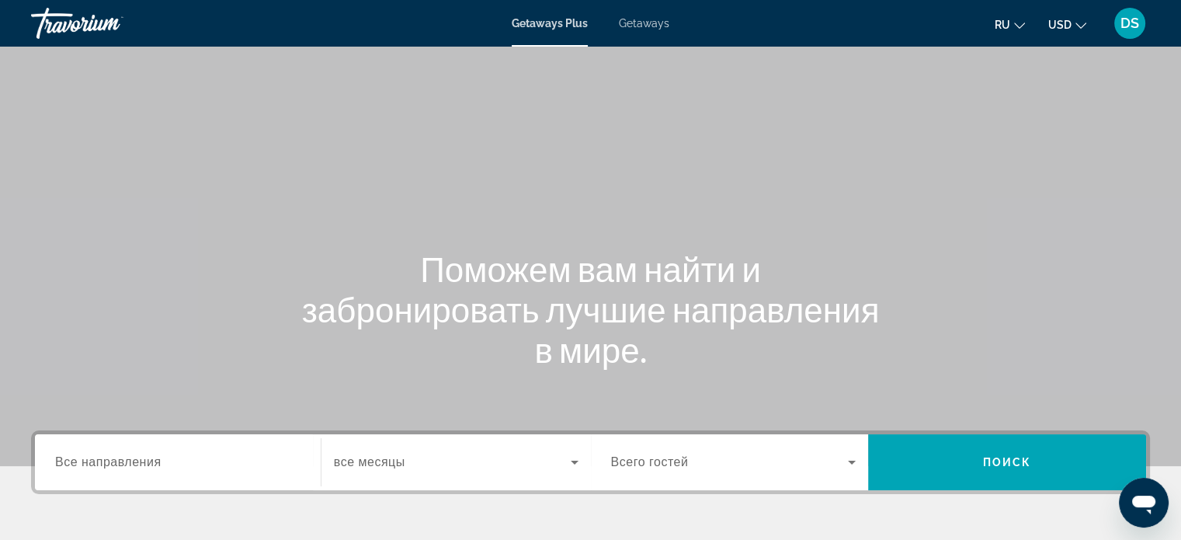
click at [645, 26] on span "Getaways" at bounding box center [644, 23] width 50 height 12
click at [1070, 30] on span "USD" at bounding box center [1060, 25] width 23 height 12
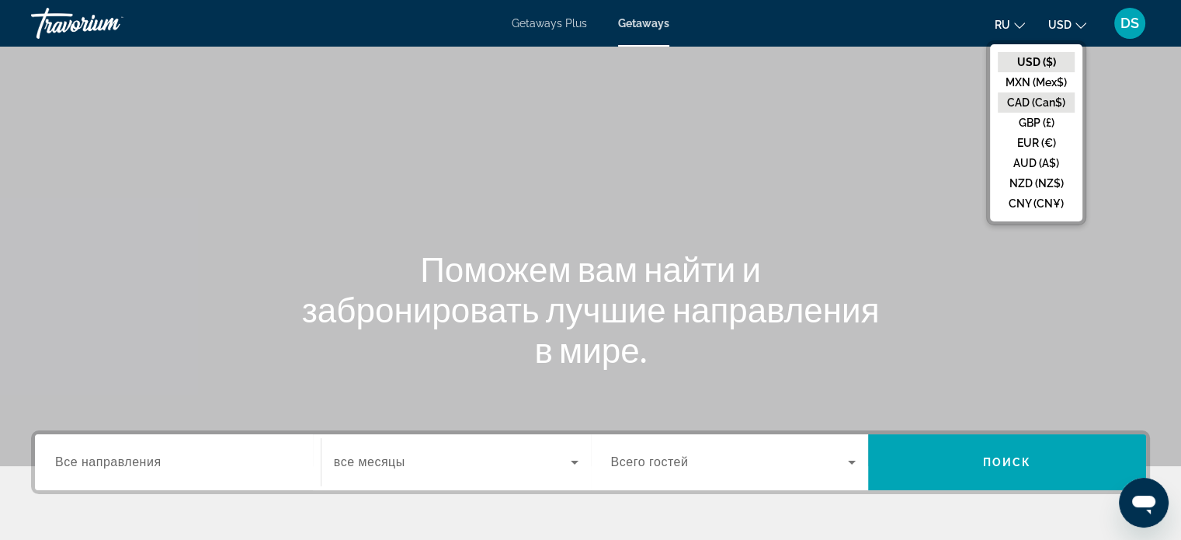
click at [1038, 99] on button "CAD (Can$)" at bounding box center [1036, 102] width 77 height 20
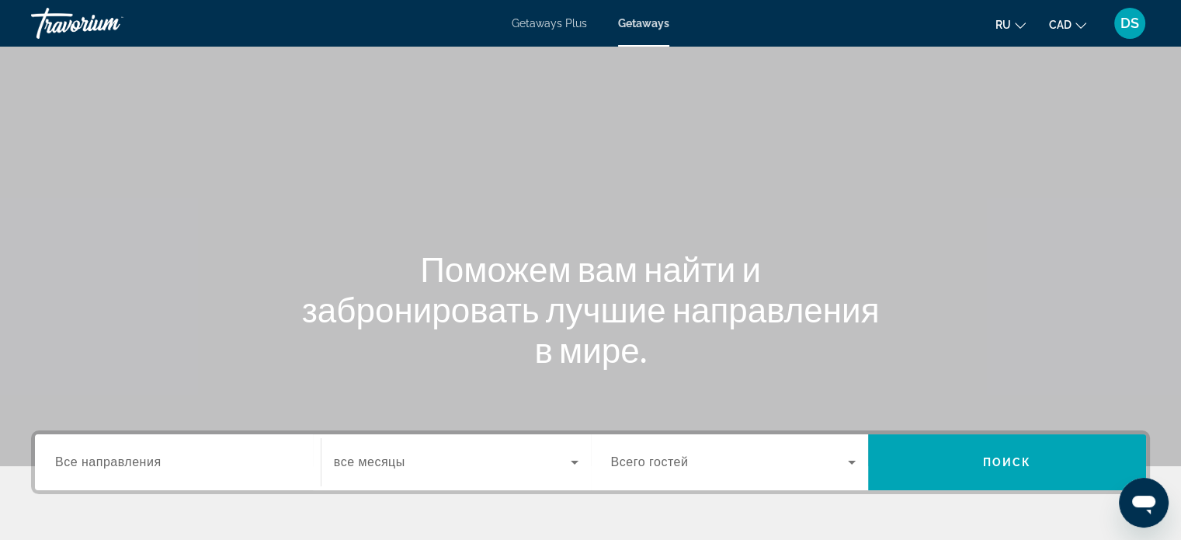
scroll to position [299, 0]
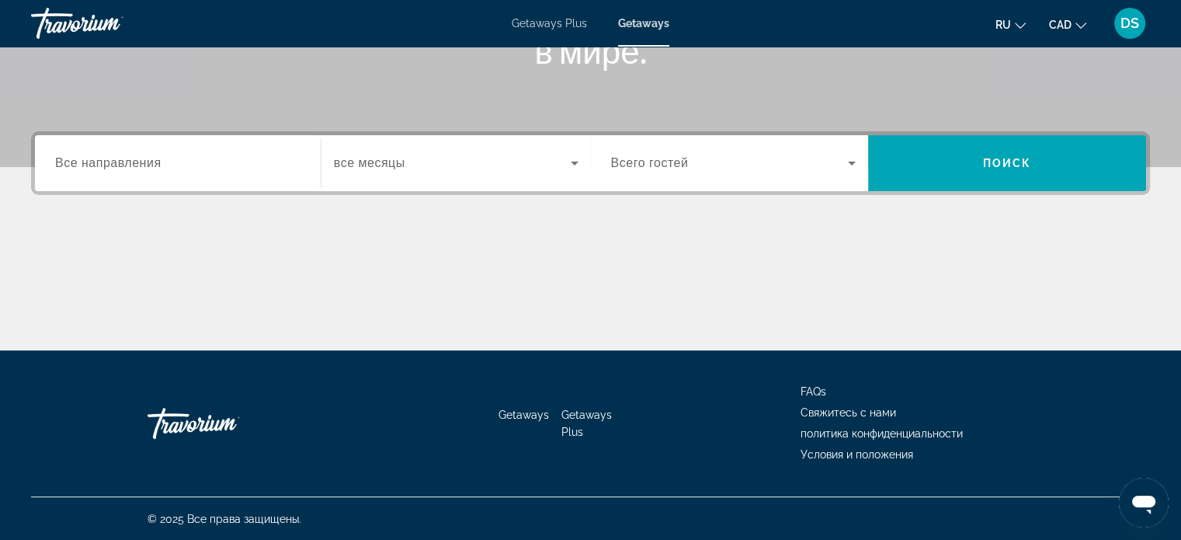
click at [74, 159] on span "Все направления" at bounding box center [108, 162] width 106 height 13
click at [74, 159] on input "Destination Все направления" at bounding box center [177, 164] width 245 height 19
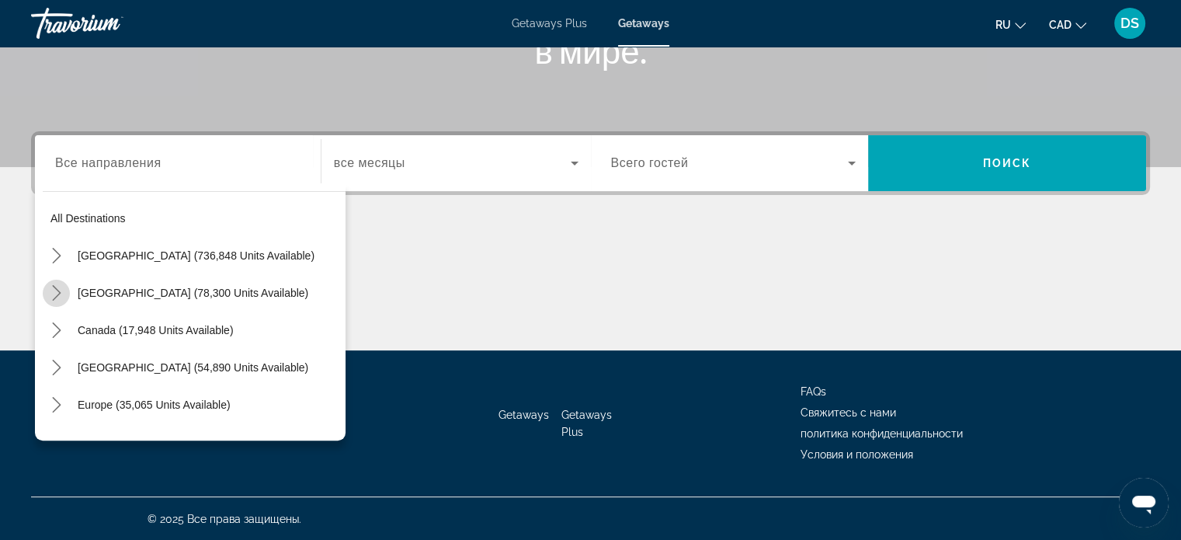
click at [60, 291] on icon "Toggle Mexico (78,300 units available) submenu" at bounding box center [57, 293] width 16 height 16
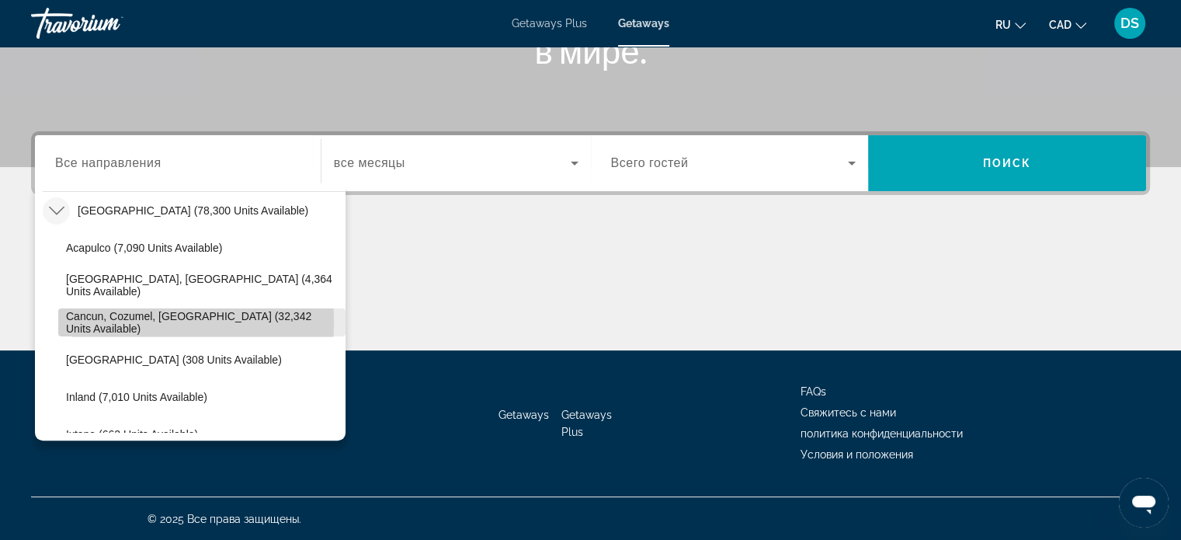
click at [104, 321] on span "Cancun, Cozumel, Riviera Maya (32,342 units available)" at bounding box center [202, 322] width 272 height 25
type input "**********"
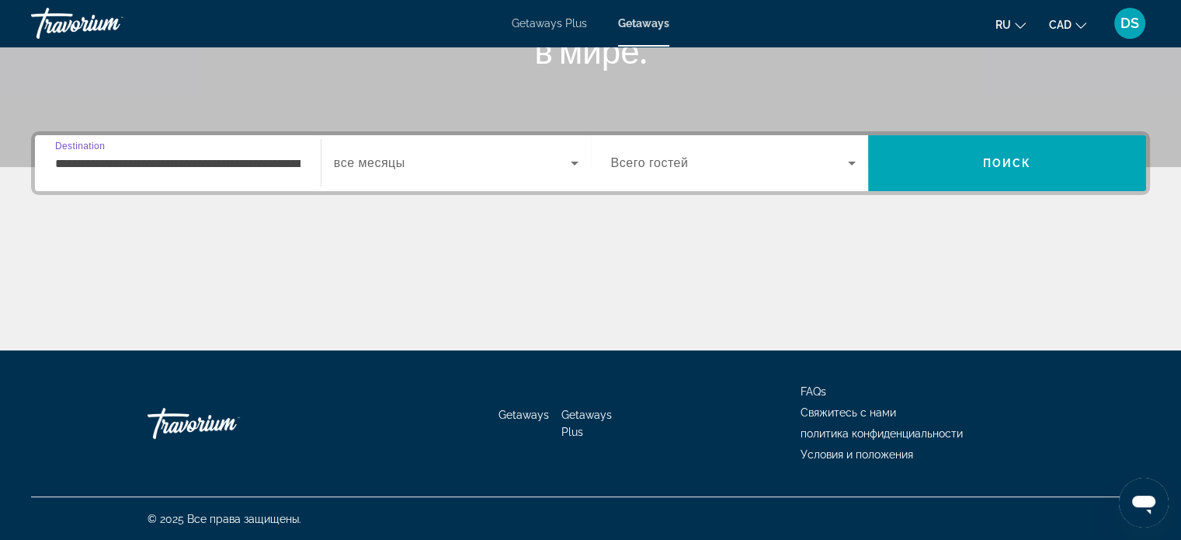
click at [571, 167] on icon "Search widget" at bounding box center [574, 163] width 19 height 19
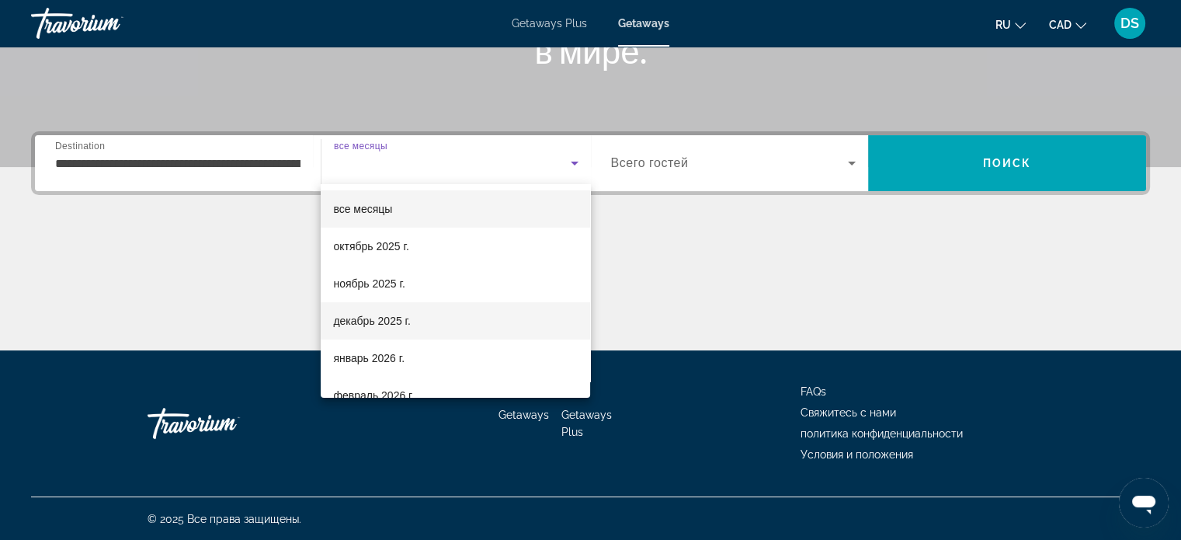
click at [463, 319] on mat-option "декабрь 2025 г." at bounding box center [456, 320] width 270 height 37
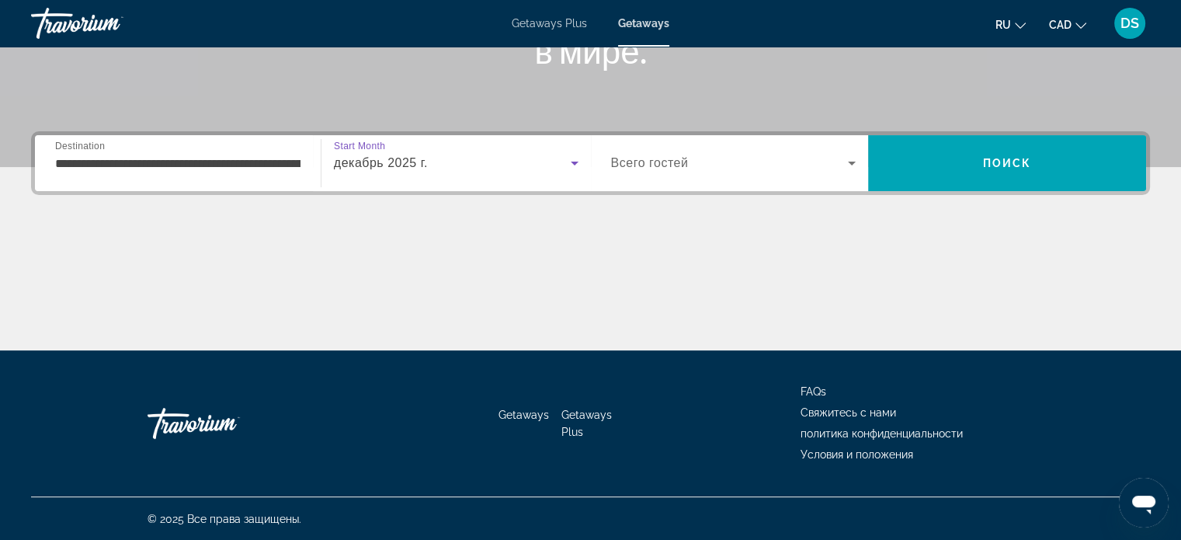
click at [851, 164] on icon "Search widget" at bounding box center [852, 164] width 8 height 4
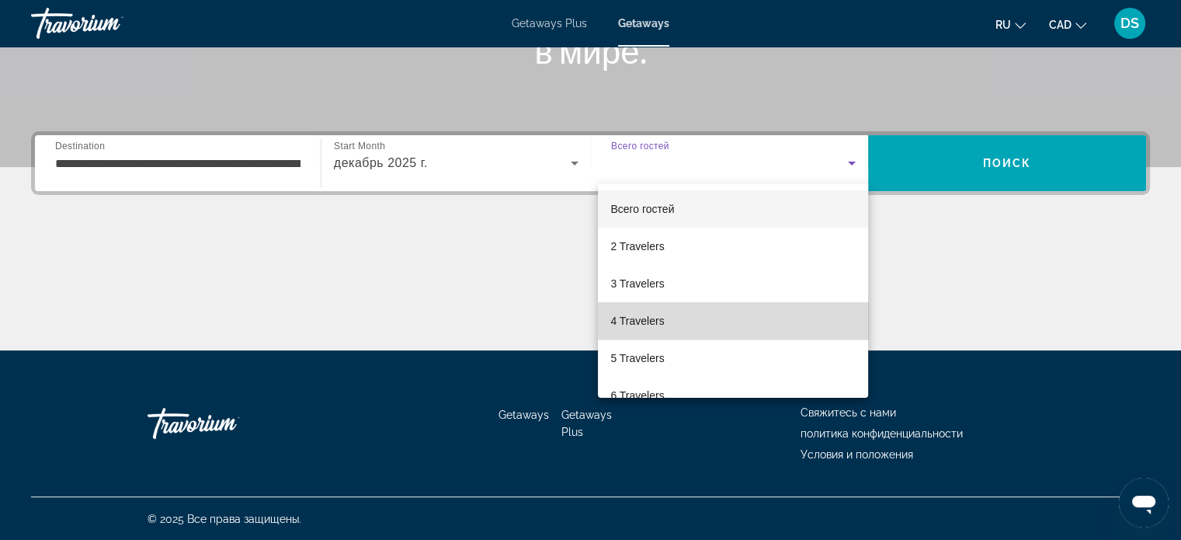
click at [736, 311] on mat-option "4 Travelers" at bounding box center [733, 320] width 270 height 37
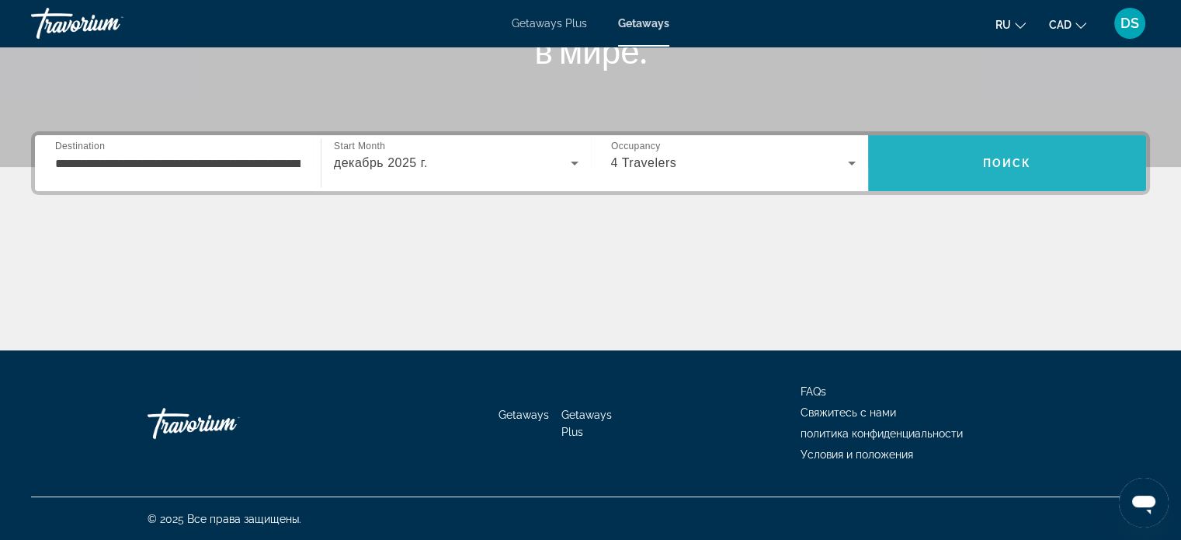
click at [976, 179] on span "Search" at bounding box center [1007, 162] width 278 height 37
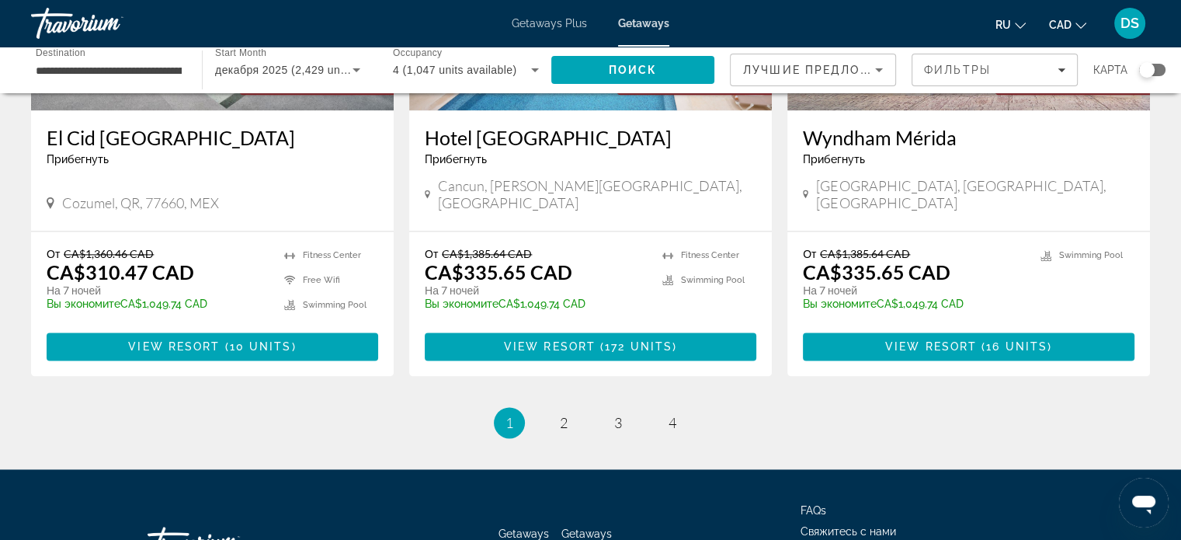
scroll to position [2041, 0]
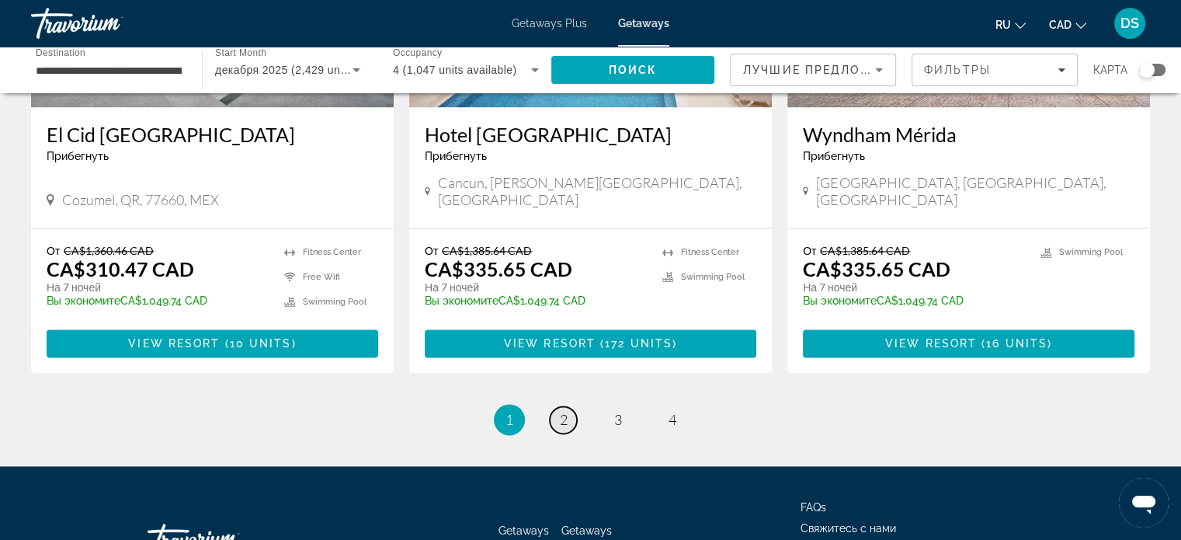
click at [572, 406] on link "page 2" at bounding box center [563, 419] width 27 height 27
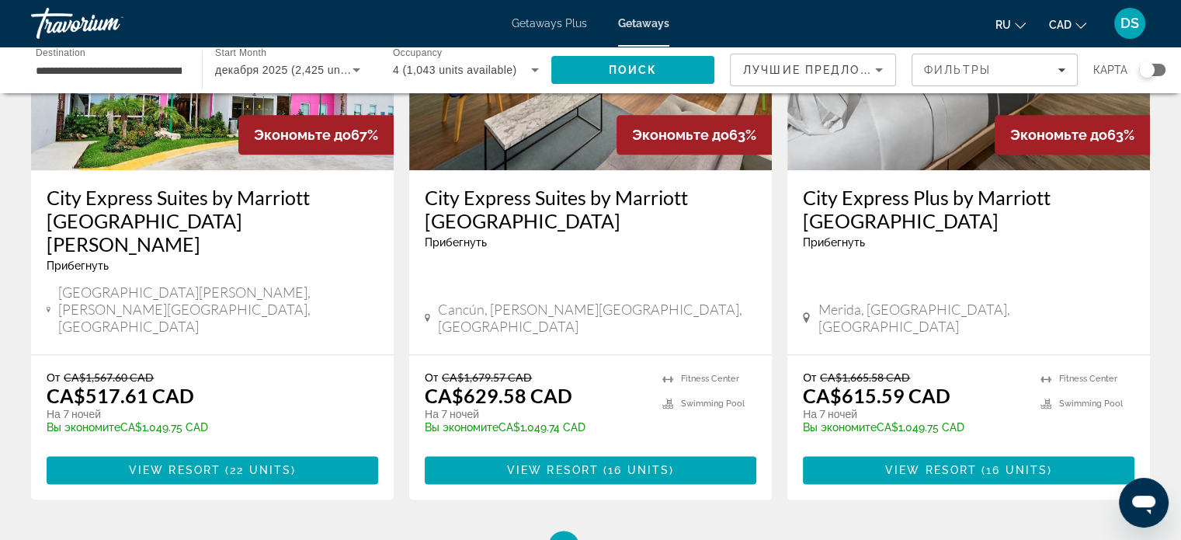
scroll to position [2019, 0]
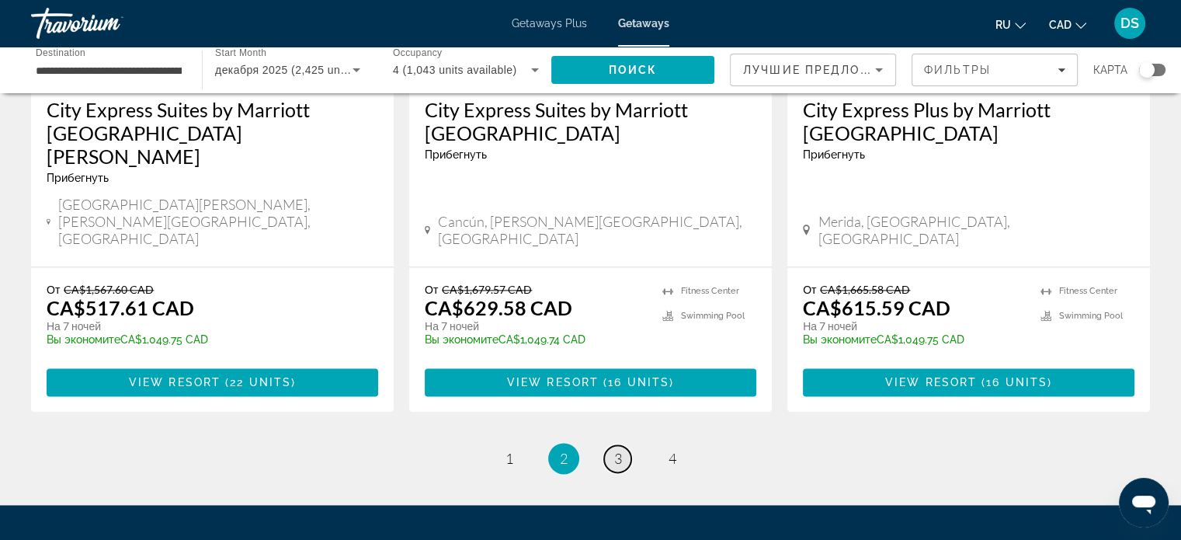
click at [617, 450] on span "3" at bounding box center [618, 458] width 8 height 17
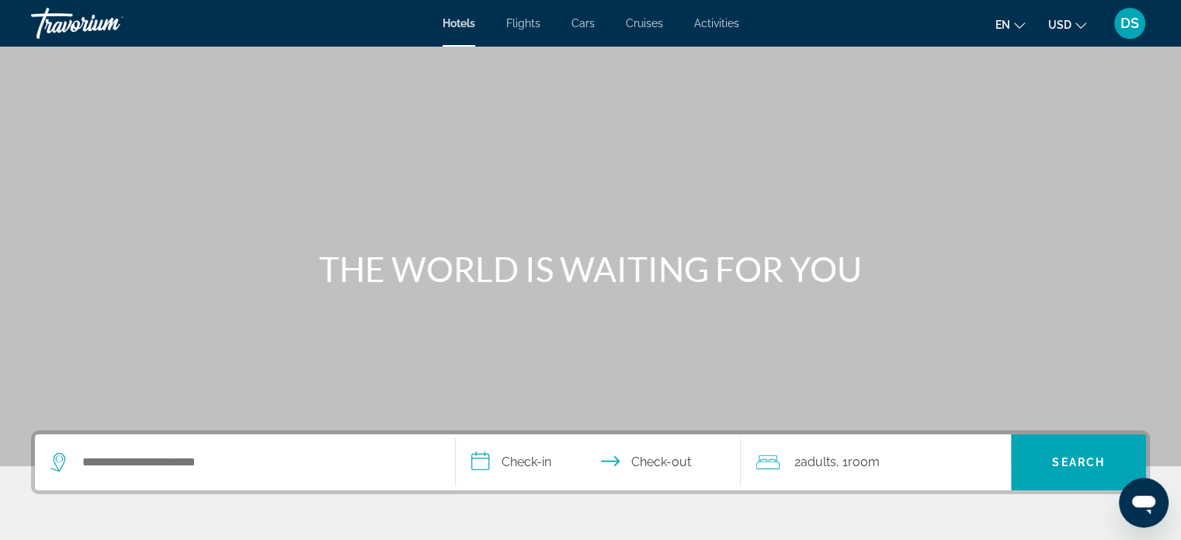
click at [1083, 25] on icon "Change currency" at bounding box center [1081, 25] width 11 height 11
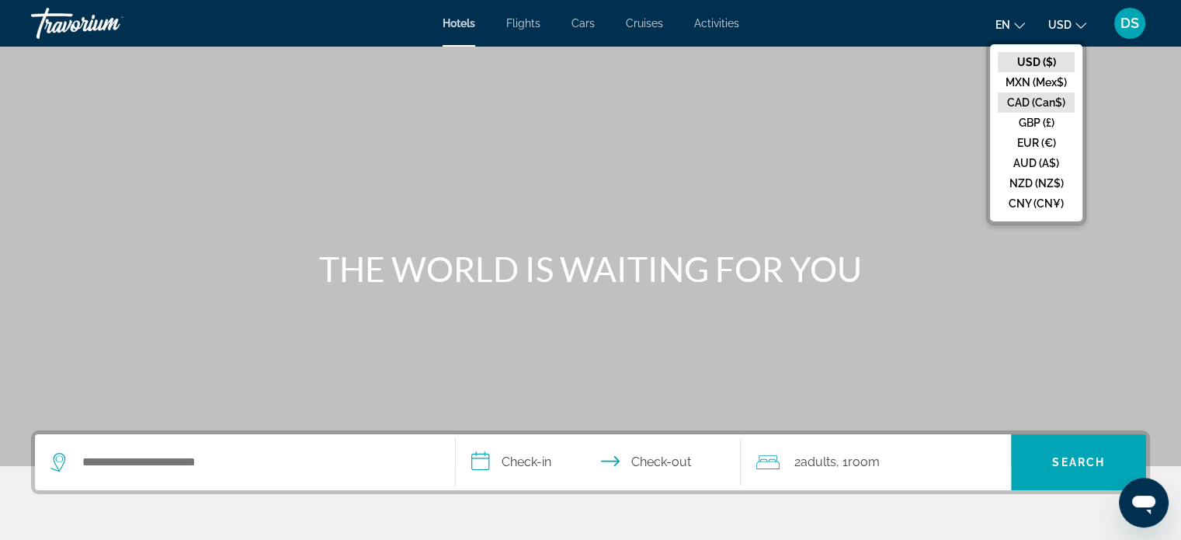
click at [1041, 101] on button "CAD (Can$)" at bounding box center [1036, 102] width 77 height 20
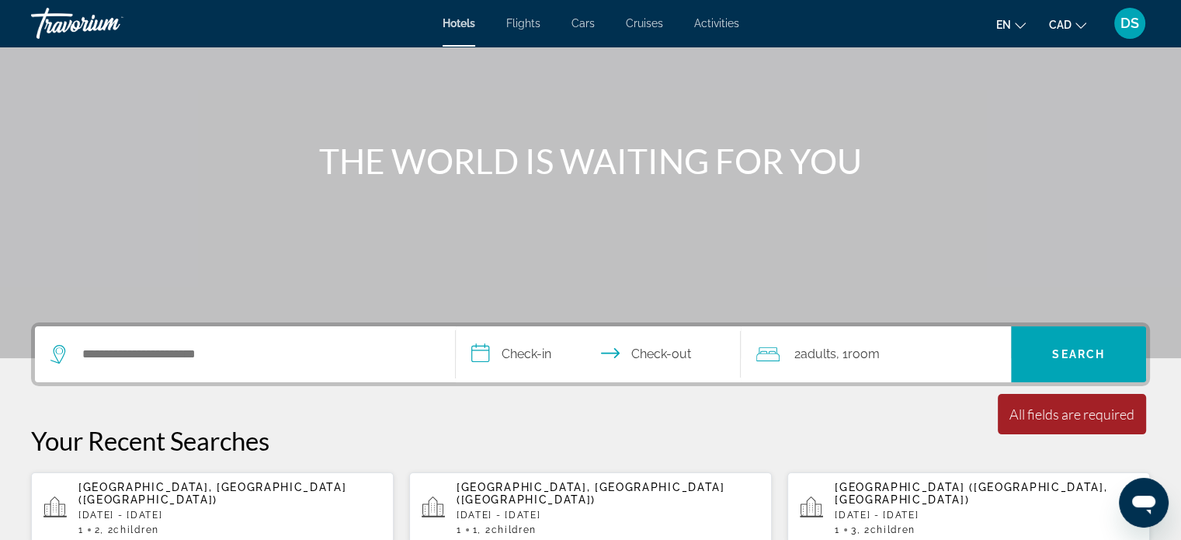
scroll to position [78, 0]
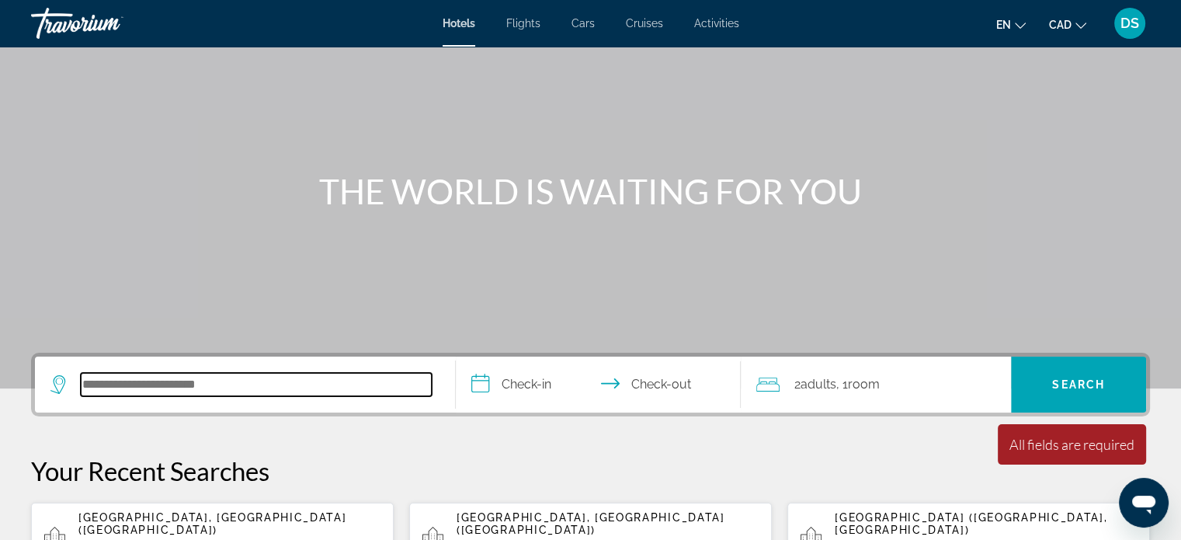
click at [130, 381] on input "Search hotel destination" at bounding box center [256, 384] width 351 height 23
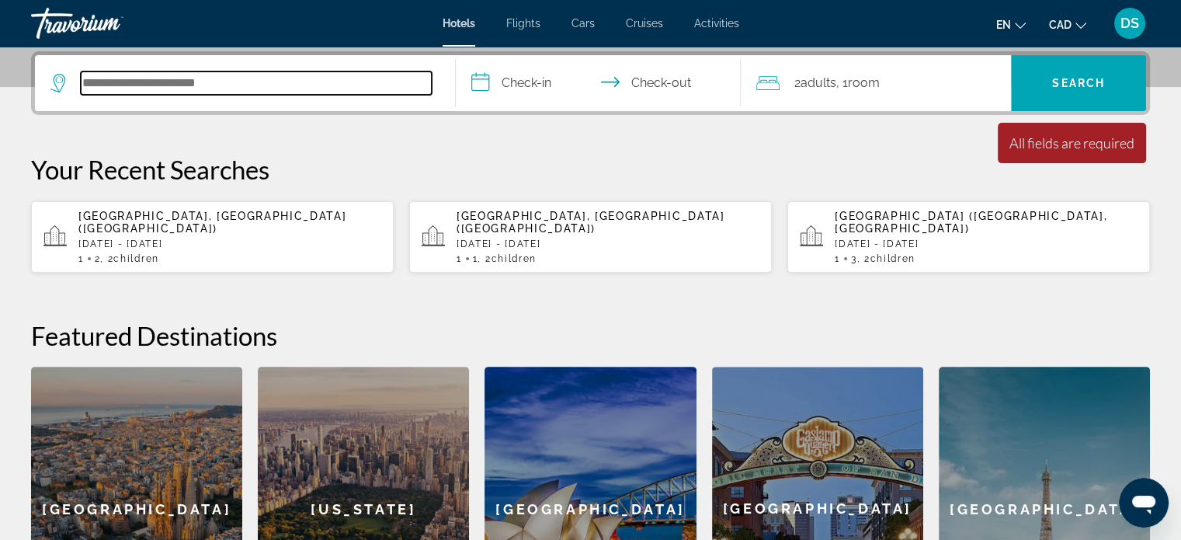
scroll to position [379, 0]
click at [90, 82] on input "Search hotel destination" at bounding box center [256, 82] width 351 height 23
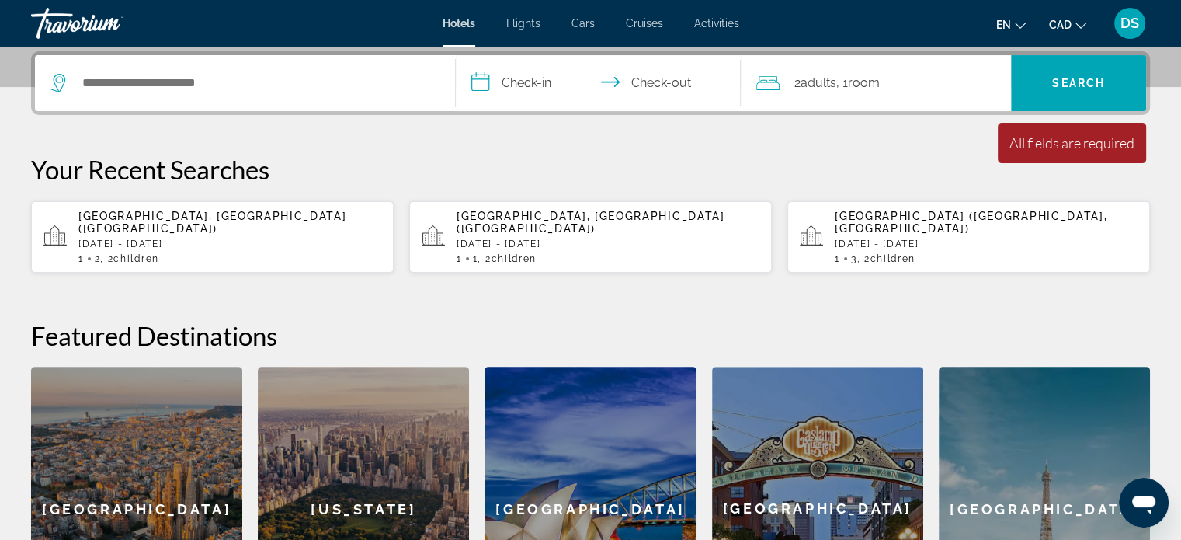
click at [140, 238] on p "[DATE] - [DATE]" at bounding box center [229, 243] width 303 height 11
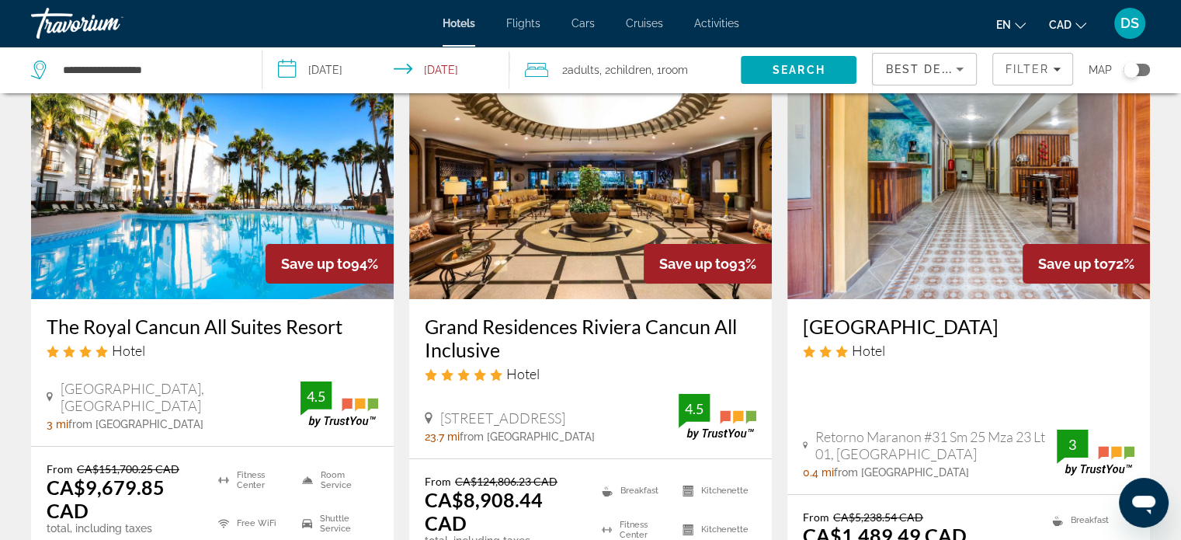
scroll to position [311, 0]
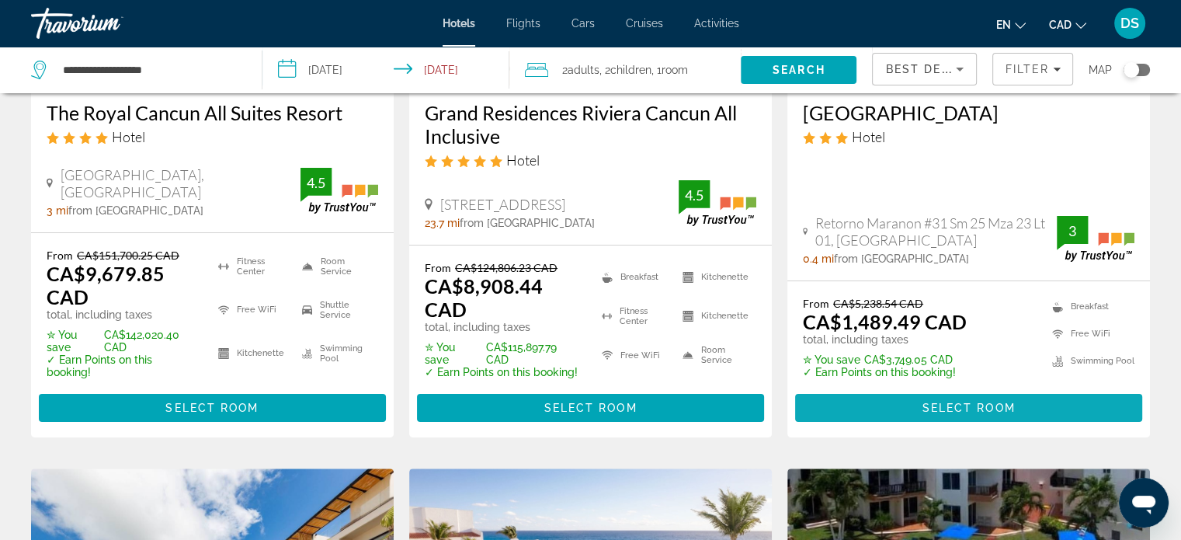
click at [966, 409] on span "Select Room" at bounding box center [968, 408] width 93 height 12
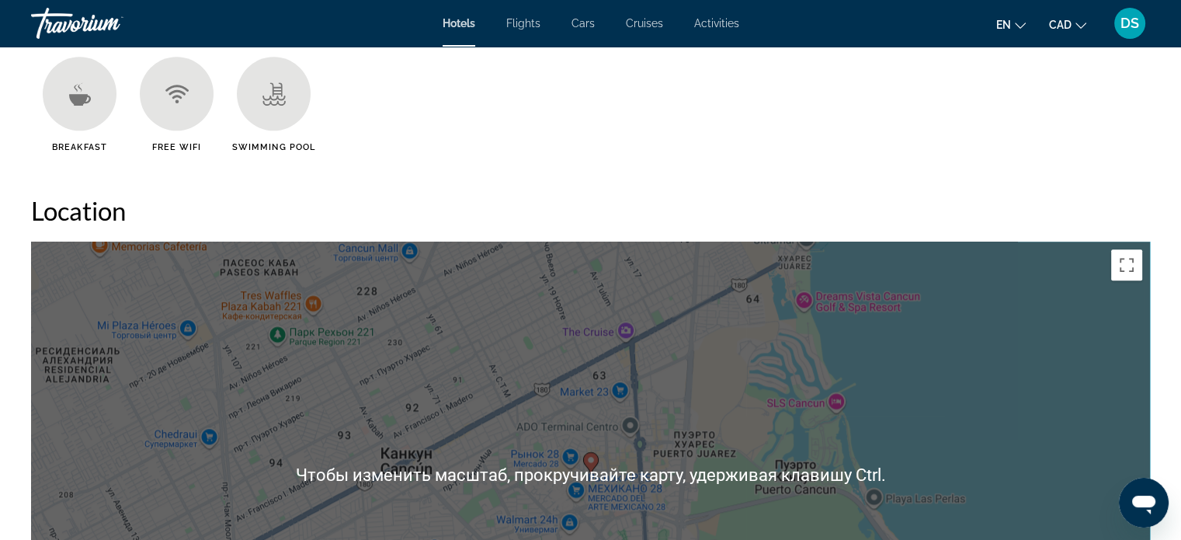
scroll to position [1553, 0]
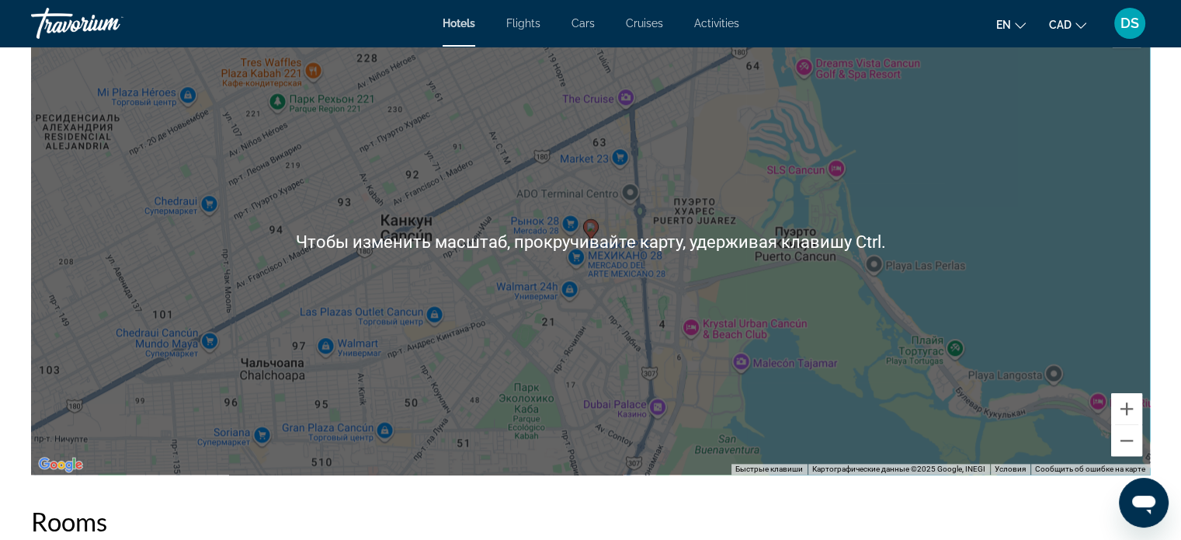
click at [997, 322] on div "Чтобы активировать перетаскивание с помощью клавиатуры, нажмите Alt + Ввод. Пос…" at bounding box center [590, 242] width 1119 height 466
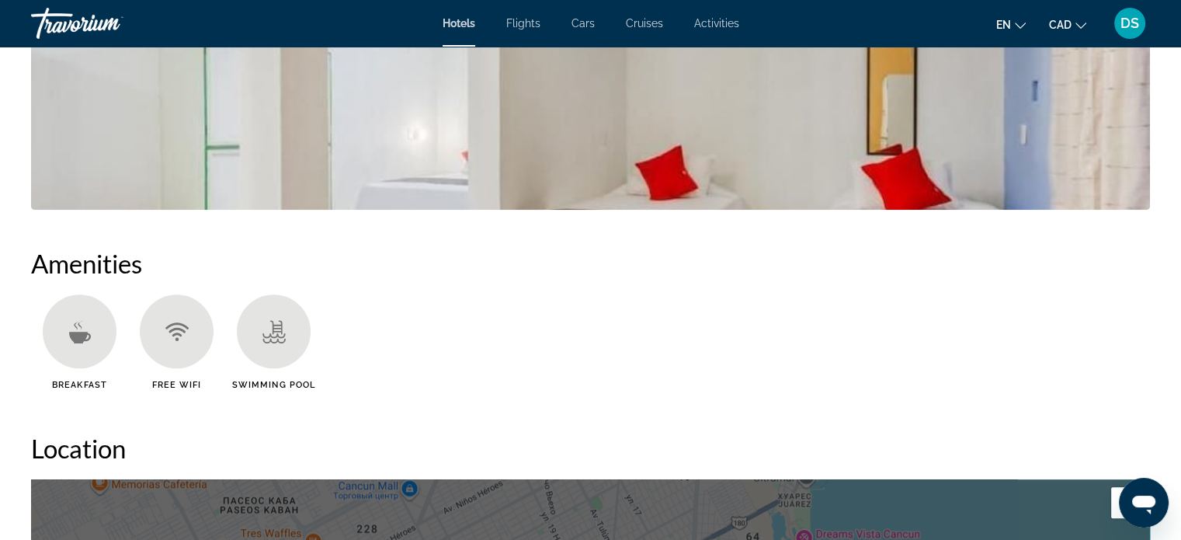
scroll to position [854, 0]
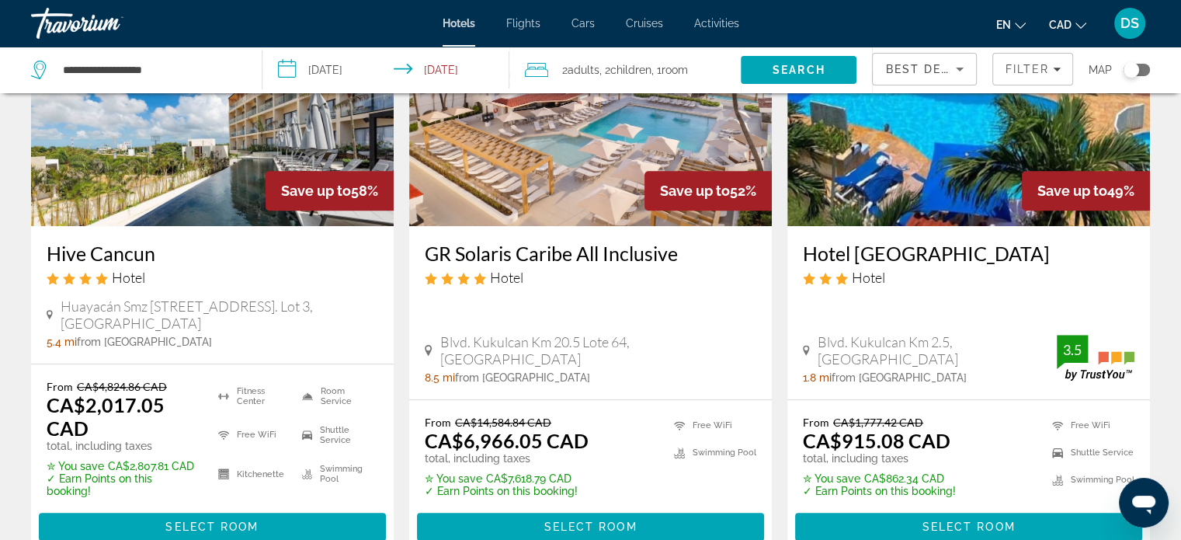
scroll to position [854, 0]
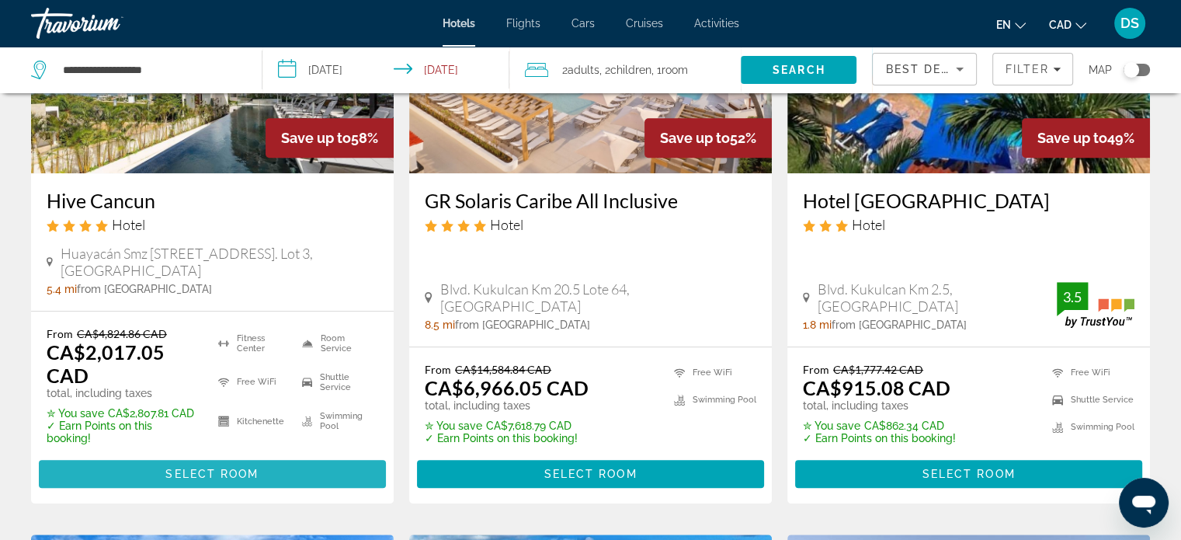
click at [216, 468] on span "Select Room" at bounding box center [211, 474] width 93 height 12
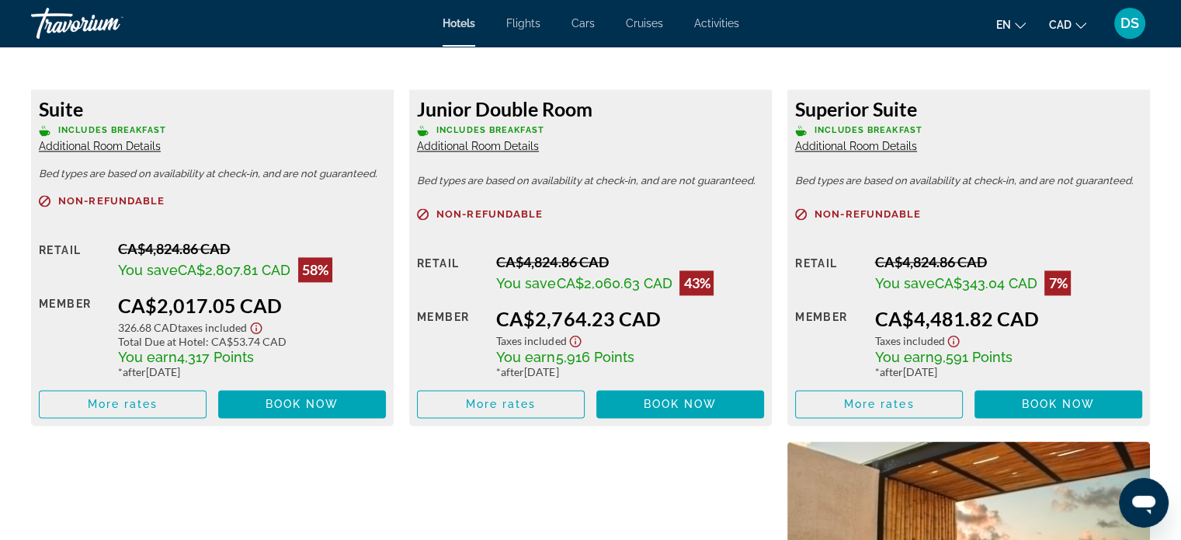
scroll to position [2252, 0]
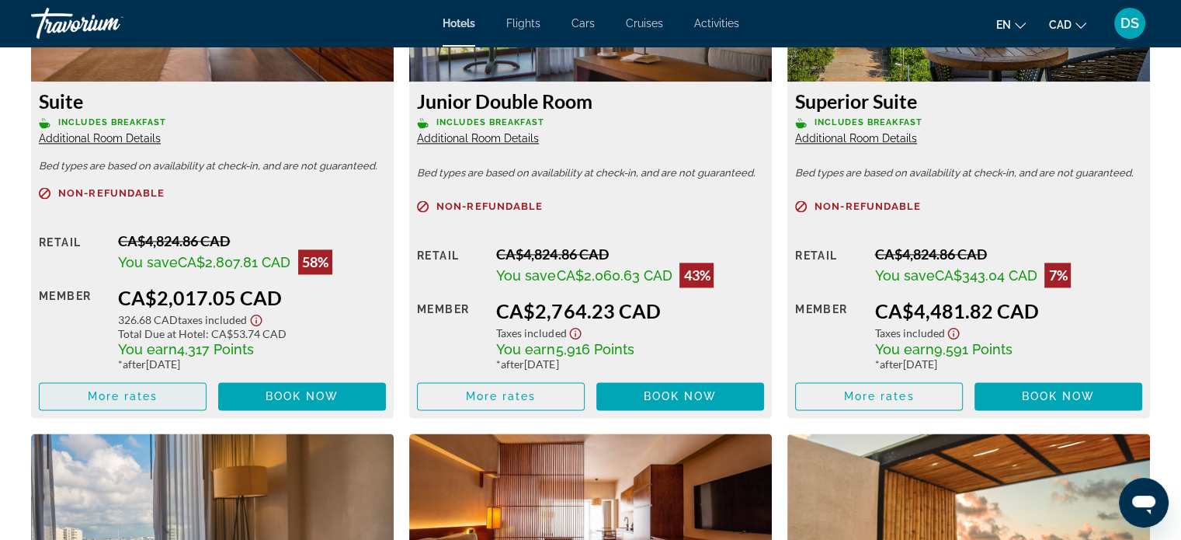
click at [140, 393] on span "More rates" at bounding box center [123, 396] width 71 height 12
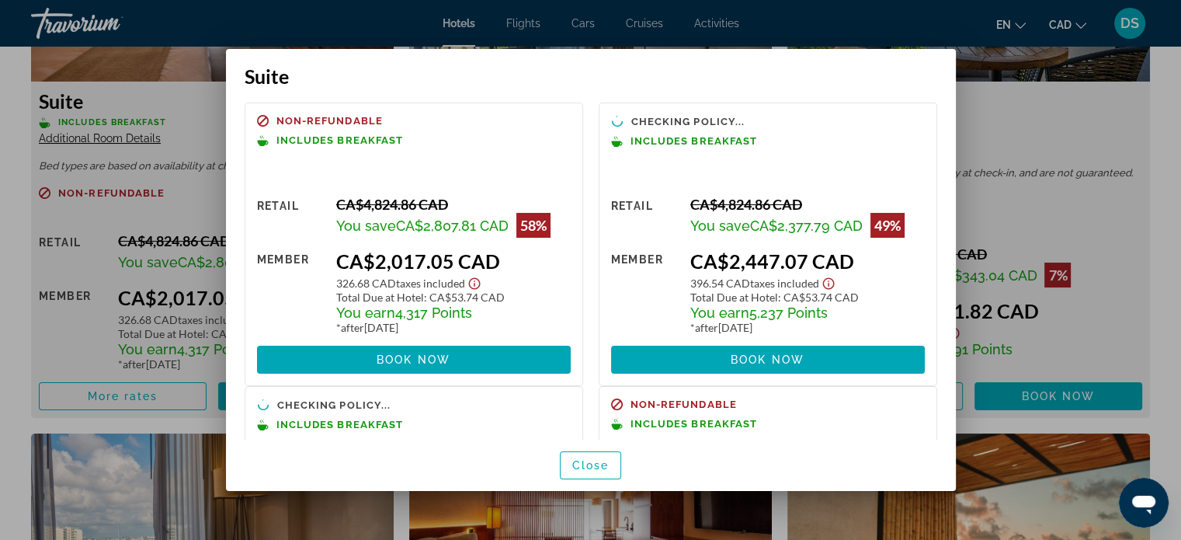
scroll to position [0, 0]
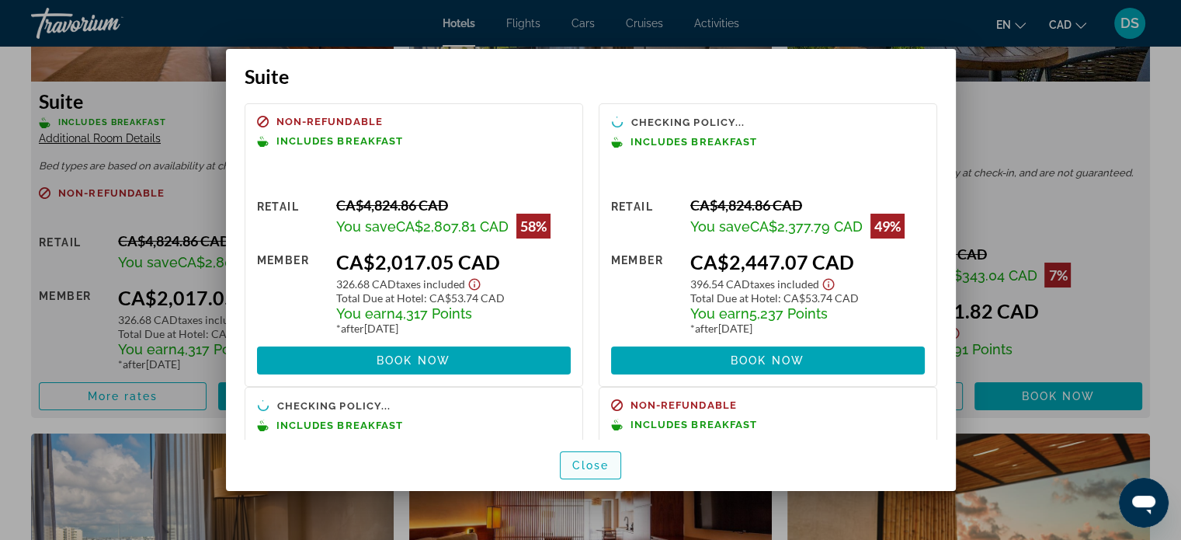
click at [586, 468] on span "Close" at bounding box center [590, 465] width 37 height 12
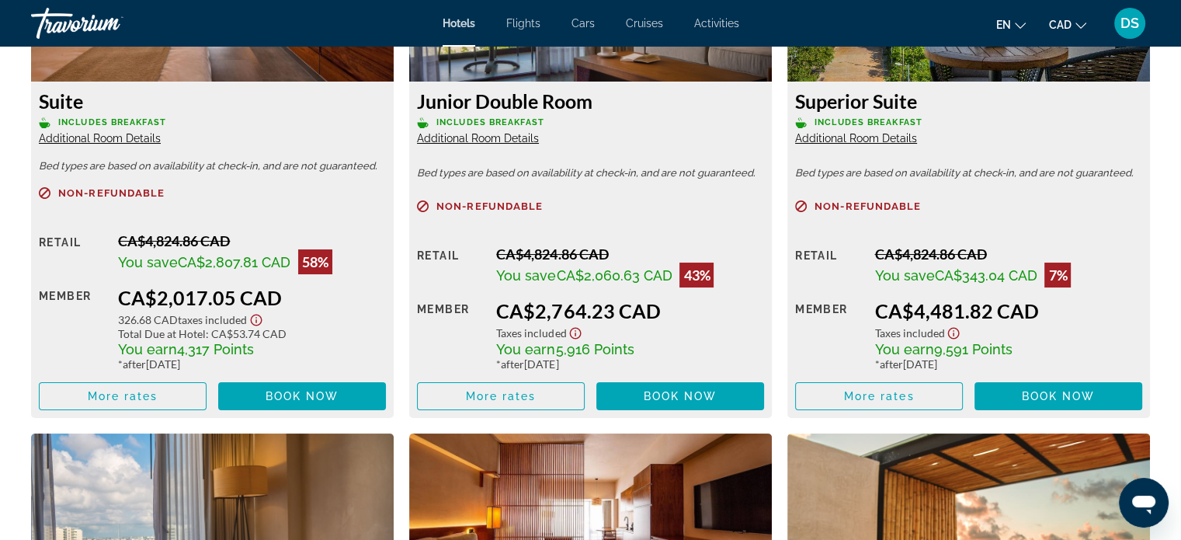
scroll to position [2252, 0]
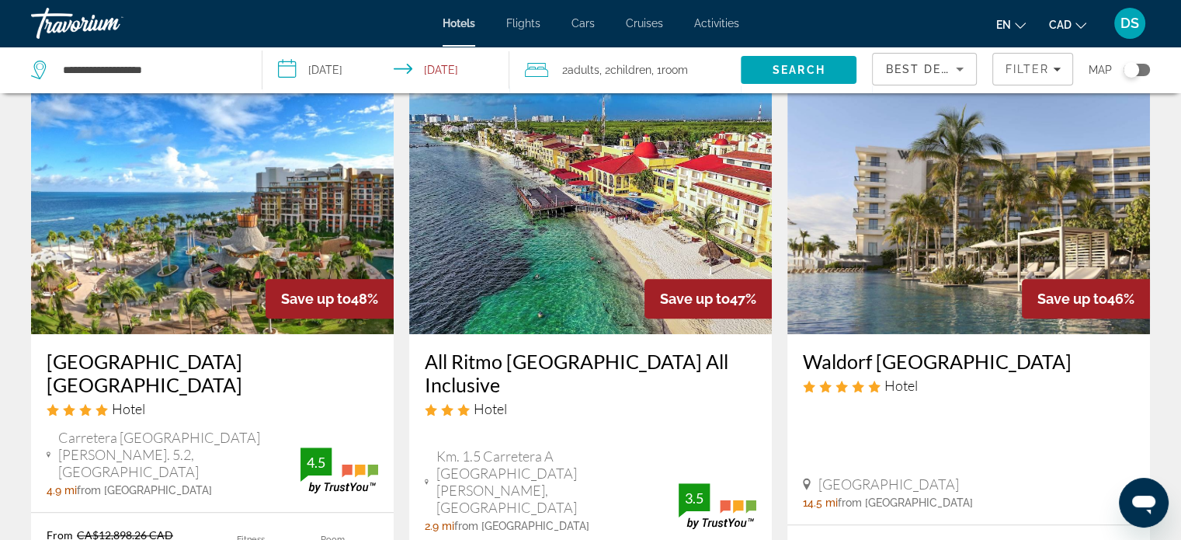
scroll to position [1398, 0]
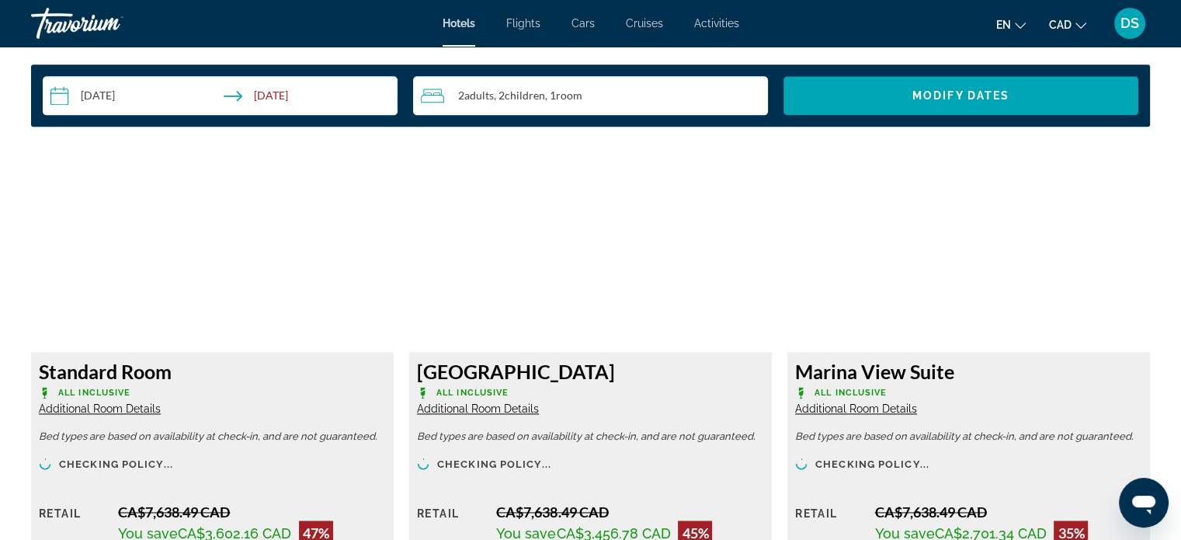
scroll to position [2252, 0]
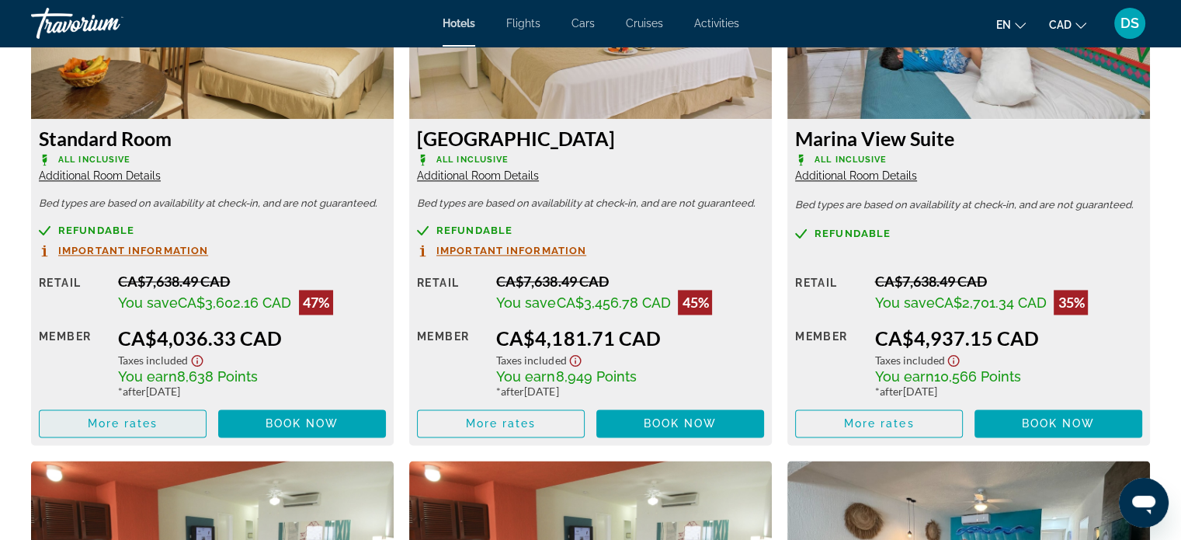
click at [119, 424] on span "More rates" at bounding box center [123, 423] width 71 height 12
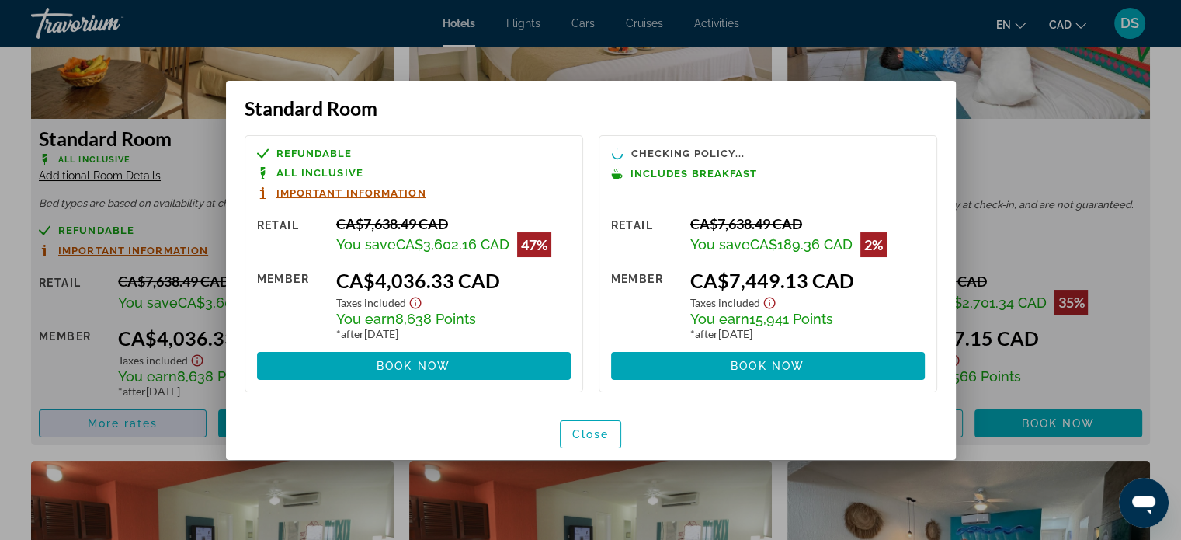
scroll to position [0, 0]
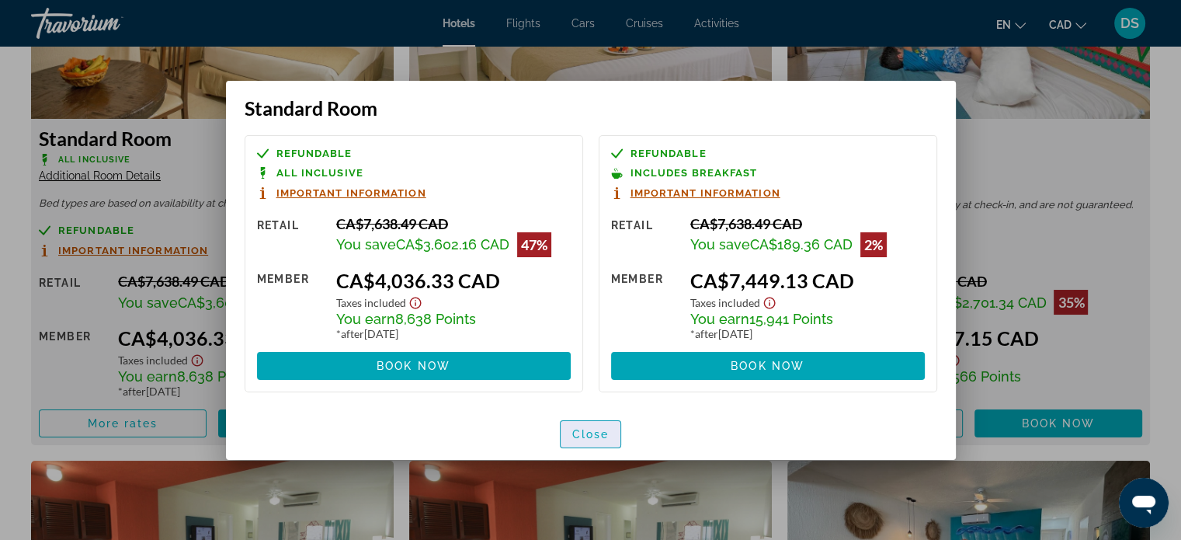
click at [584, 436] on span "Close" at bounding box center [590, 434] width 37 height 12
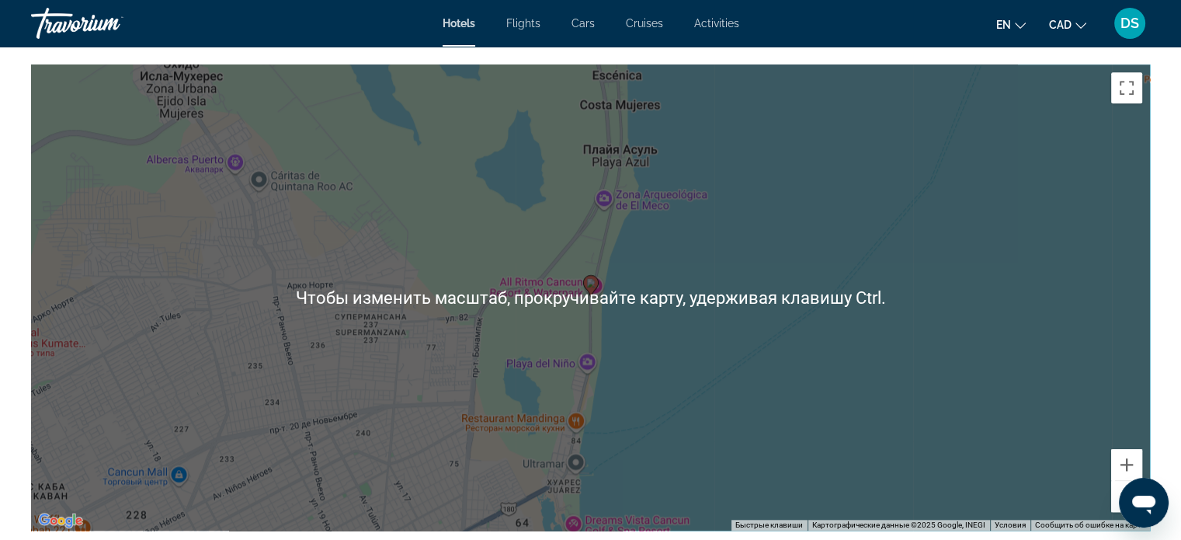
scroll to position [1786, 0]
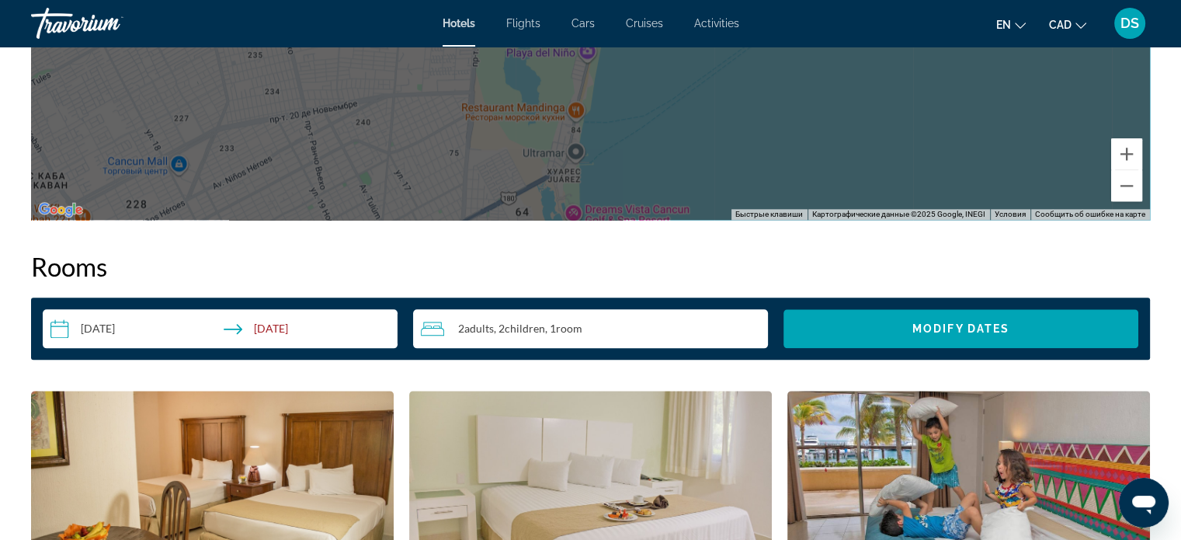
click at [139, 327] on input "**********" at bounding box center [223, 330] width 361 height 43
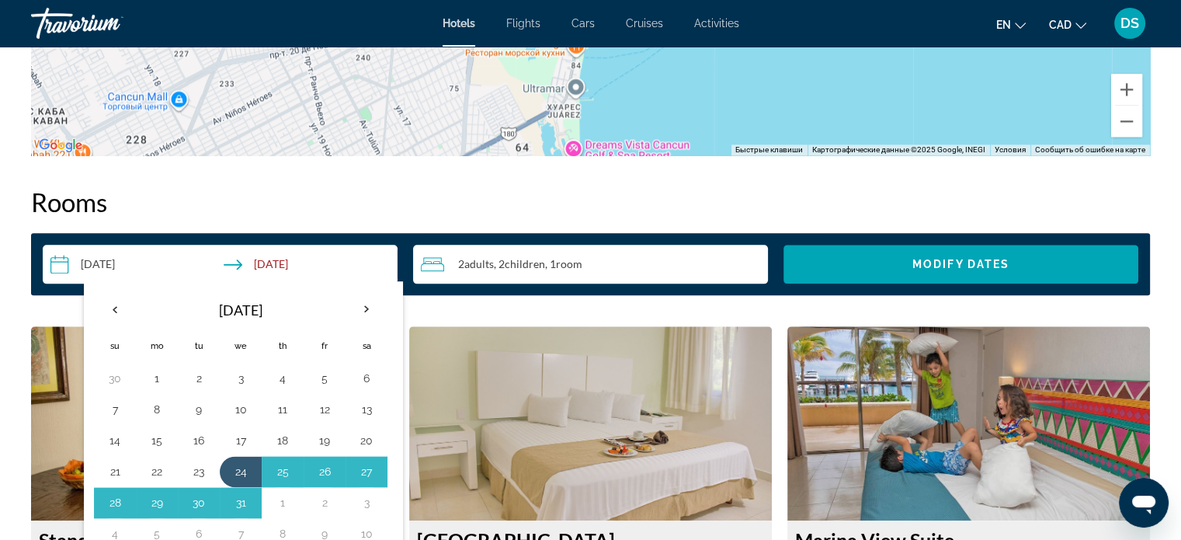
scroll to position [1942, 0]
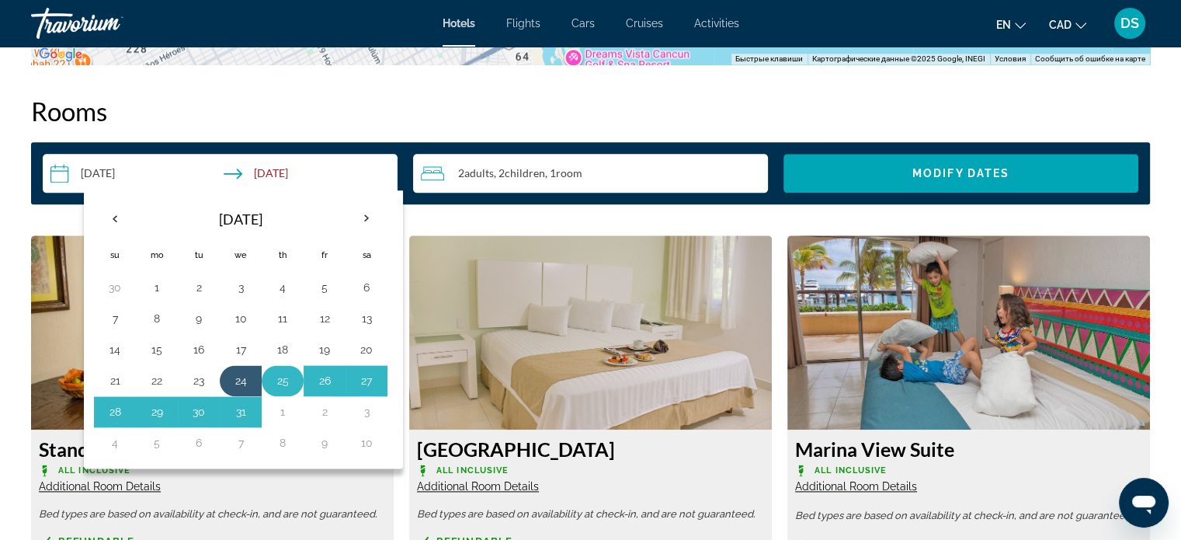
click at [281, 378] on button "25" at bounding box center [282, 381] width 25 height 22
click at [284, 411] on button "1" at bounding box center [282, 412] width 25 height 22
type input "**********"
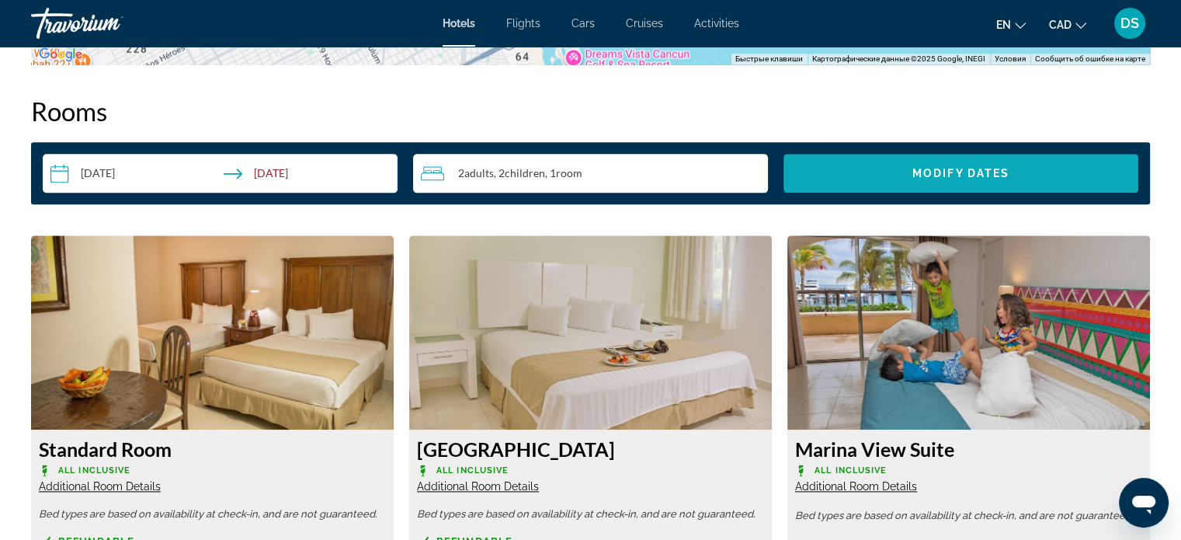
click at [889, 178] on span "Search widget" at bounding box center [961, 173] width 355 height 37
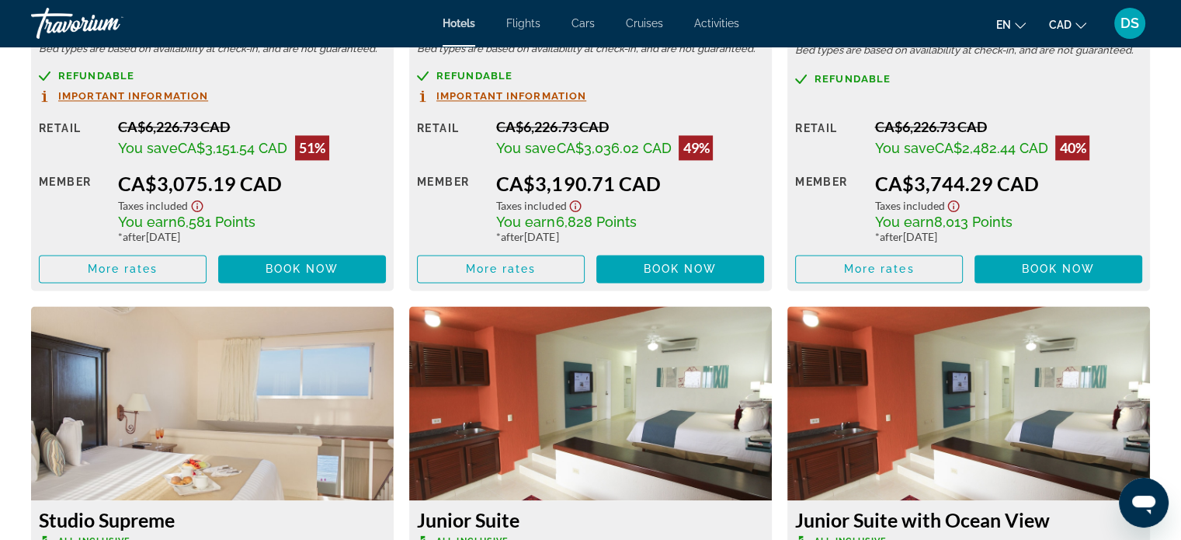
scroll to position [2408, 0]
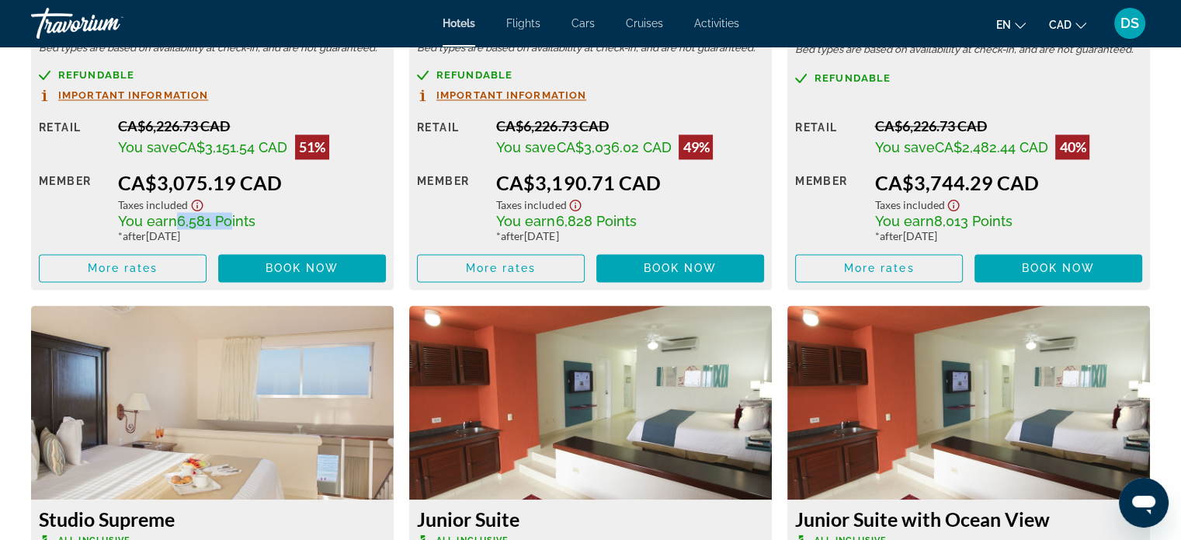
drag, startPoint x: 176, startPoint y: 222, endPoint x: 221, endPoint y: 217, distance: 45.4
click at [221, 217] on span "6,581 Points" at bounding box center [216, 221] width 78 height 16
drag, startPoint x: 156, startPoint y: 182, endPoint x: 231, endPoint y: 183, distance: 75.3
click at [231, 183] on div "CA$3,075.19 CAD" at bounding box center [252, 182] width 268 height 23
drag, startPoint x: 180, startPoint y: 223, endPoint x: 224, endPoint y: 221, distance: 44.3
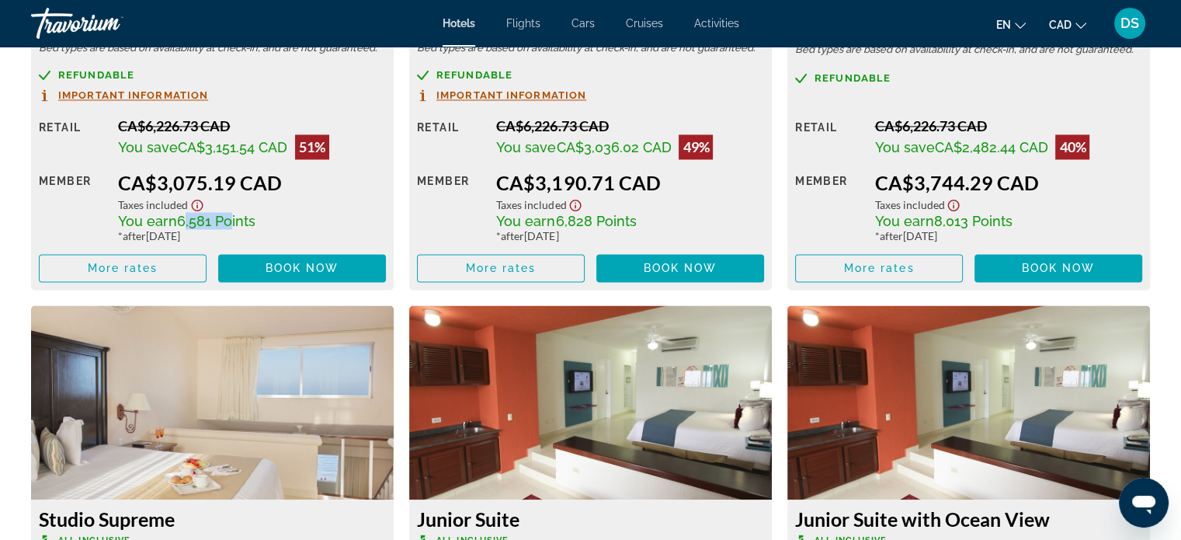
click at [224, 221] on span "6,581 Points" at bounding box center [216, 221] width 78 height 16
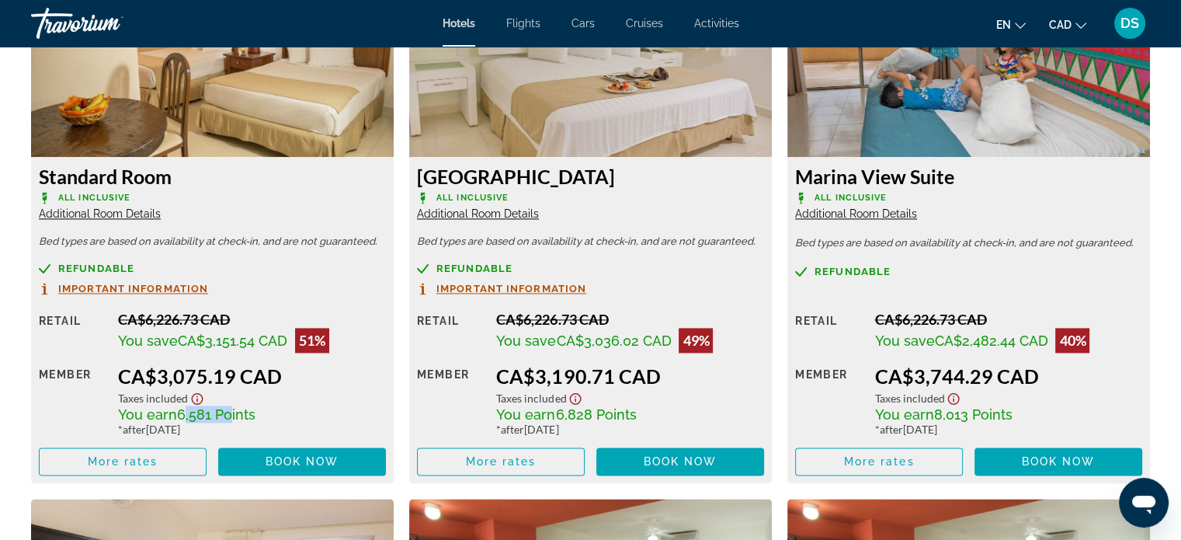
scroll to position [2330, 0]
